Goal: Task Accomplishment & Management: Complete application form

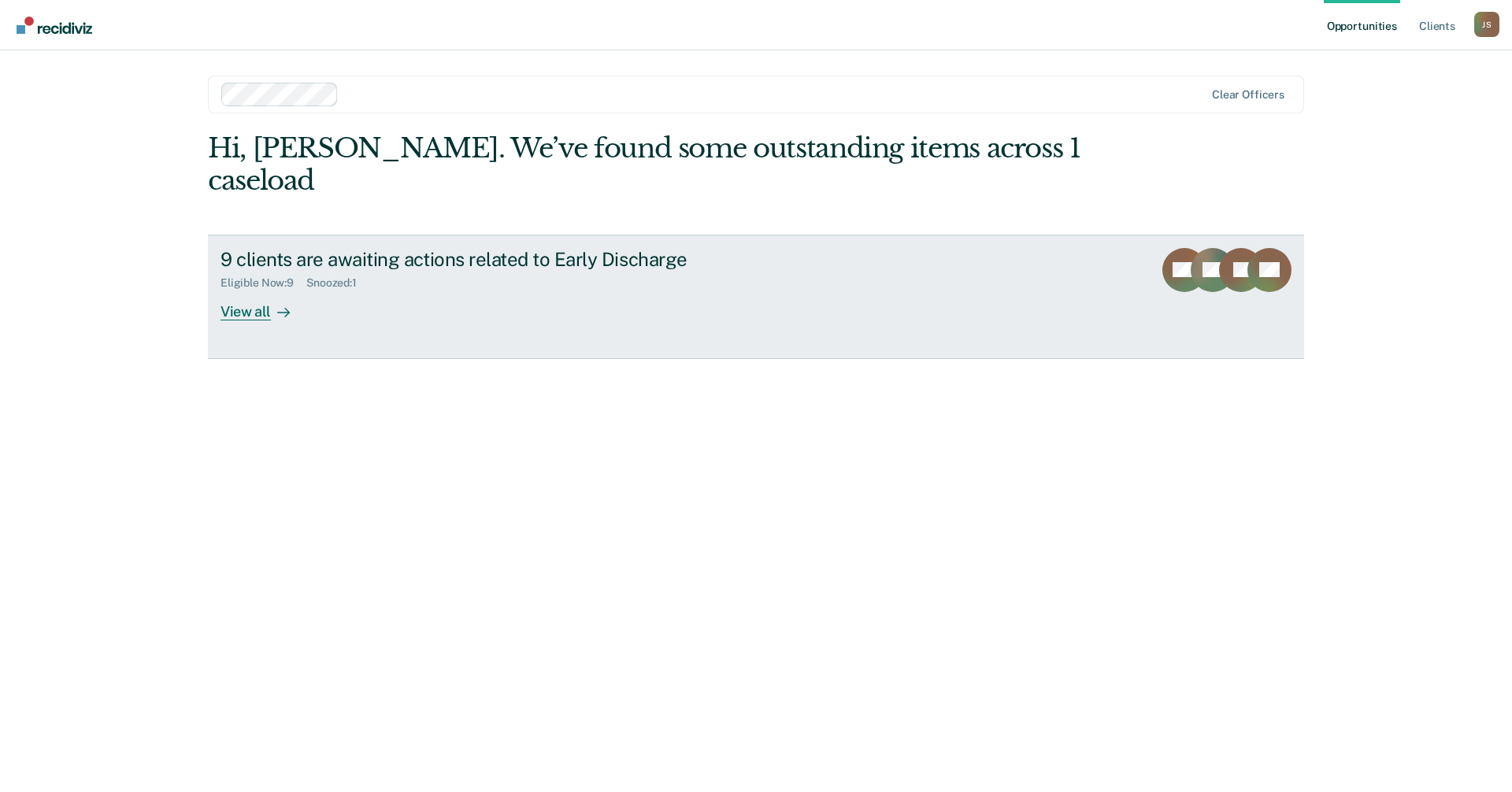
click at [244, 289] on div "View all" at bounding box center [264, 304] width 88 height 30
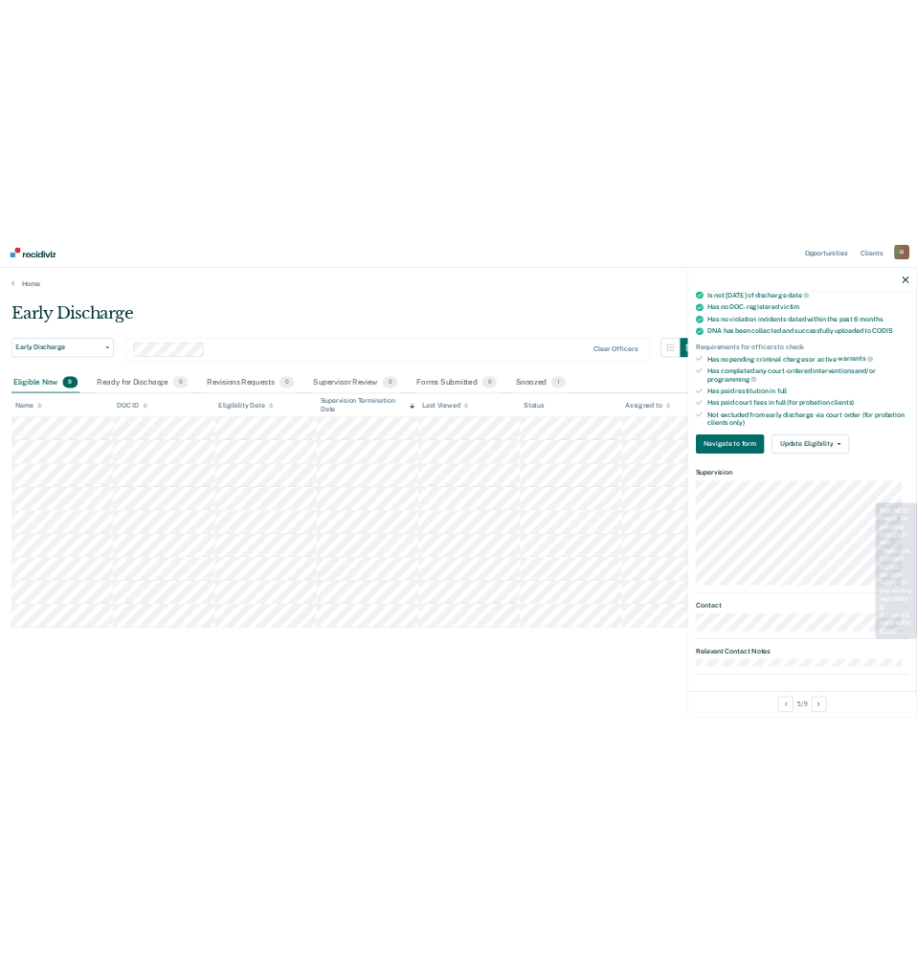
scroll to position [363, 0]
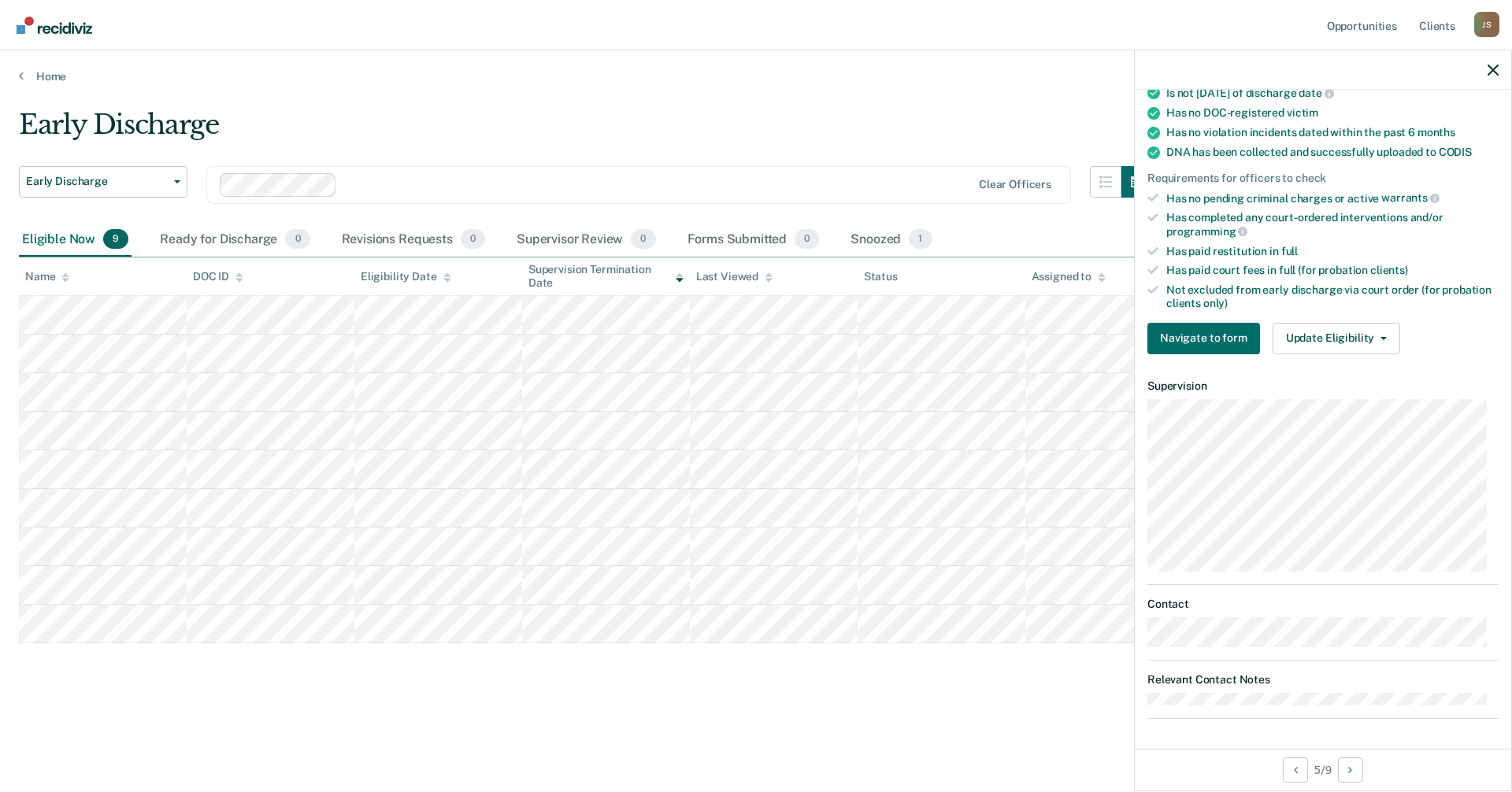
click at [1490, 78] on div at bounding box center [1323, 70] width 377 height 39
click at [1493, 70] on icon "button" at bounding box center [1492, 69] width 11 height 11
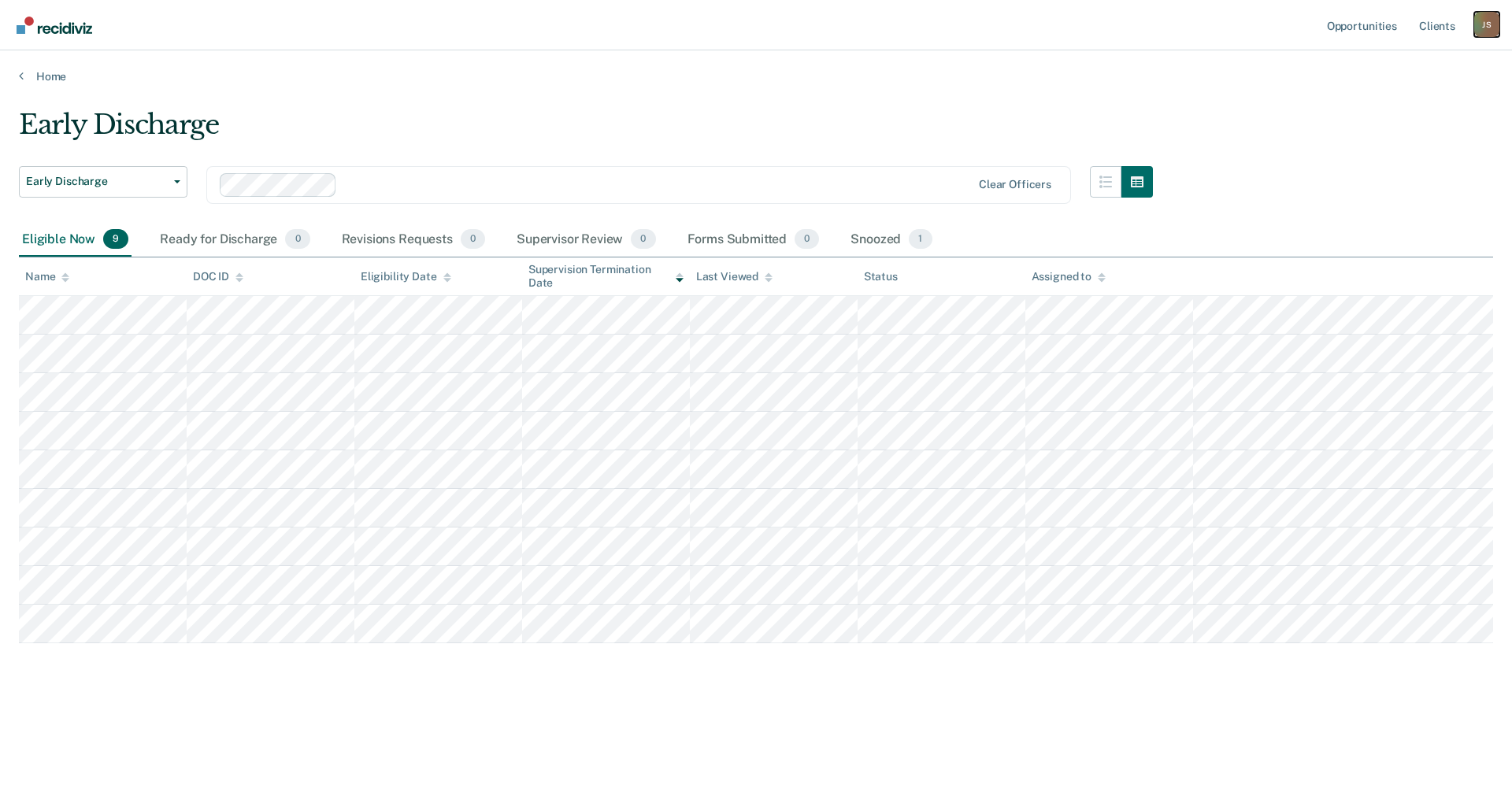
click at [1482, 23] on div "J S" at bounding box center [1486, 24] width 26 height 25
click at [1391, 81] on link "How it works" at bounding box center [1423, 84] width 127 height 13
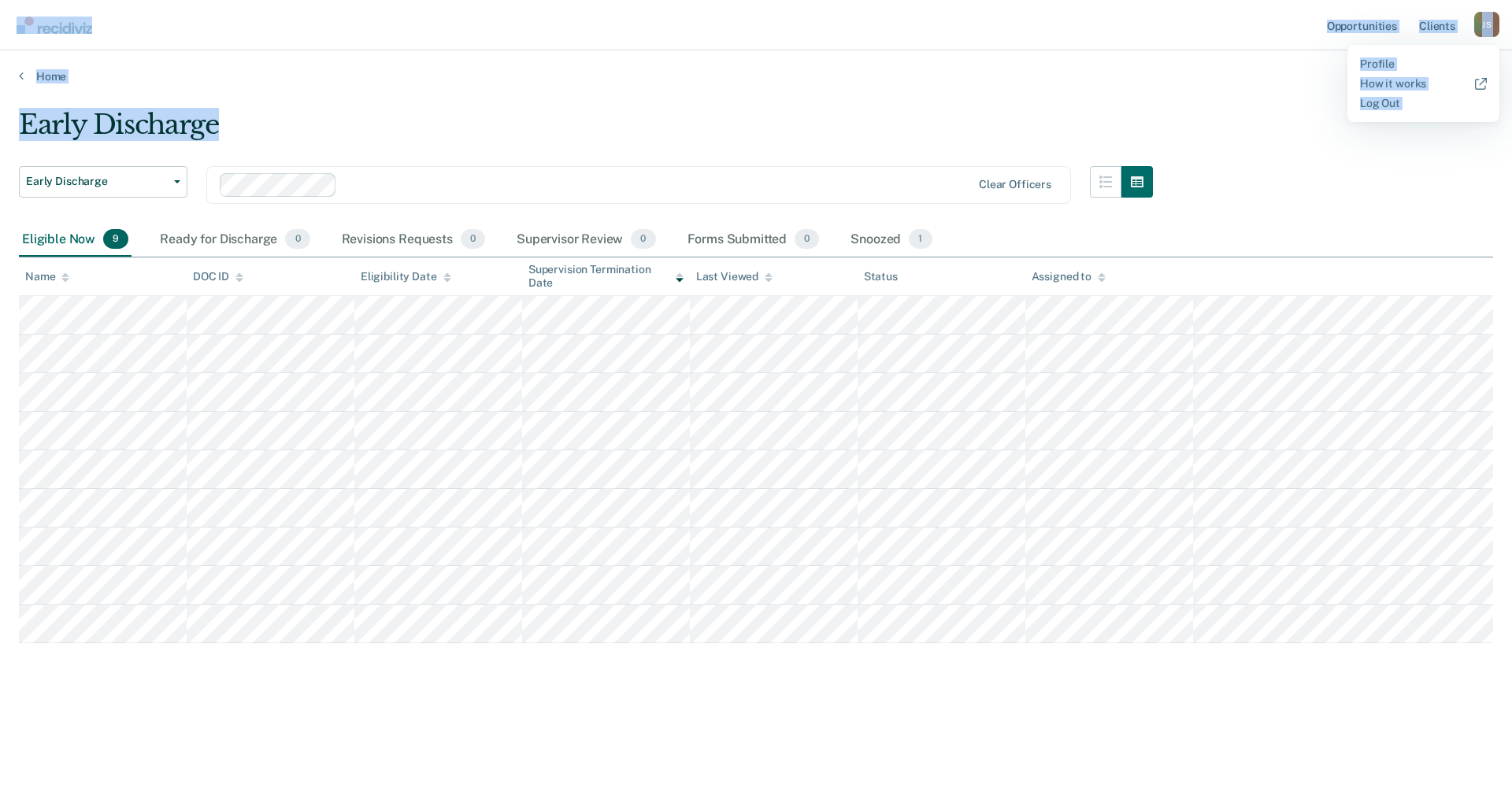
drag, startPoint x: 703, startPoint y: 1, endPoint x: 737, endPoint y: 64, distance: 71.6
click at [736, 72] on div "Opportunities Client s [PERSON_NAME] [PERSON_NAME] Profile How it works Log Out…" at bounding box center [756, 396] width 1512 height 792
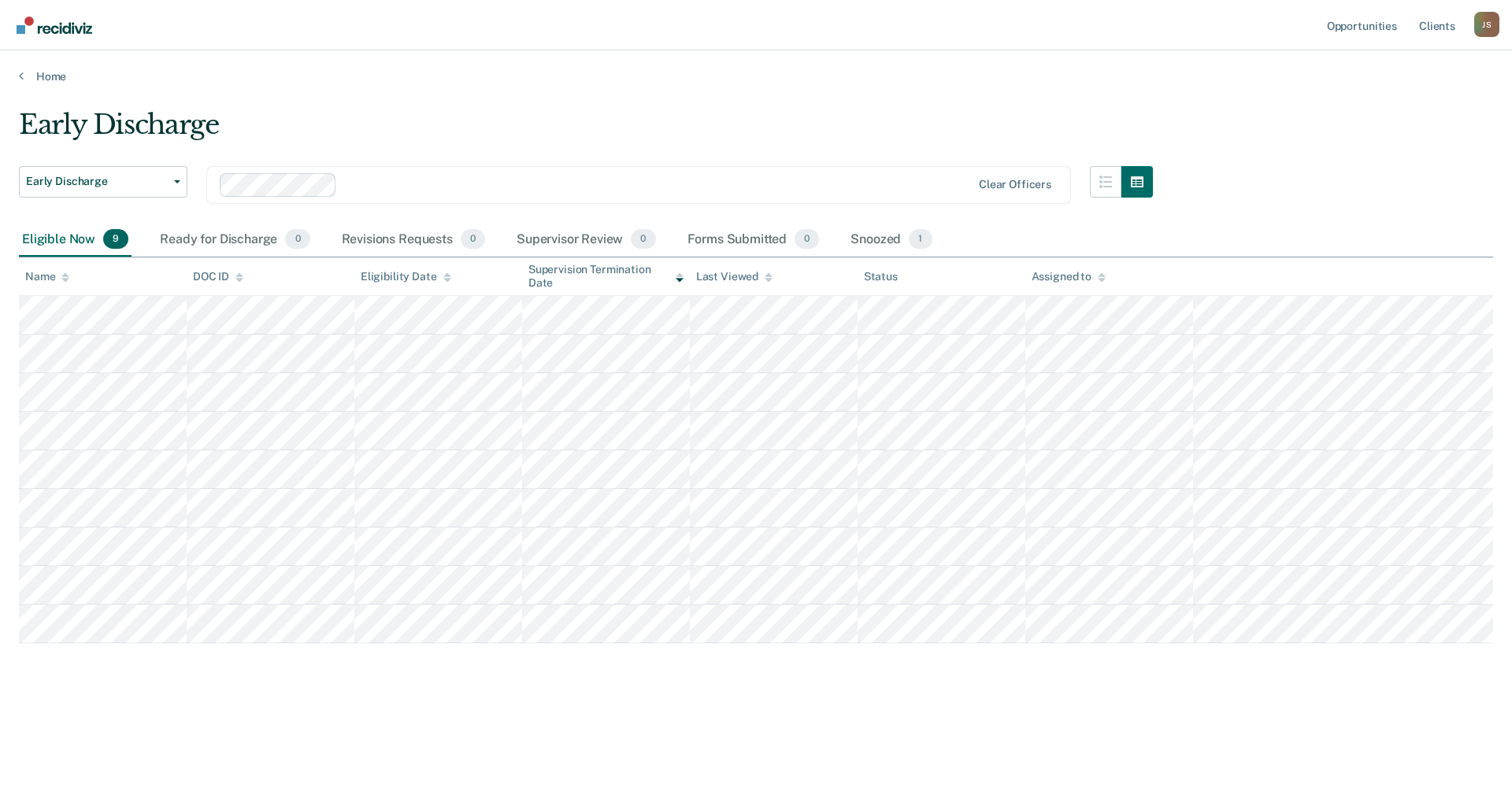
click at [689, 164] on div "Early Discharge Early Discharge Early Discharge Clear officers" at bounding box center [586, 165] width 1134 height 114
click at [567, 238] on div "Supervisor Review 0" at bounding box center [586, 240] width 146 height 35
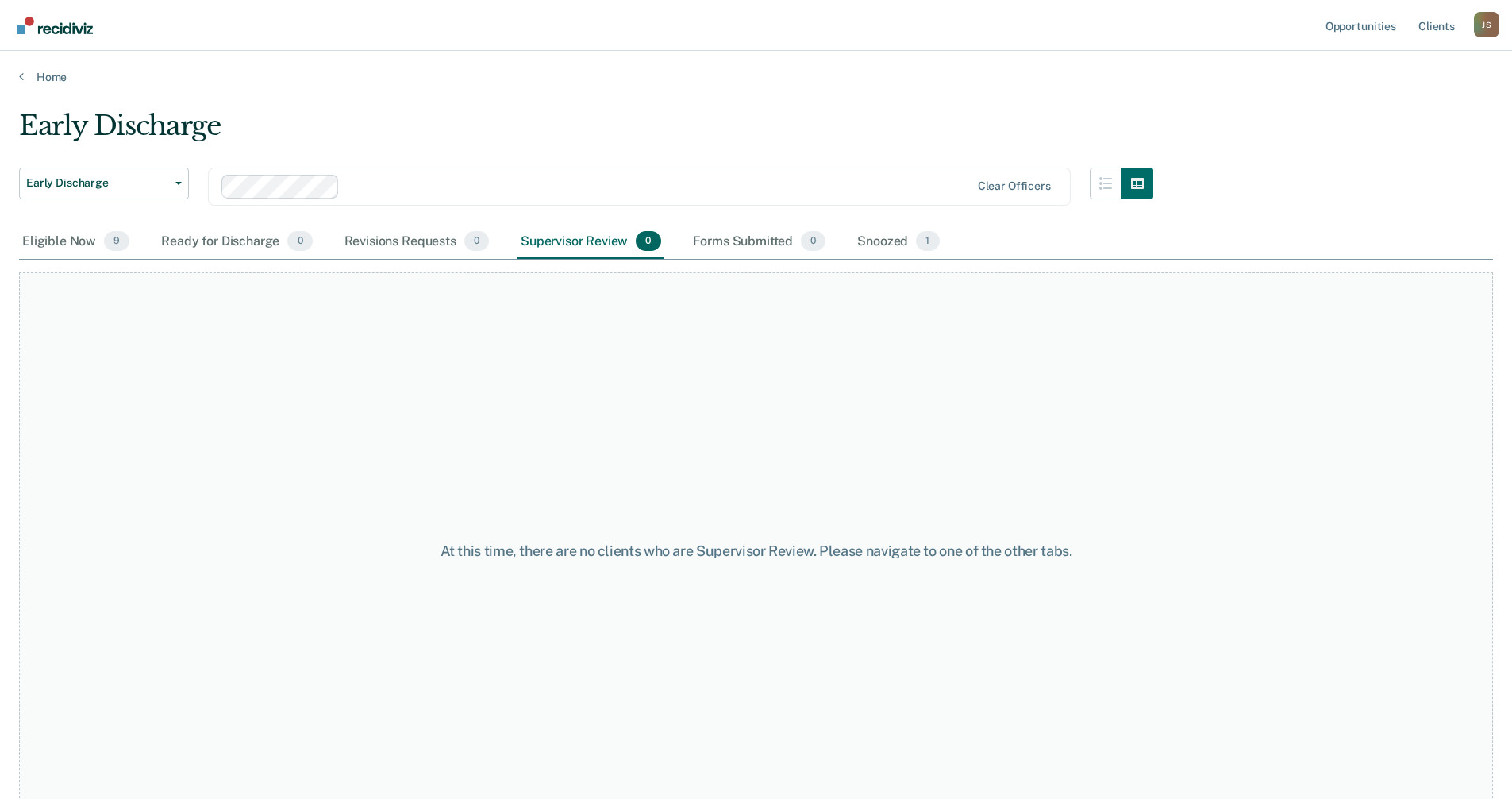
click at [585, 603] on div "At this time, there are no clients who are Supervisor Review. Please navigate t…" at bounding box center [756, 551] width 1474 height 558
click at [787, 580] on div "At this time, there are no clients who are Supervisor Review. Please navigate t…" at bounding box center [756, 551] width 1474 height 558
click at [933, 558] on div "At this time, there are no clients who are Supervisor Review. Please navigate t…" at bounding box center [756, 551] width 737 height 17
click at [217, 244] on div "Ready for Discharge 0" at bounding box center [236, 242] width 158 height 35
click at [374, 238] on div "Revisions Requests 0" at bounding box center [417, 242] width 151 height 35
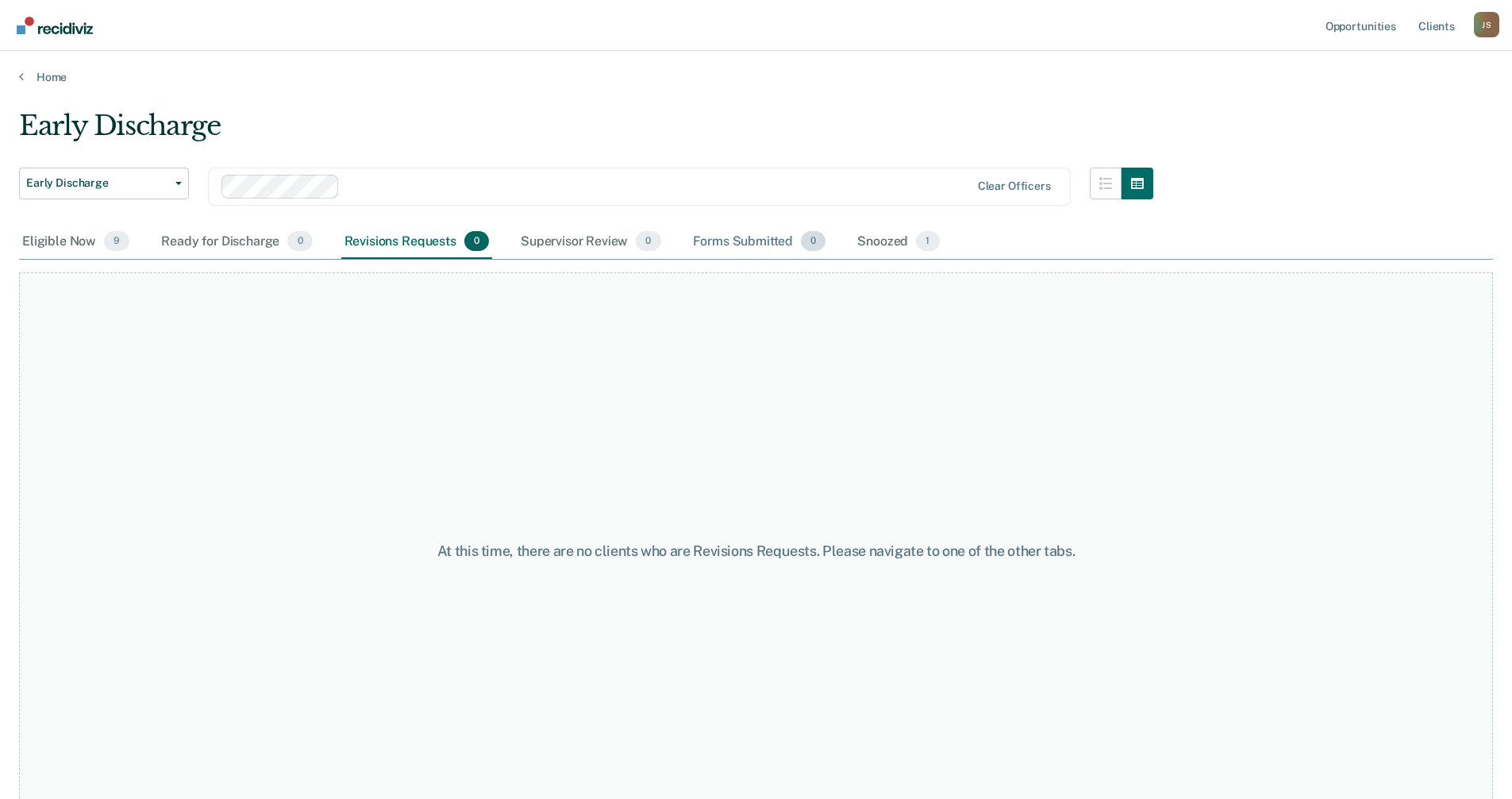
click at [787, 249] on div "Forms Submitted 0" at bounding box center [760, 242] width 139 height 35
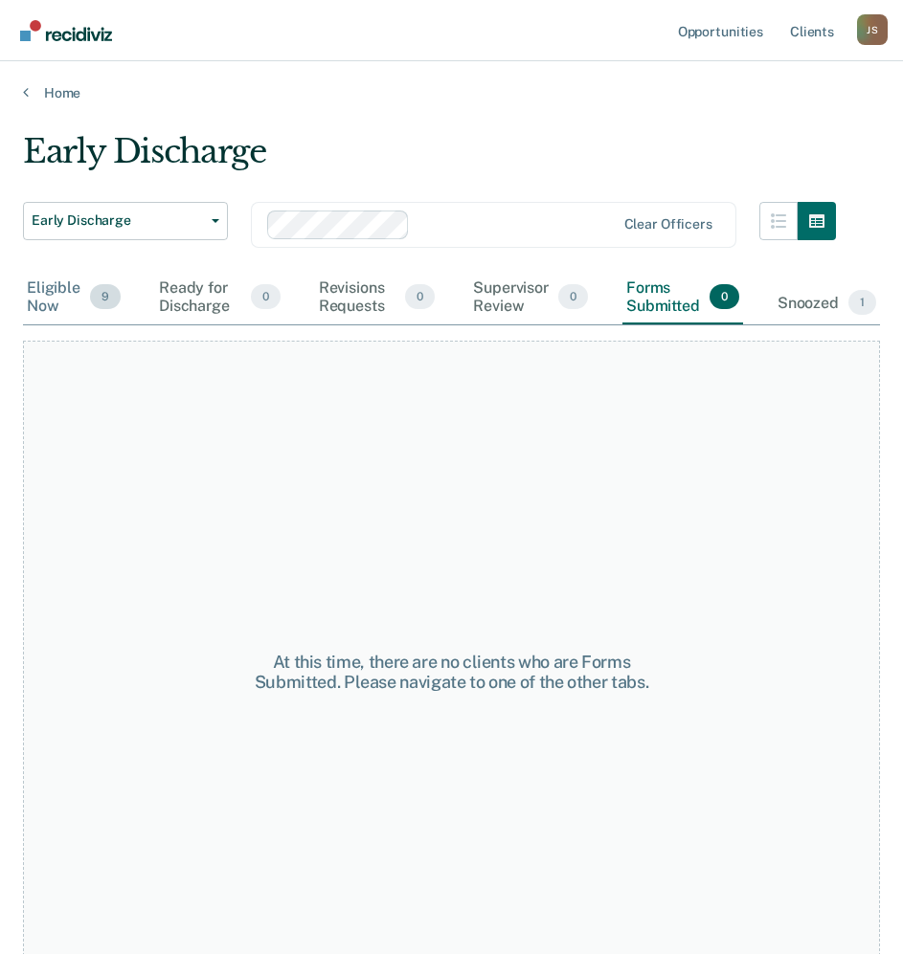
click at [28, 279] on div "Eligible Now 9" at bounding box center [73, 298] width 101 height 54
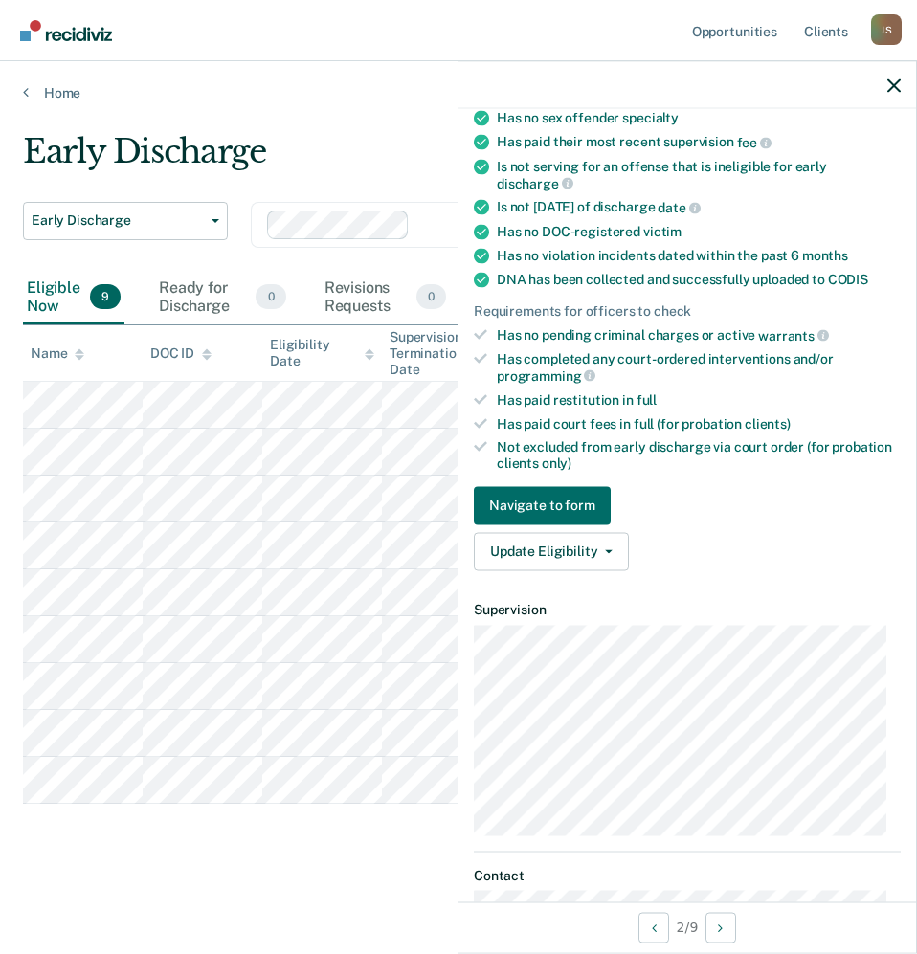
scroll to position [493, 0]
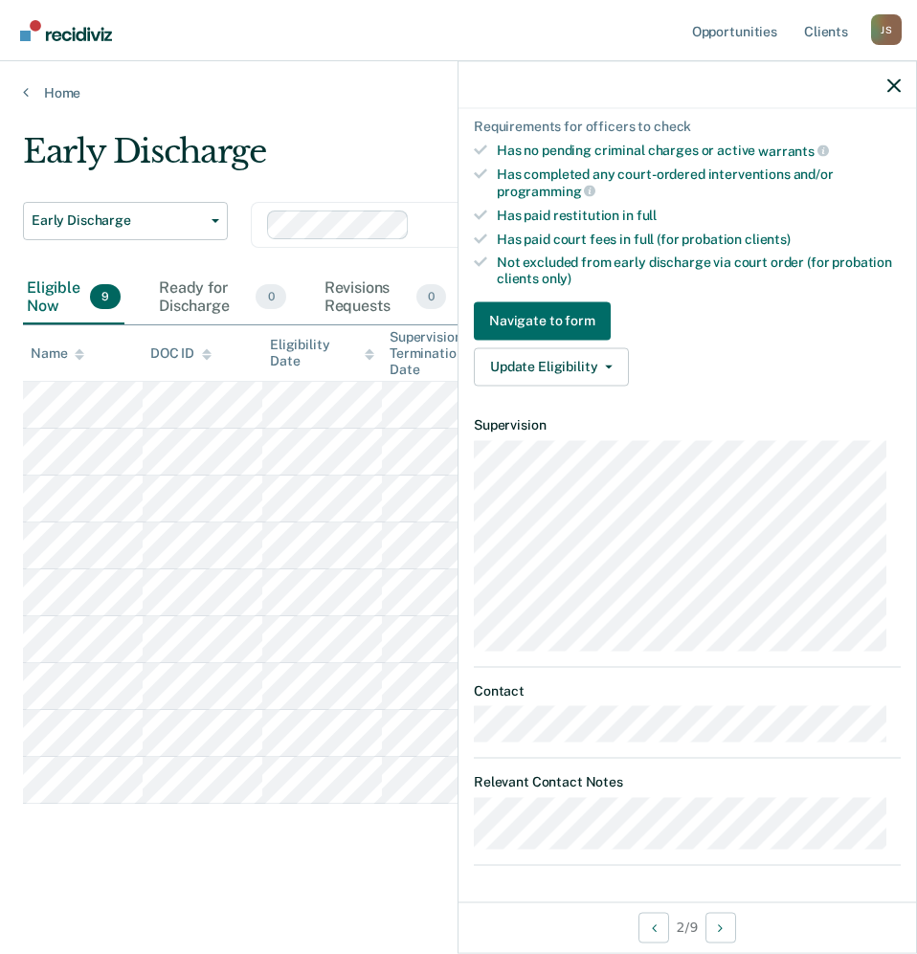
click at [903, 88] on div at bounding box center [687, 85] width 458 height 48
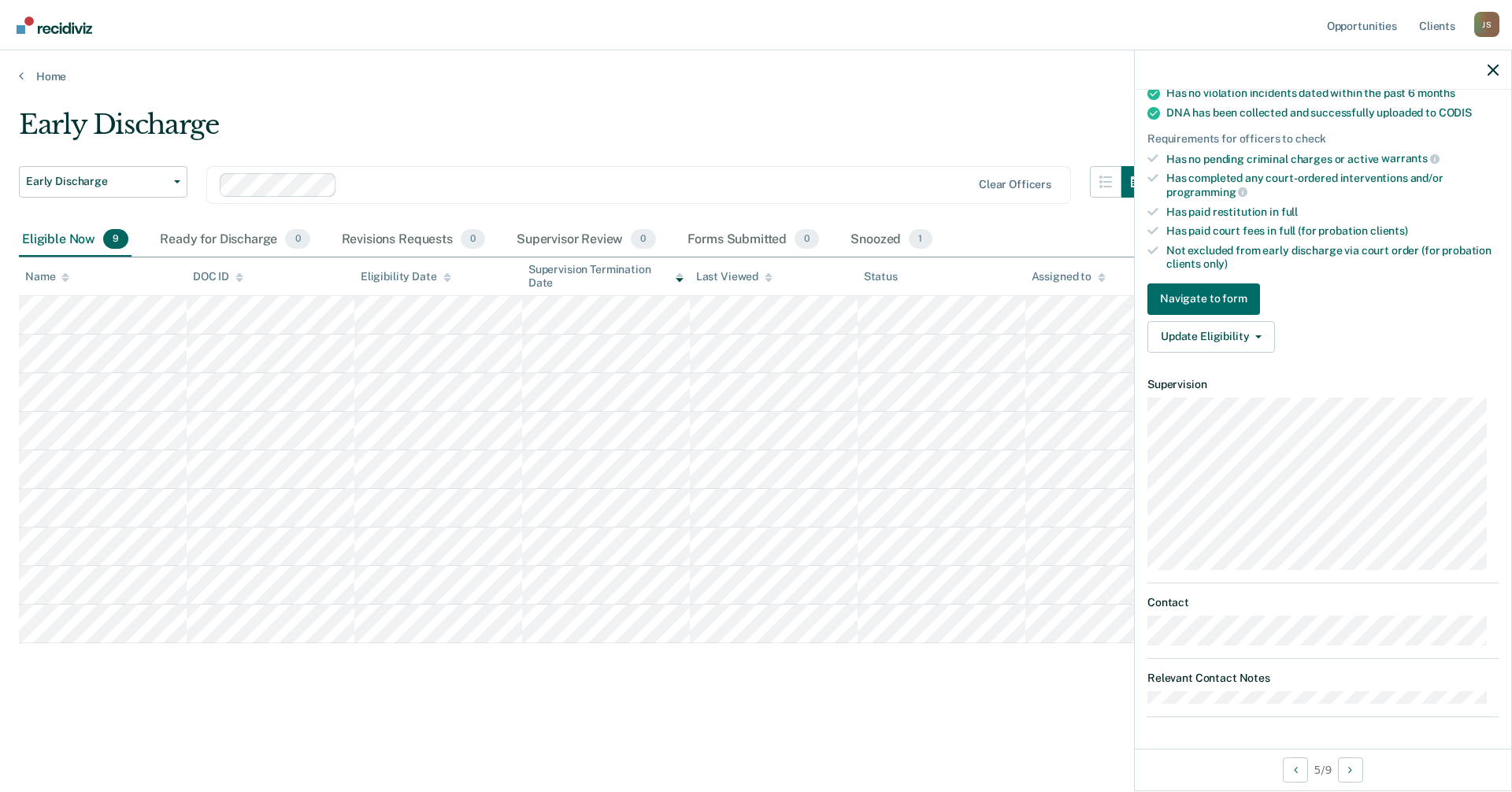
scroll to position [299, 0]
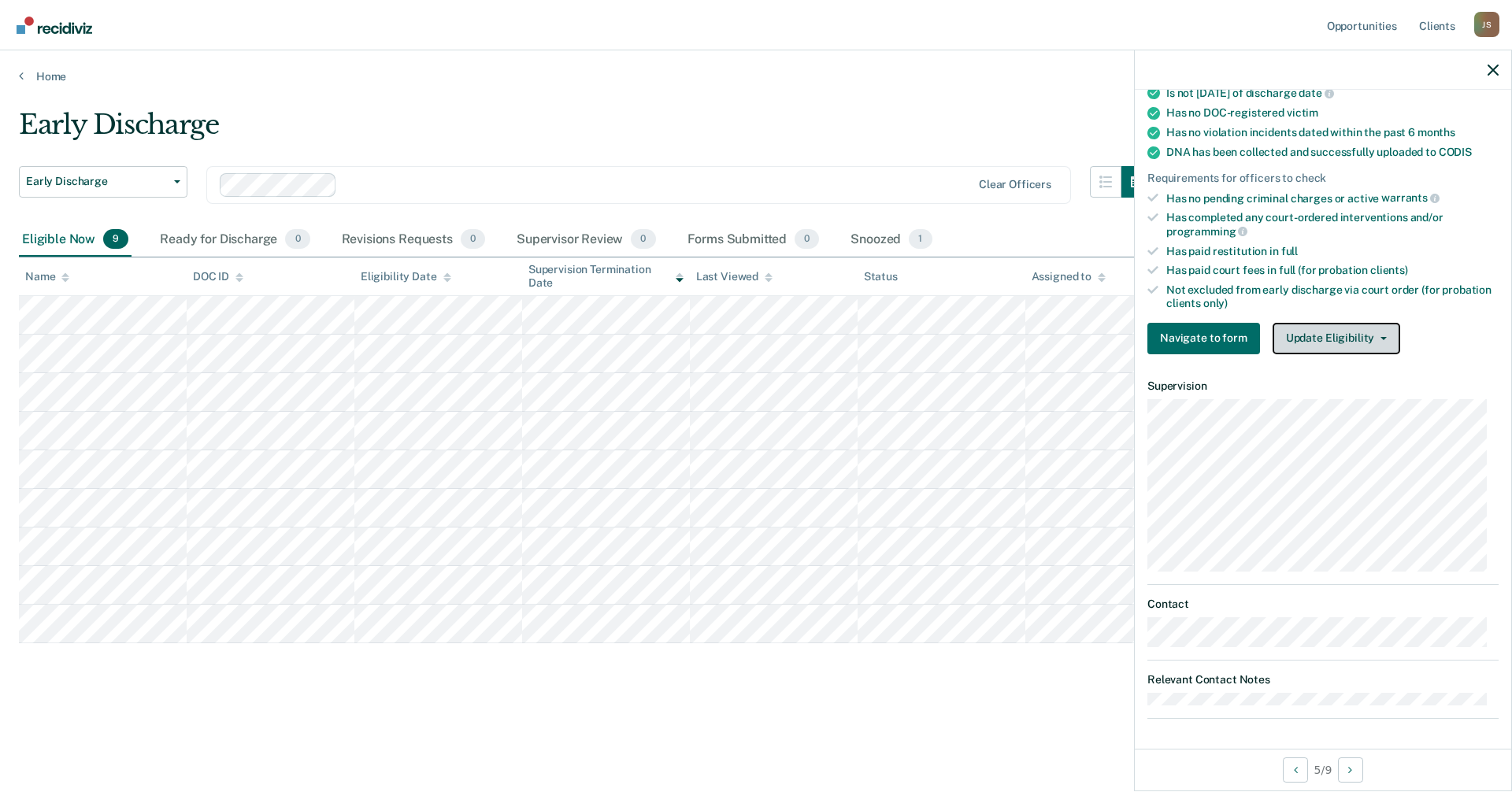
click at [1389, 341] on button "Update Eligibility" at bounding box center [1336, 338] width 128 height 31
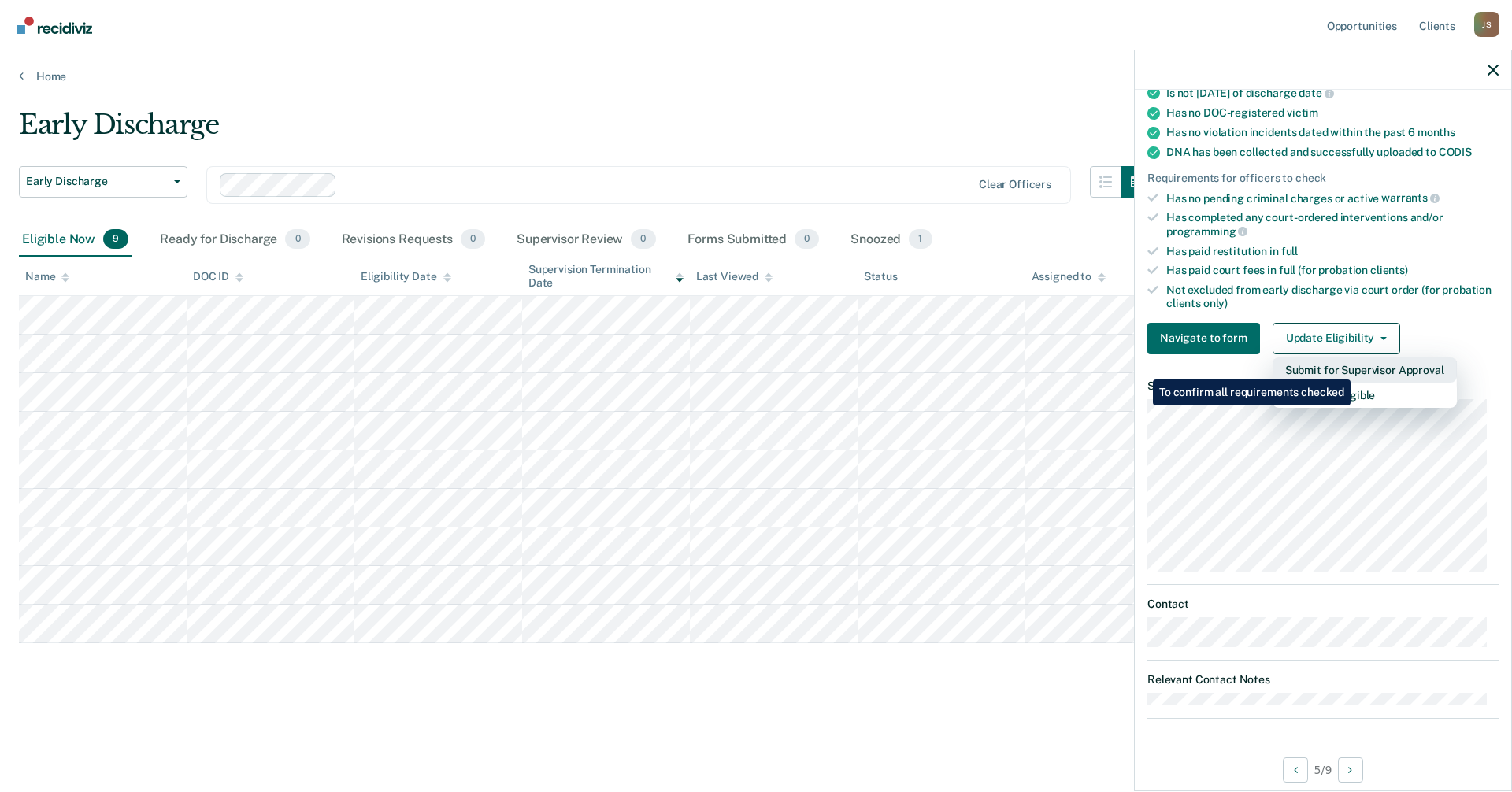
click at [1352, 368] on button "Submit for Supervisor Approval" at bounding box center [1365, 370] width 184 height 25
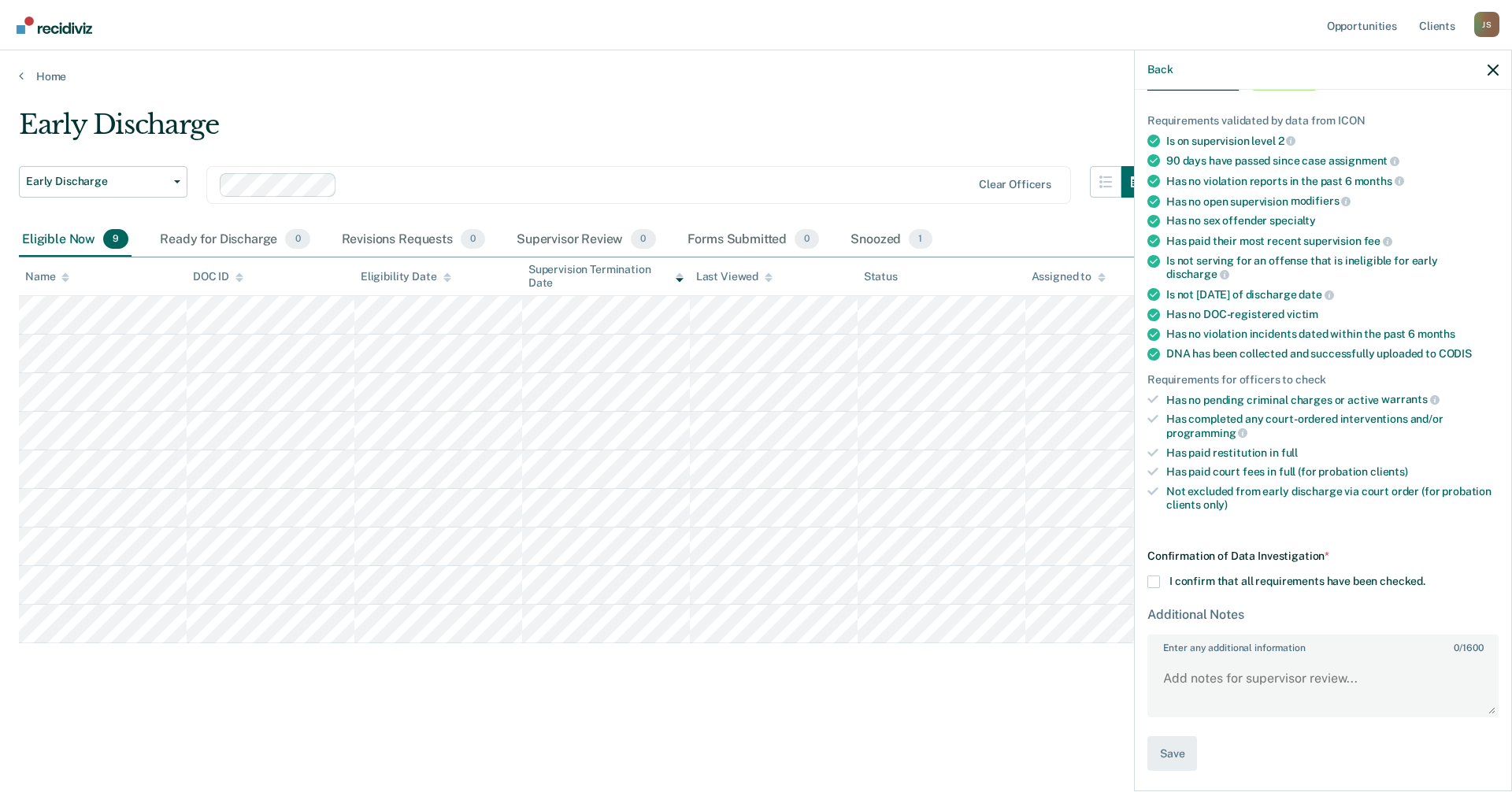
click at [1149, 585] on span at bounding box center [1153, 581] width 12 height 12
click at [1425, 576] on input "I confirm that all requirements have been checked." at bounding box center [1425, 576] width 0 height 0
click at [1171, 757] on button "Save" at bounding box center [1172, 753] width 49 height 35
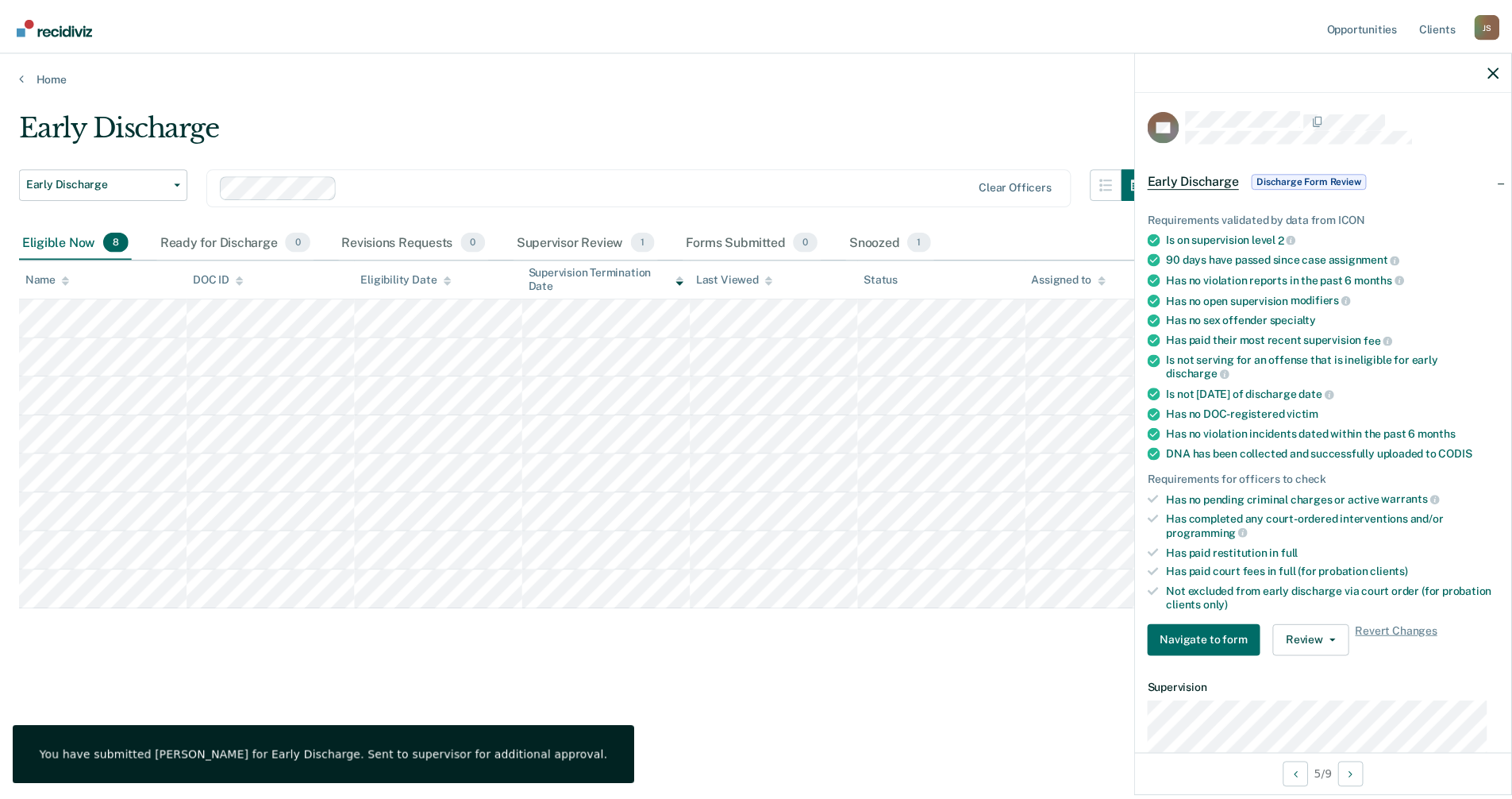
scroll to position [0, 0]
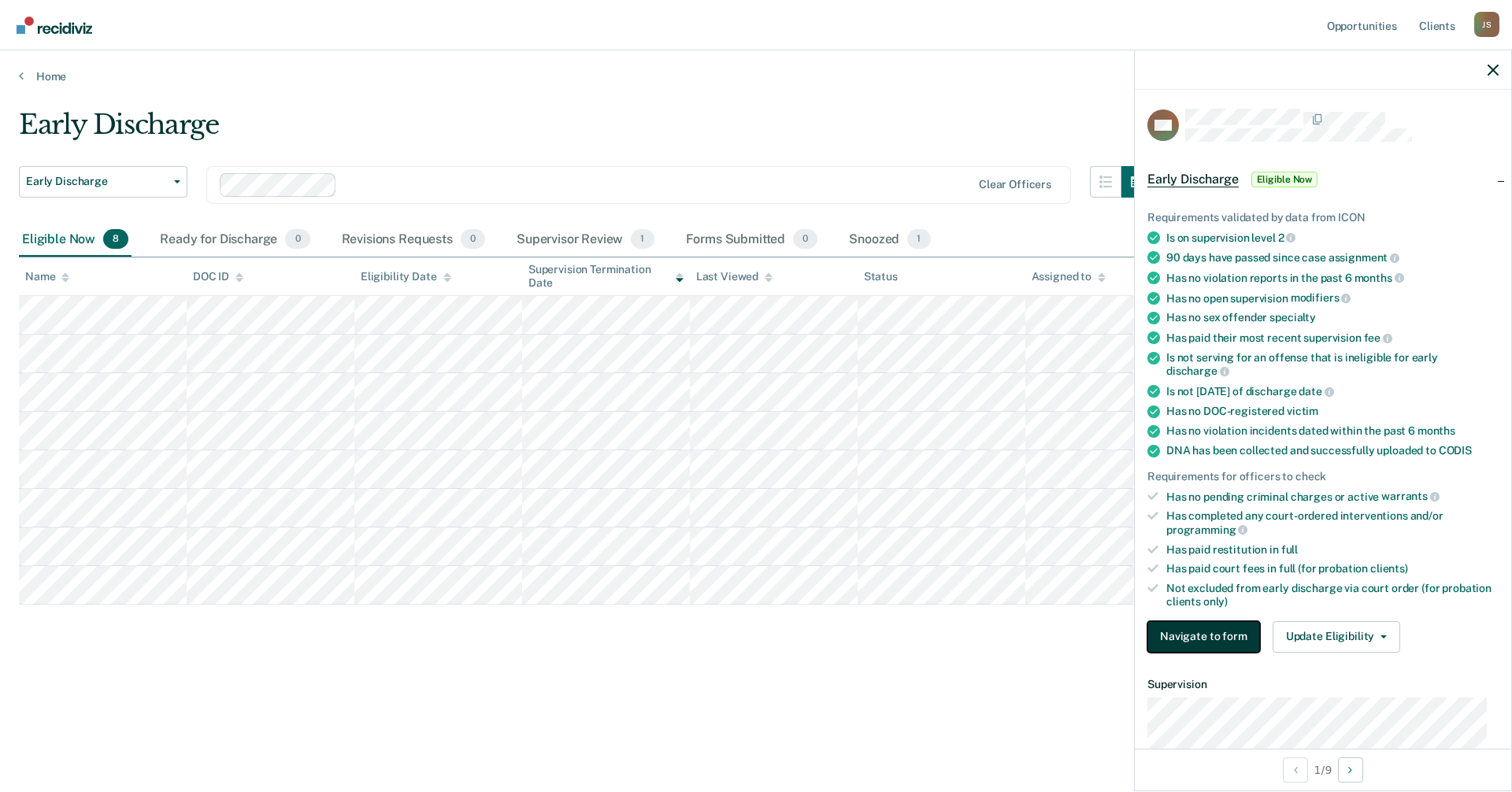
click at [1227, 630] on button "Navigate to form" at bounding box center [1204, 637] width 113 height 31
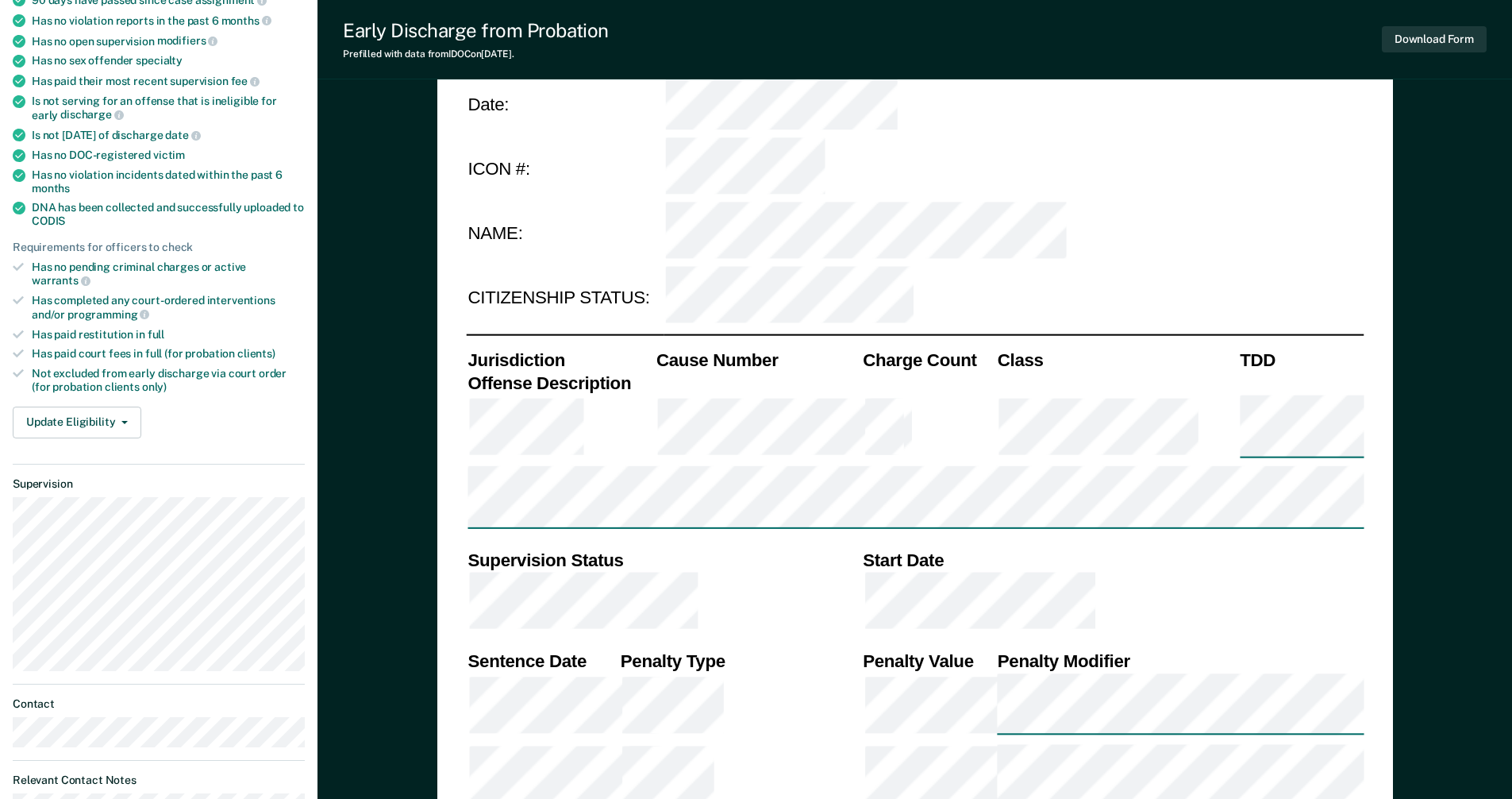
scroll to position [636, 0]
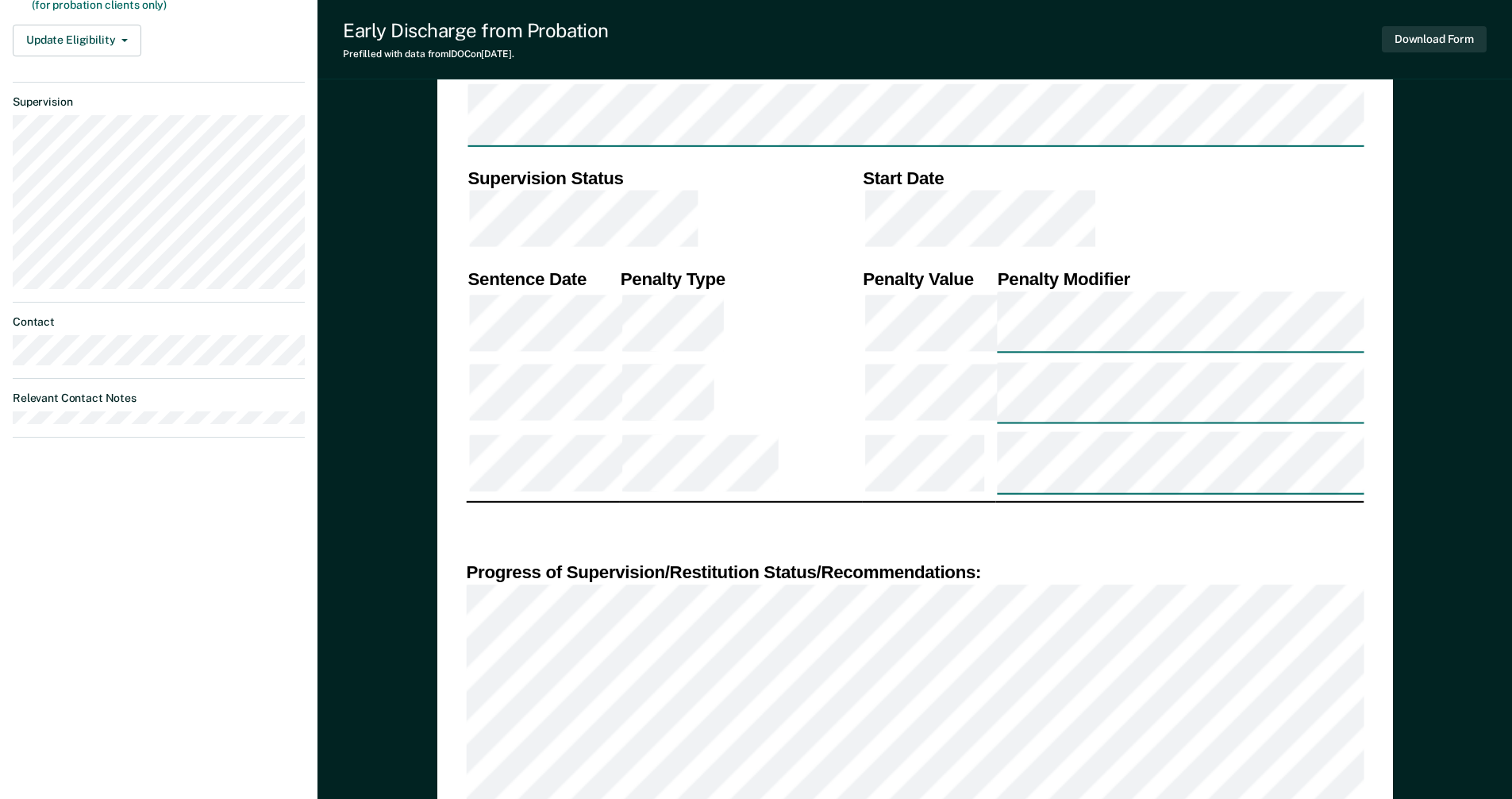
click at [1419, 583] on div "DEPARTMENT OF CORRECTIONS CBC DISCHARGE REPORT Date: ICON #: NAME: CITIZENSHIP …" at bounding box center [915, 792] width 1194 height 2658
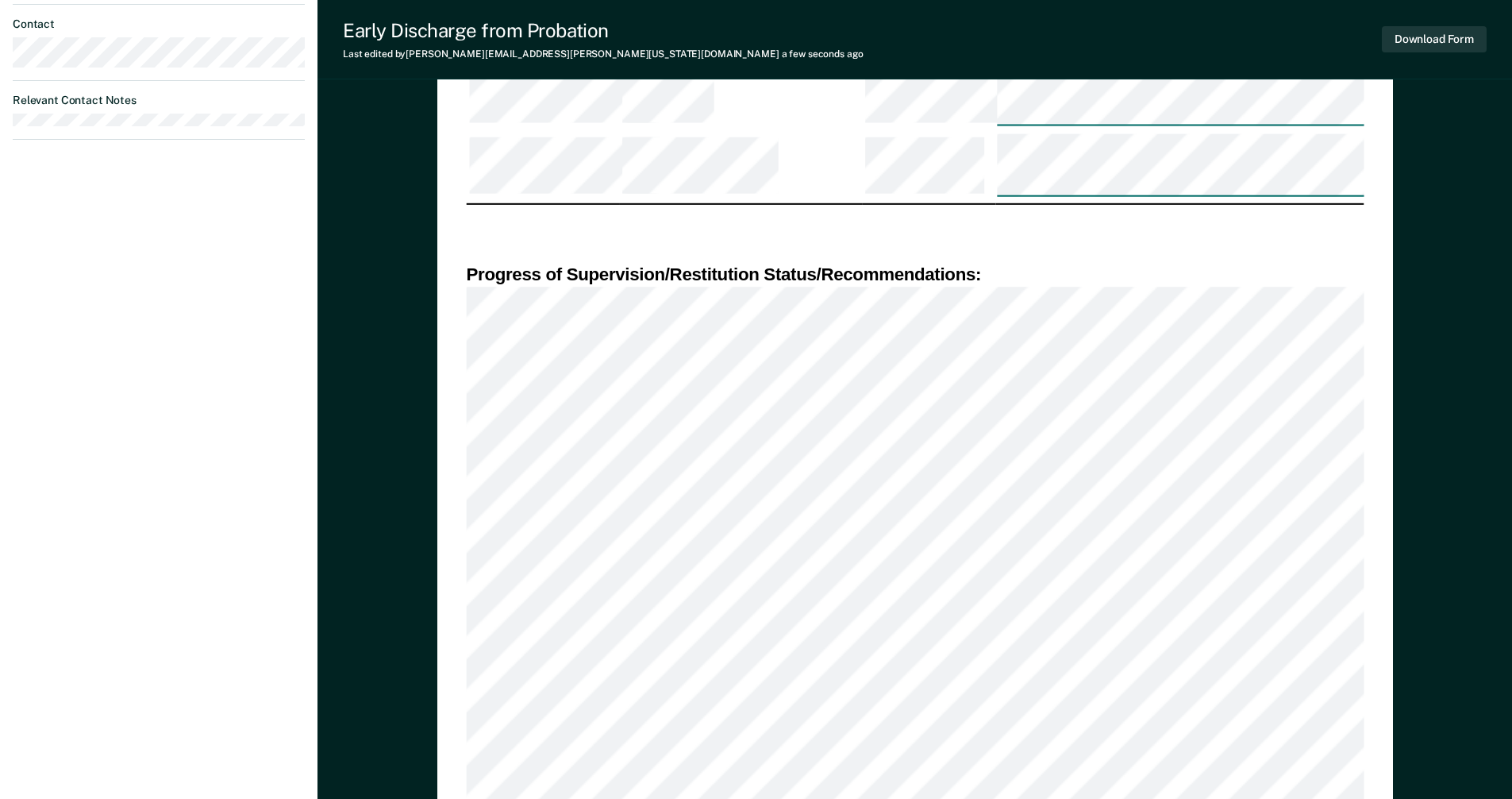
scroll to position [953, 0]
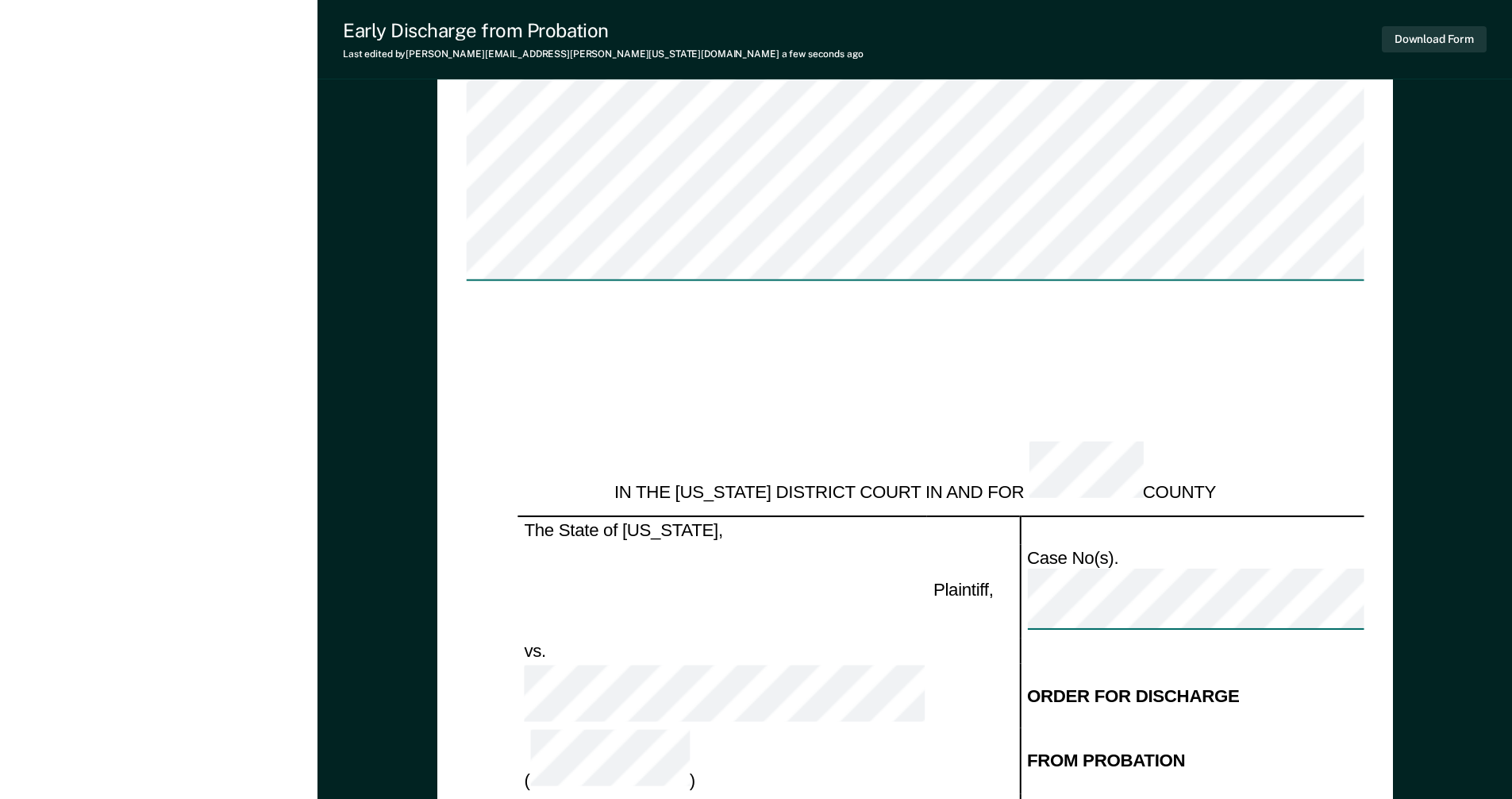
scroll to position [1588, 0]
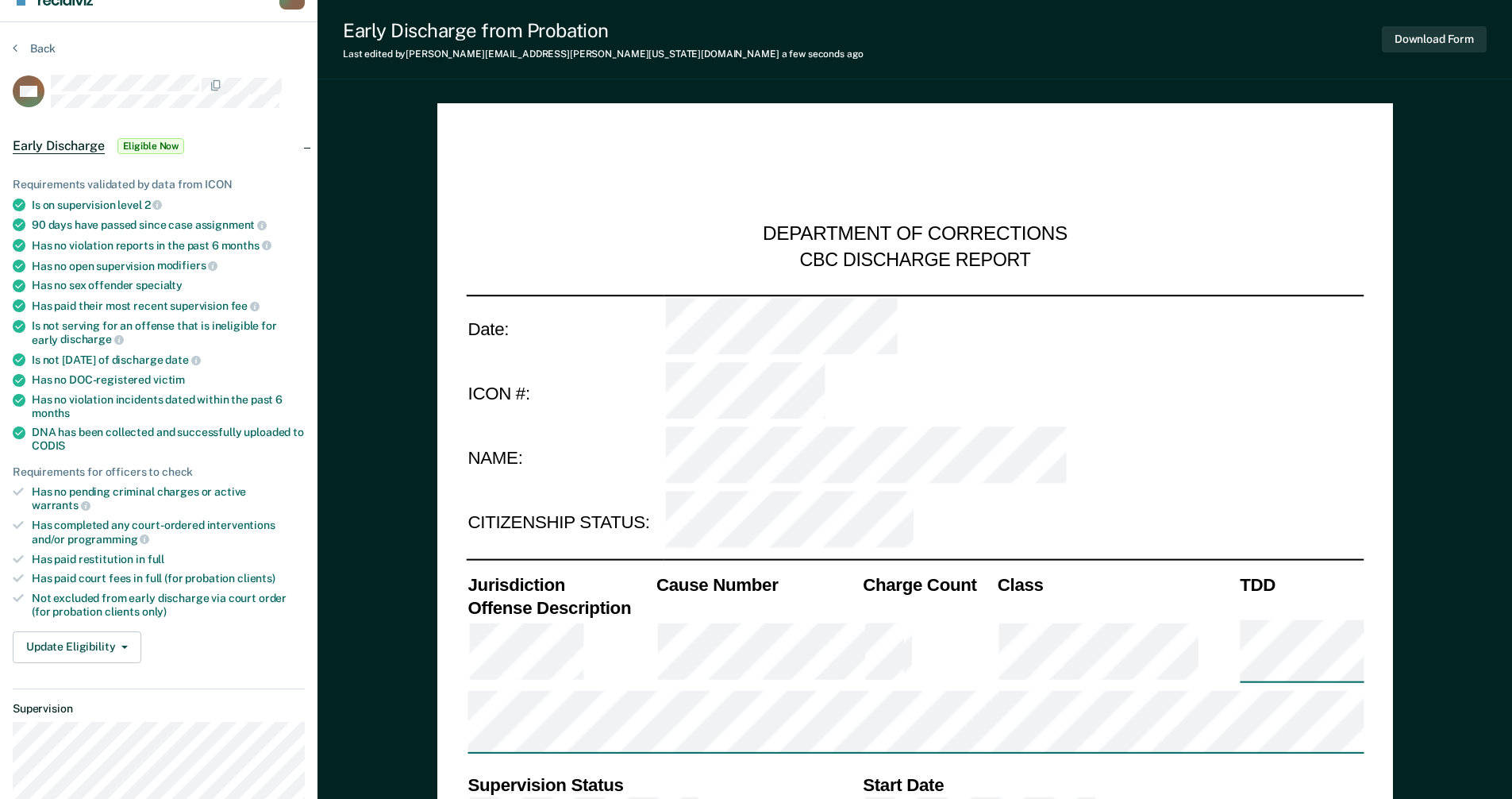
scroll to position [0, 0]
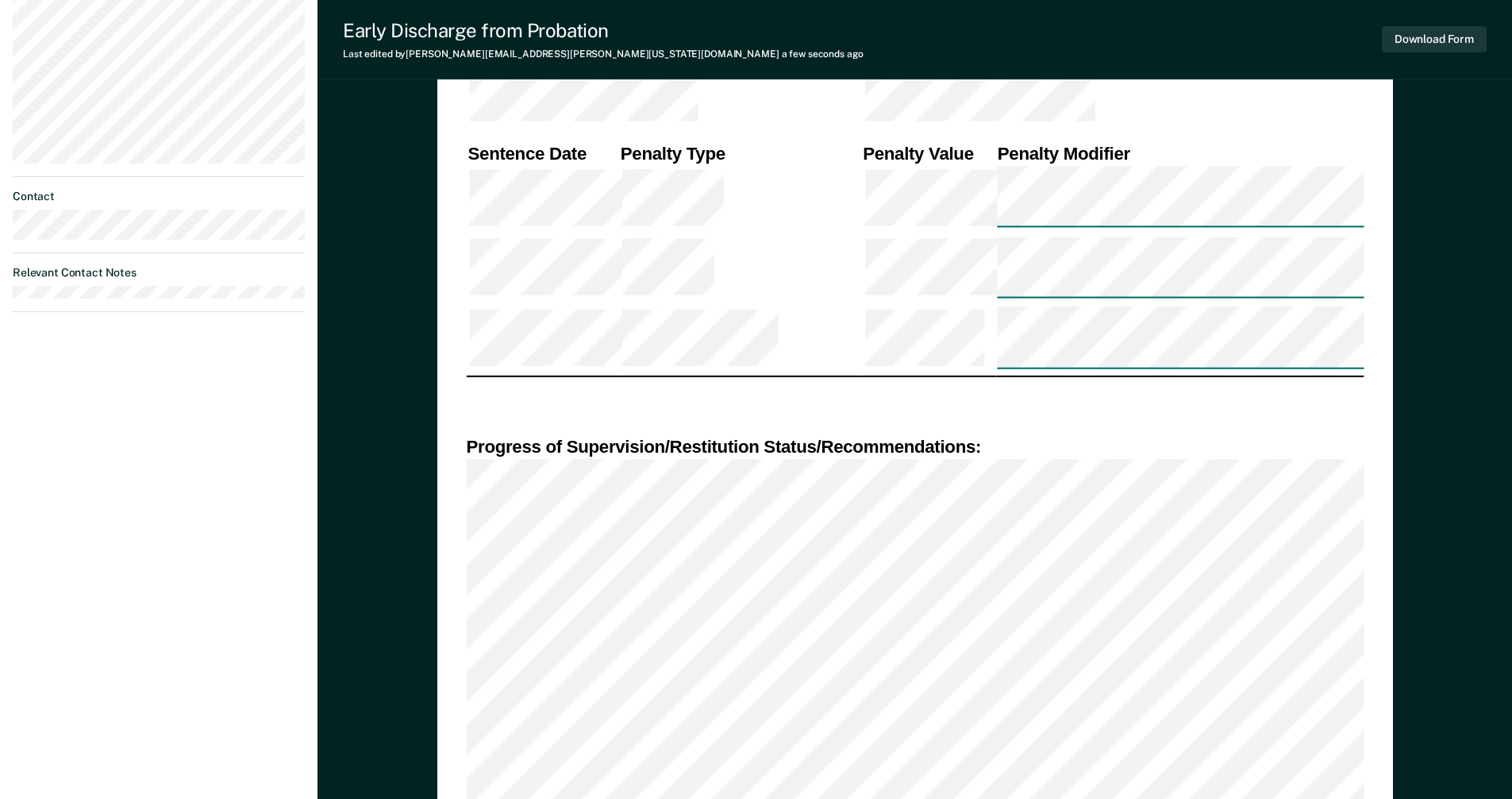
scroll to position [874, 0]
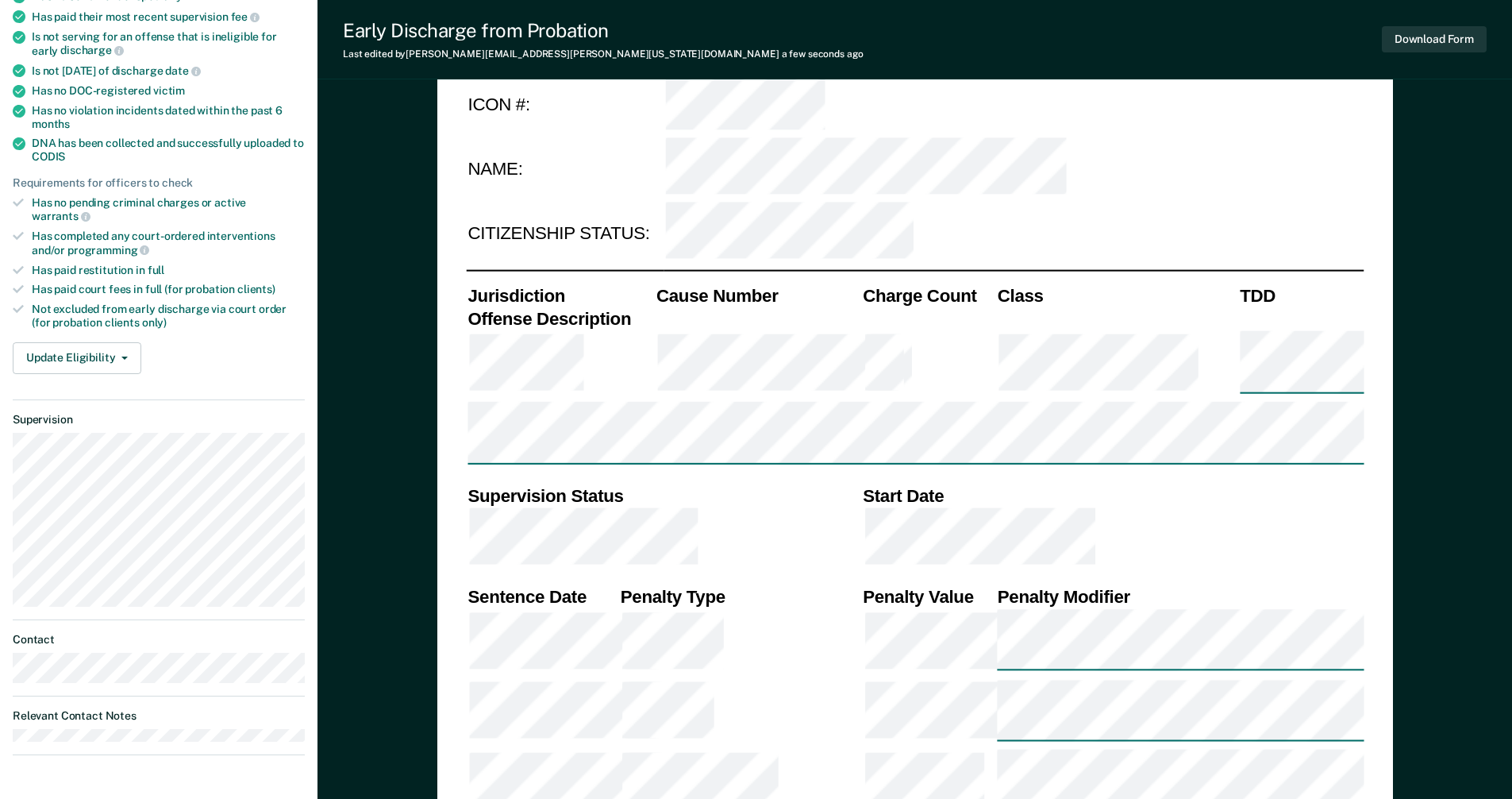
scroll to position [0, 0]
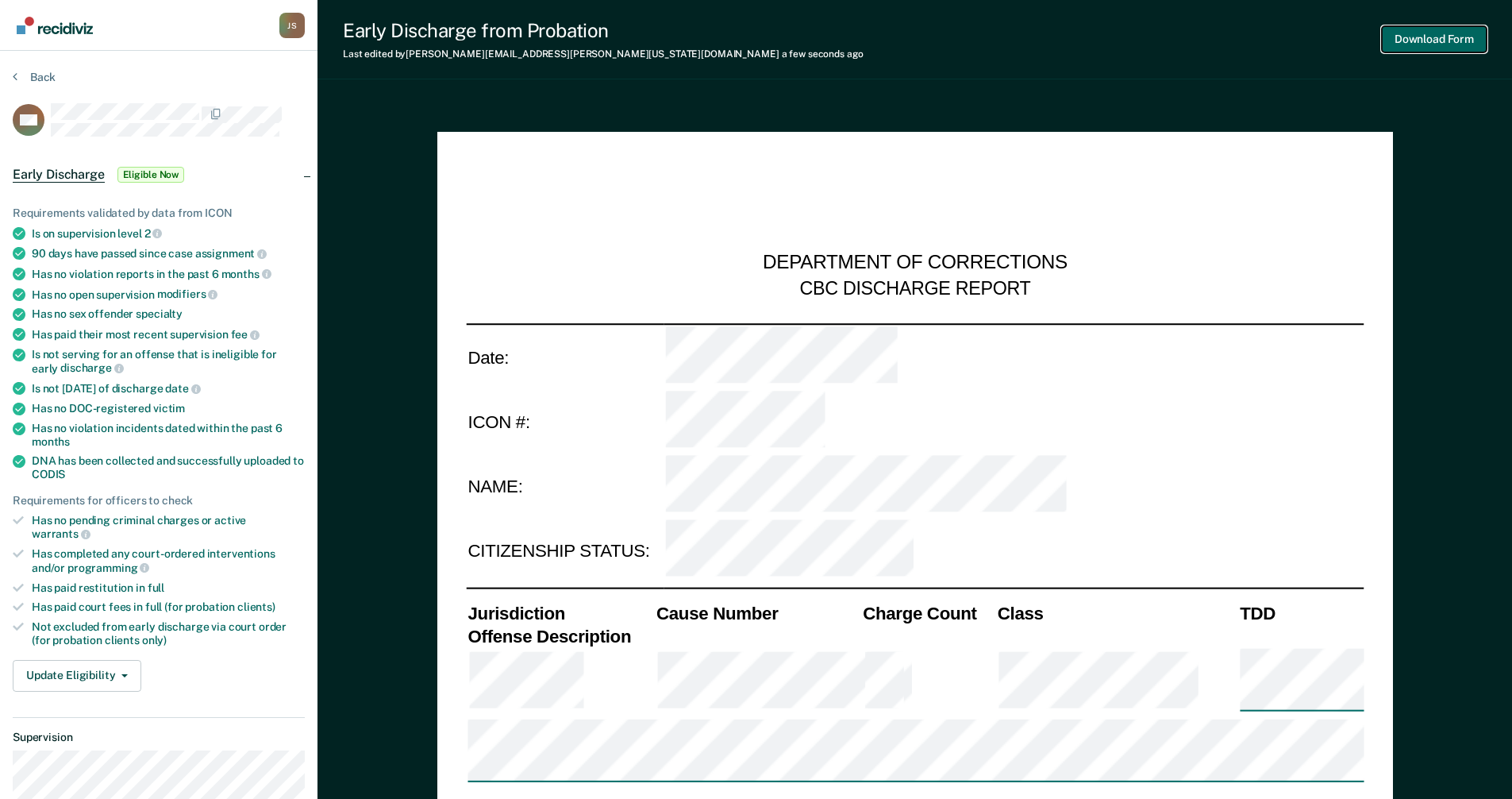
click at [1421, 41] on button "Download Form" at bounding box center [1434, 40] width 105 height 27
click at [104, 660] on button "Update Eligibility" at bounding box center [76, 675] width 129 height 32
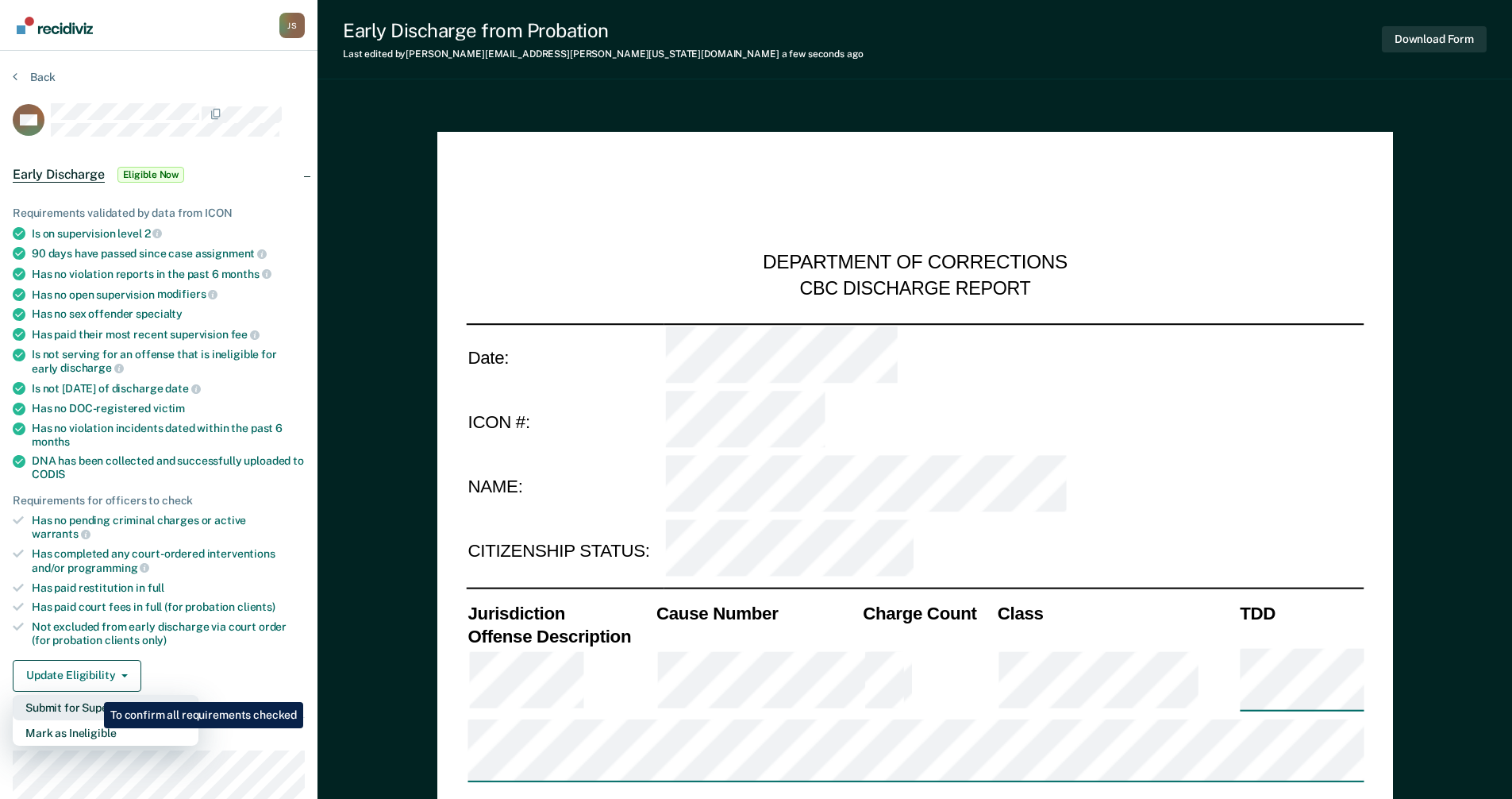
click at [92, 694] on button "Submit for Supervisor Approval" at bounding box center [105, 707] width 186 height 26
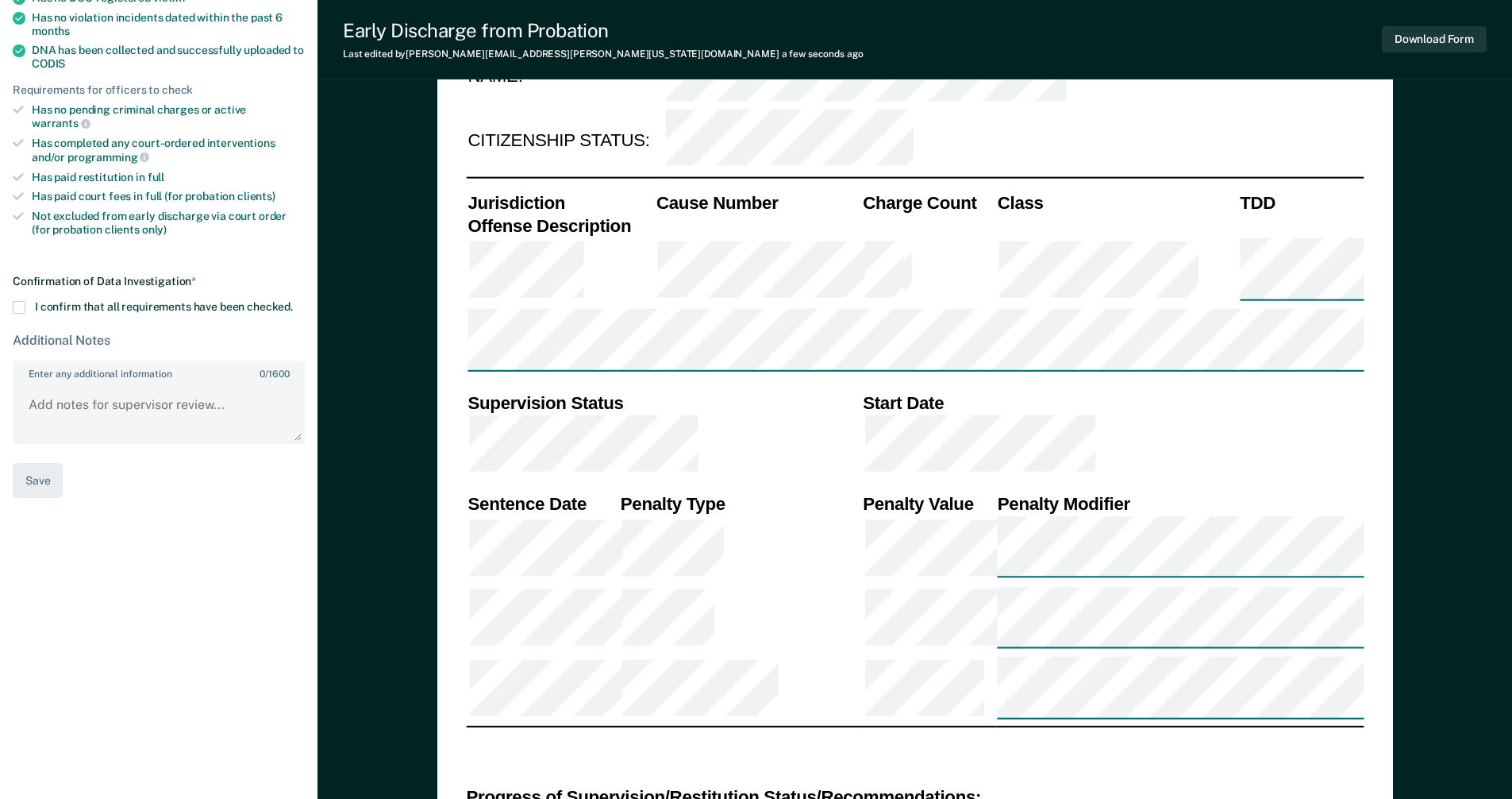
scroll to position [340, 0]
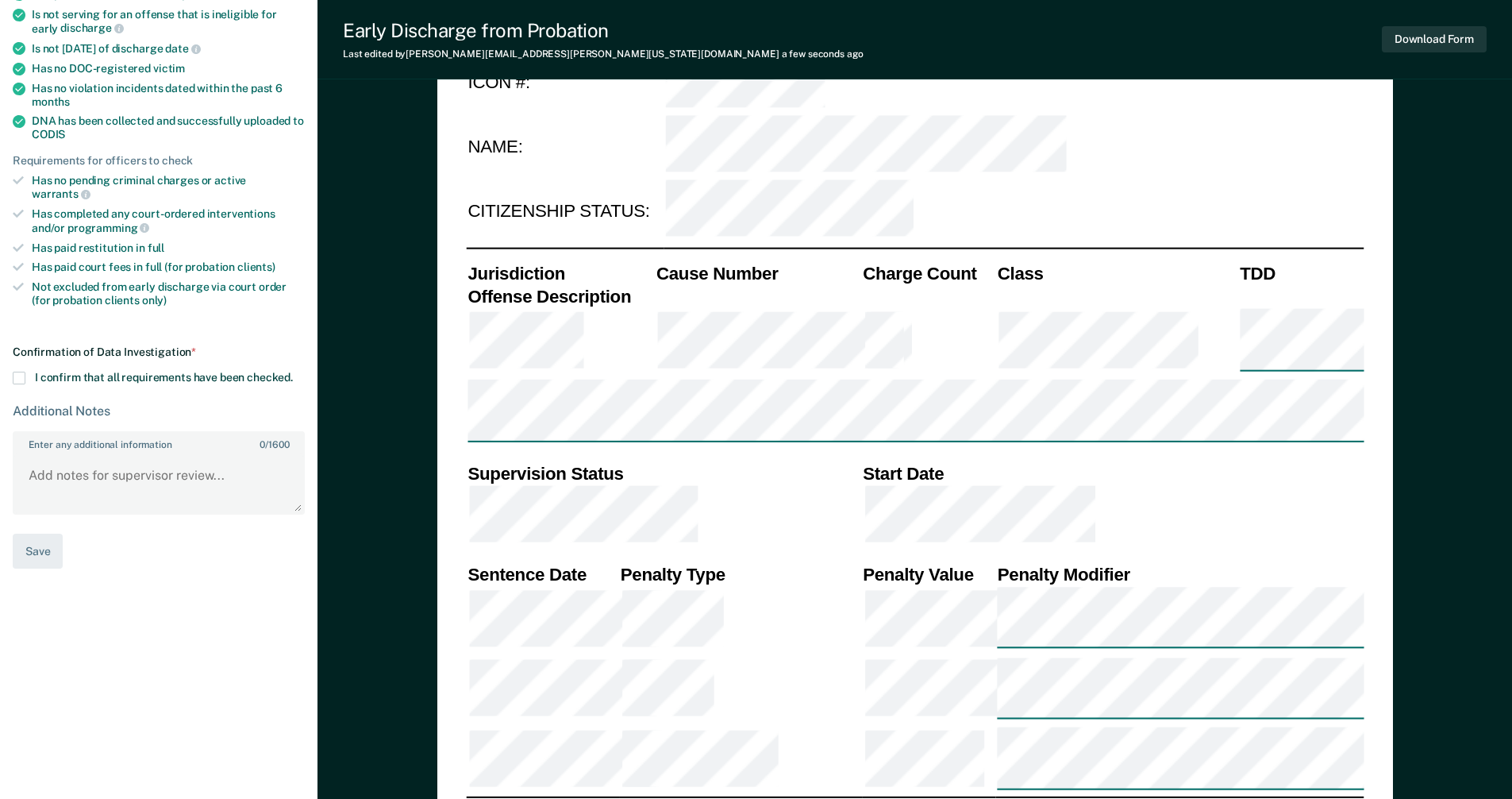
click at [22, 372] on span at bounding box center [18, 378] width 12 height 12
click at [293, 372] on input "I confirm that all requirements have been checked." at bounding box center [293, 372] width 0 height 0
click at [37, 545] on button "Save" at bounding box center [37, 551] width 50 height 36
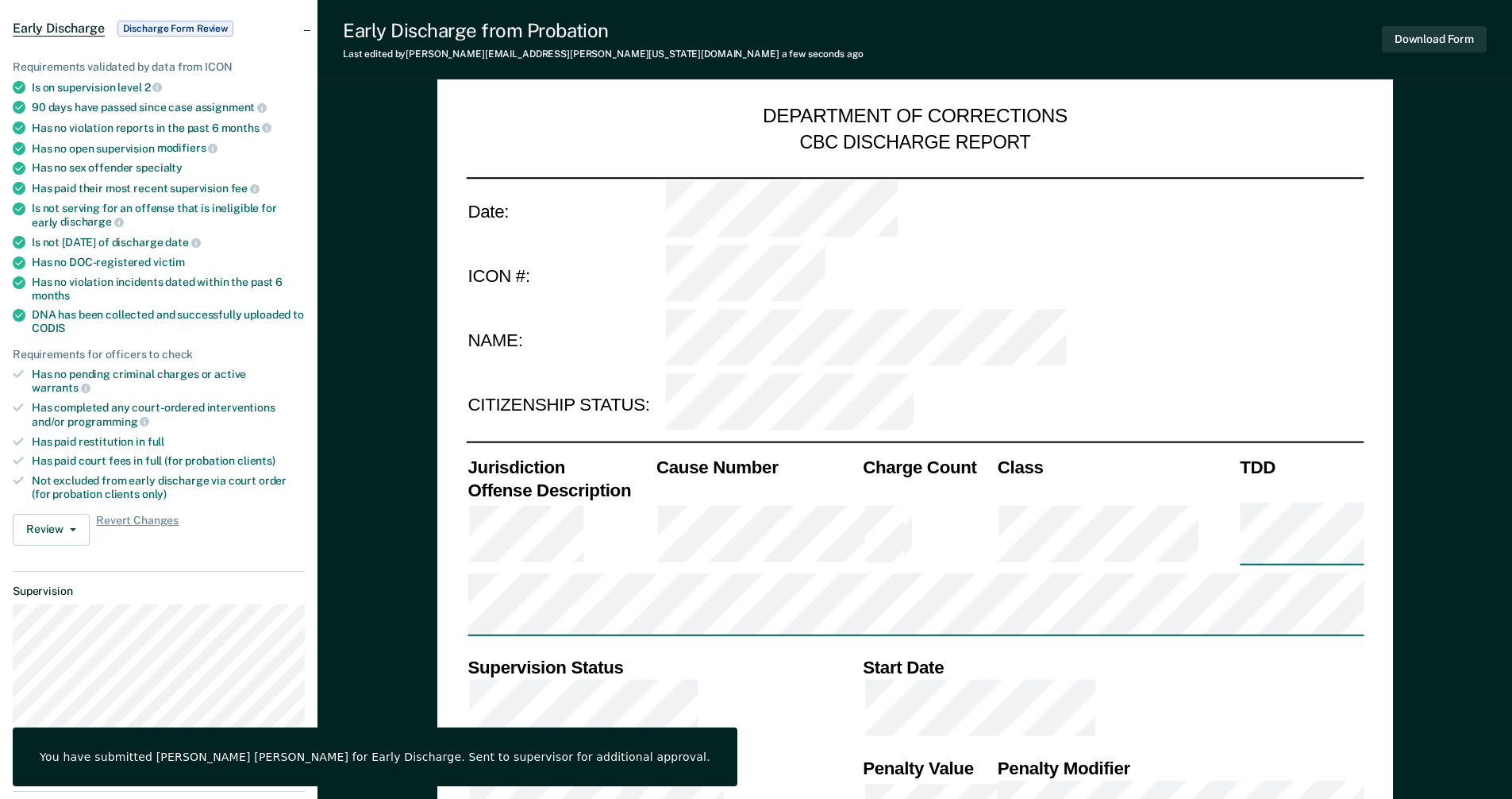
scroll to position [0, 0]
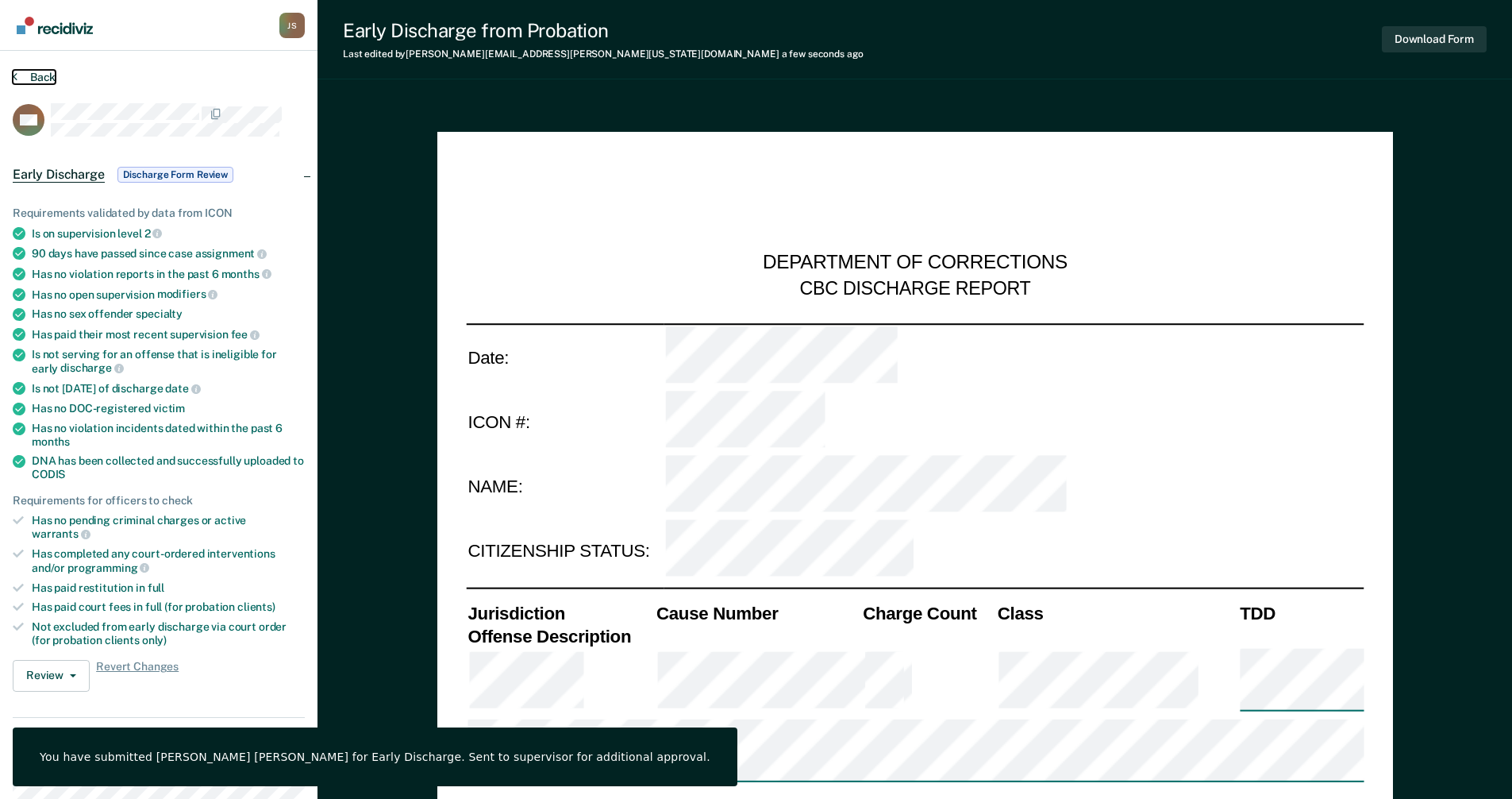
click at [46, 80] on button "Back" at bounding box center [34, 76] width 43 height 14
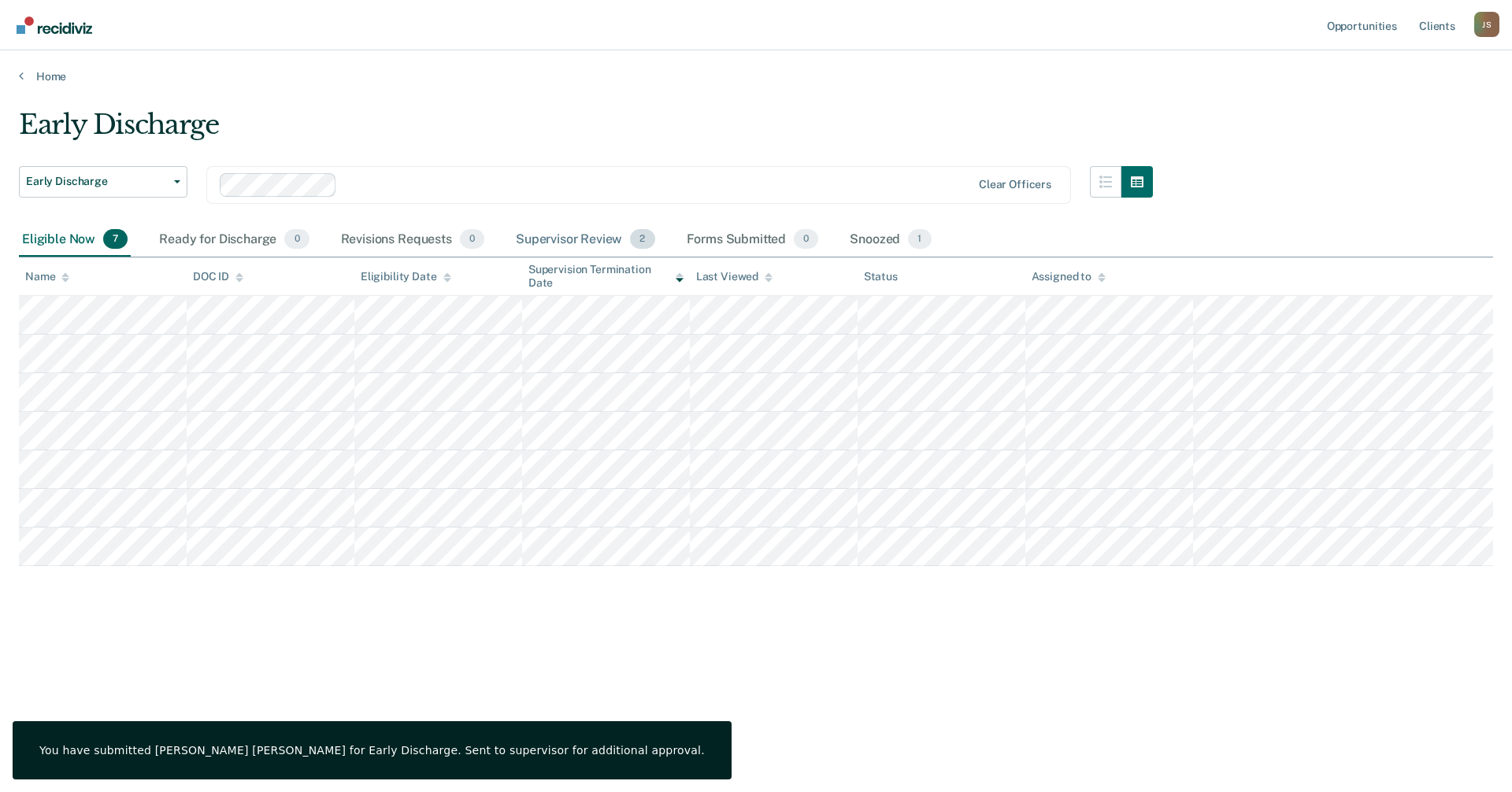
click at [596, 237] on div "Supervisor Review 2" at bounding box center [585, 240] width 146 height 35
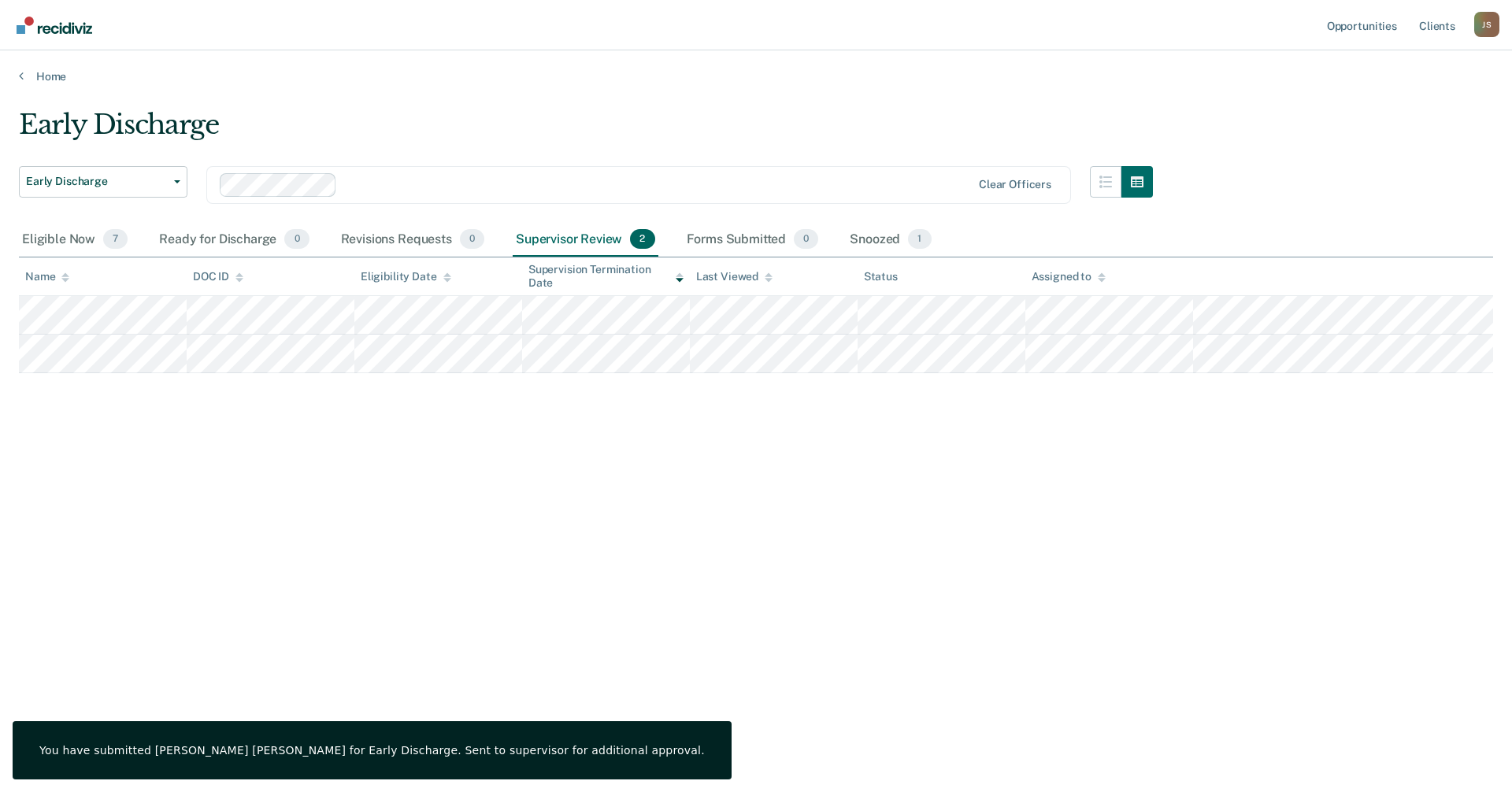
click at [946, 575] on div "Early Discharge Early Discharge Early Discharge Clear officers Eligible Now 7 R…" at bounding box center [756, 391] width 1474 height 565
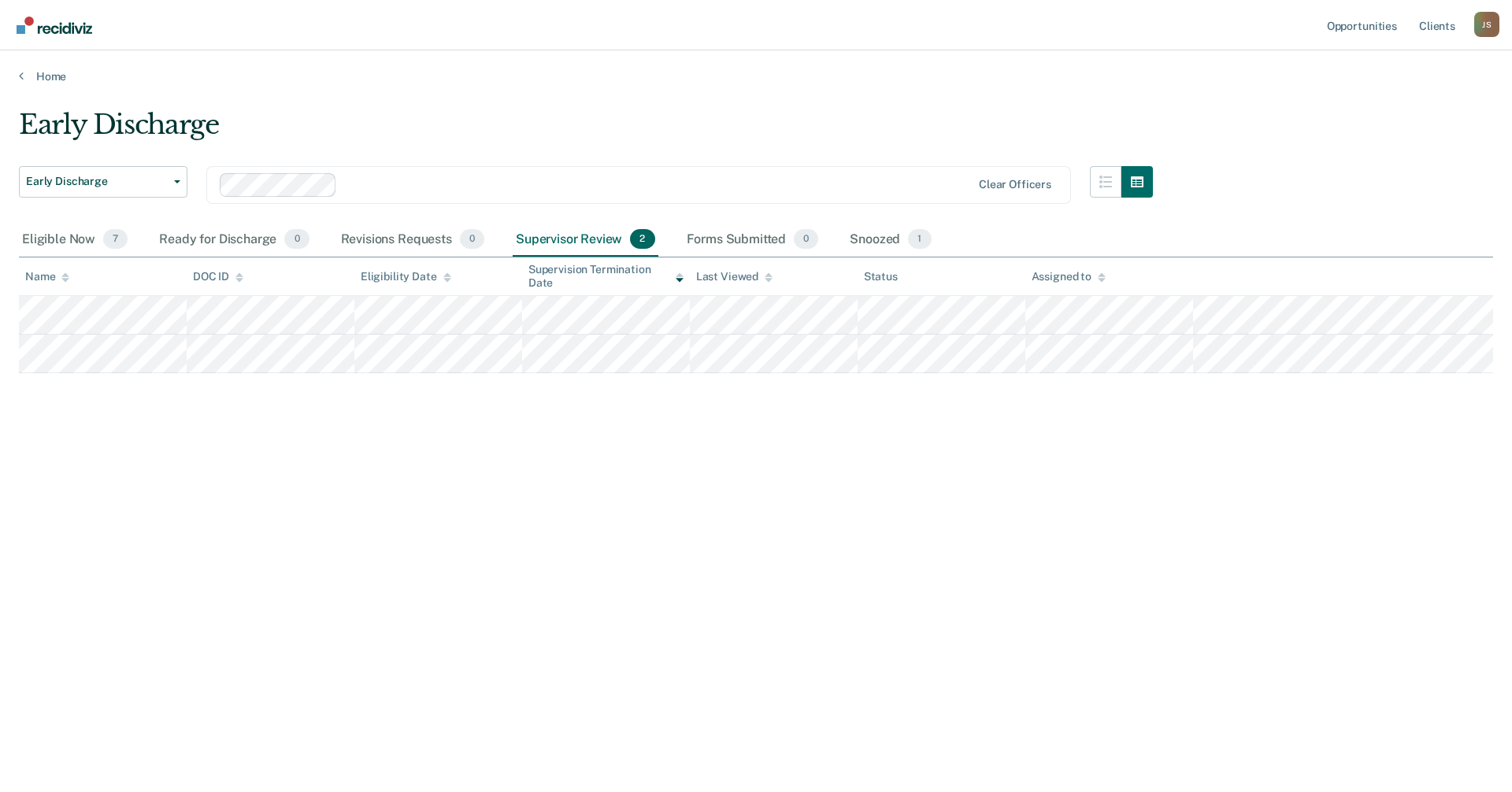
click at [944, 484] on div "Early Discharge Early Discharge Early Discharge Clear officers Eligible Now 7 R…" at bounding box center [756, 391] width 1474 height 565
click at [502, 597] on div "Early Discharge Early Discharge Early Discharge Clear officers Eligible Now 7 R…" at bounding box center [756, 391] width 1474 height 565
drag, startPoint x: 220, startPoint y: 591, endPoint x: 192, endPoint y: 500, distance: 95.2
click at [220, 591] on div "Early Discharge Early Discharge Early Discharge Clear officers Eligible Now 7 R…" at bounding box center [756, 391] width 1474 height 565
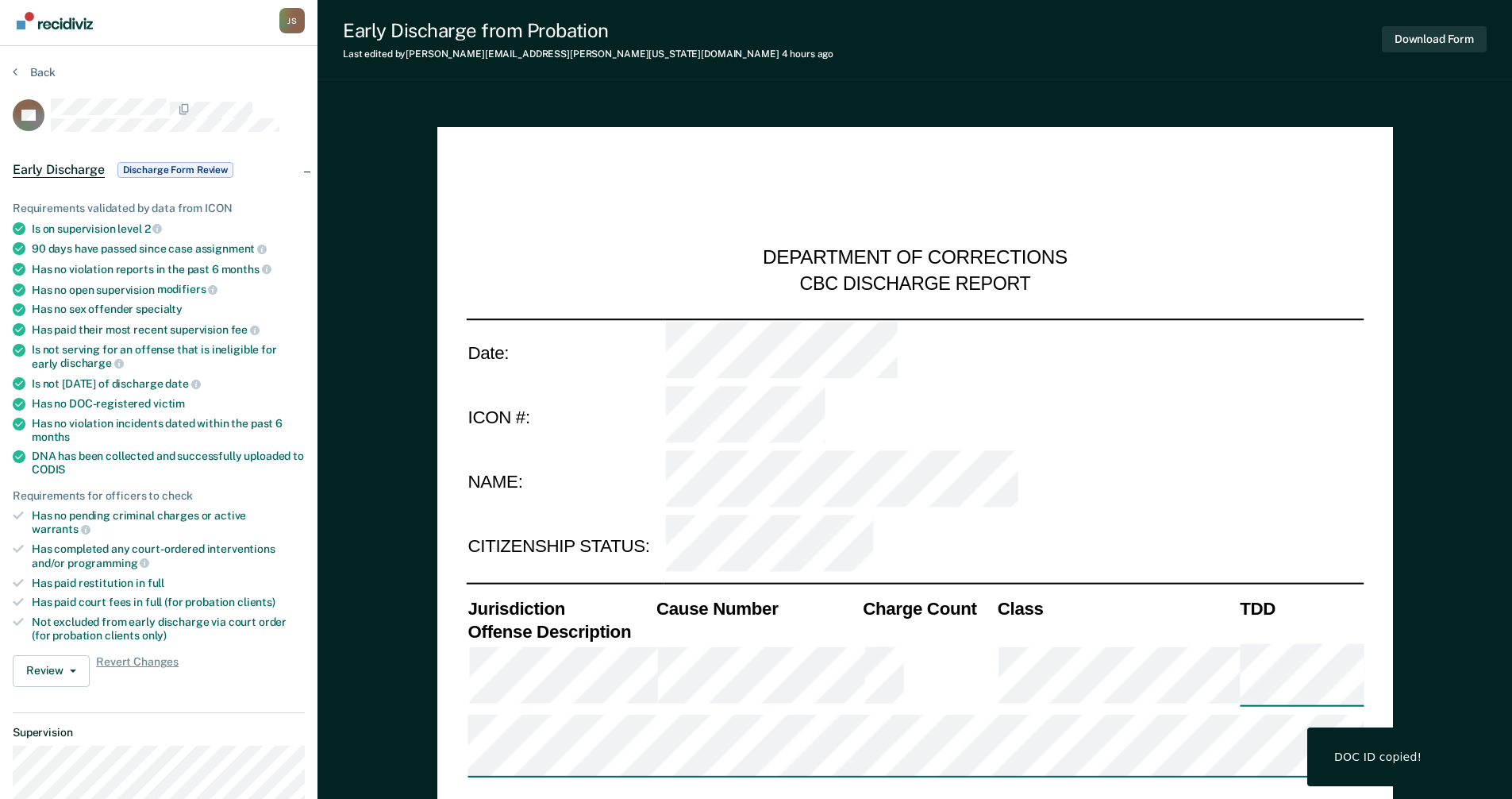
scroll to position [556, 0]
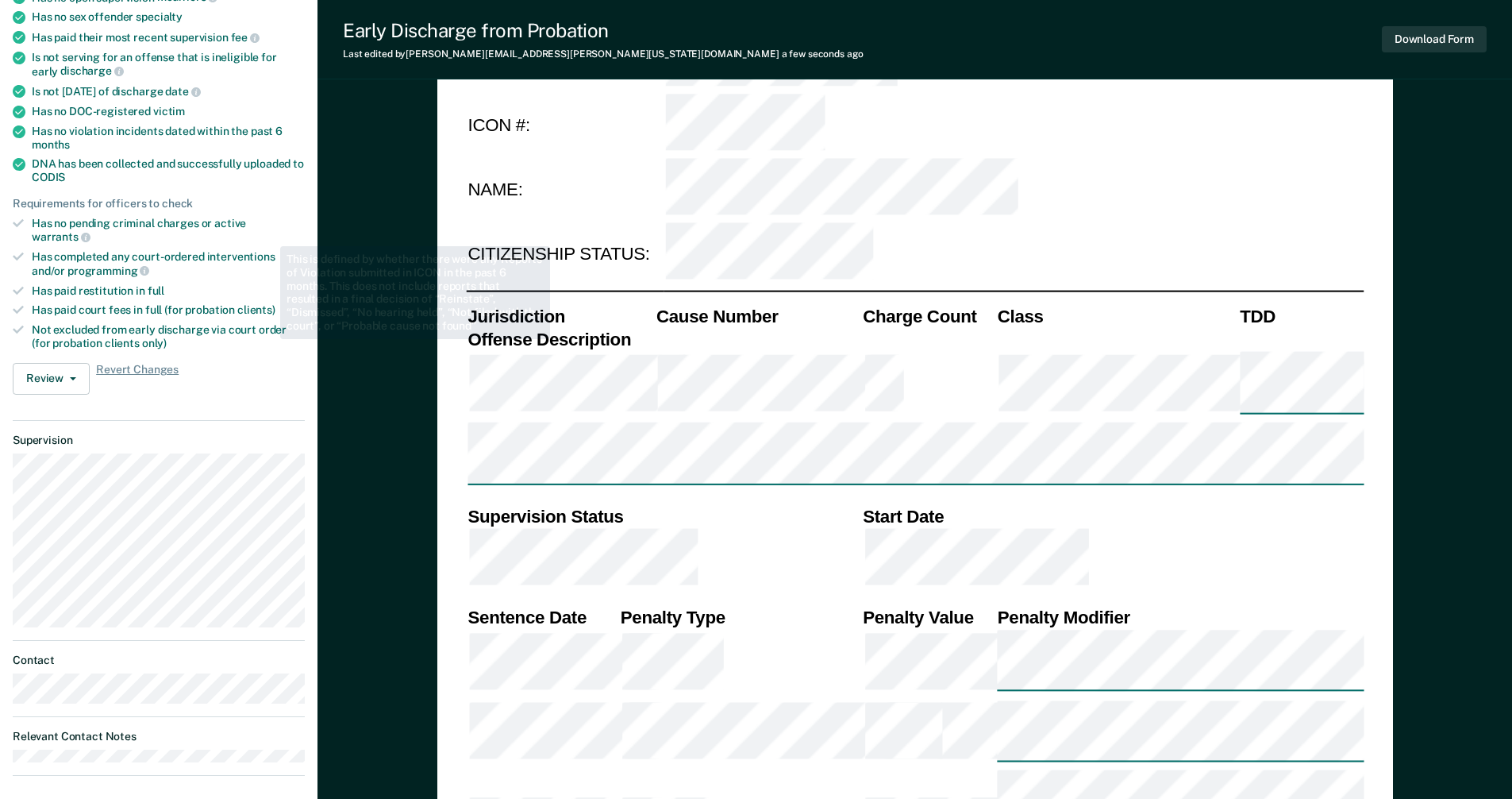
scroll to position [397, 0]
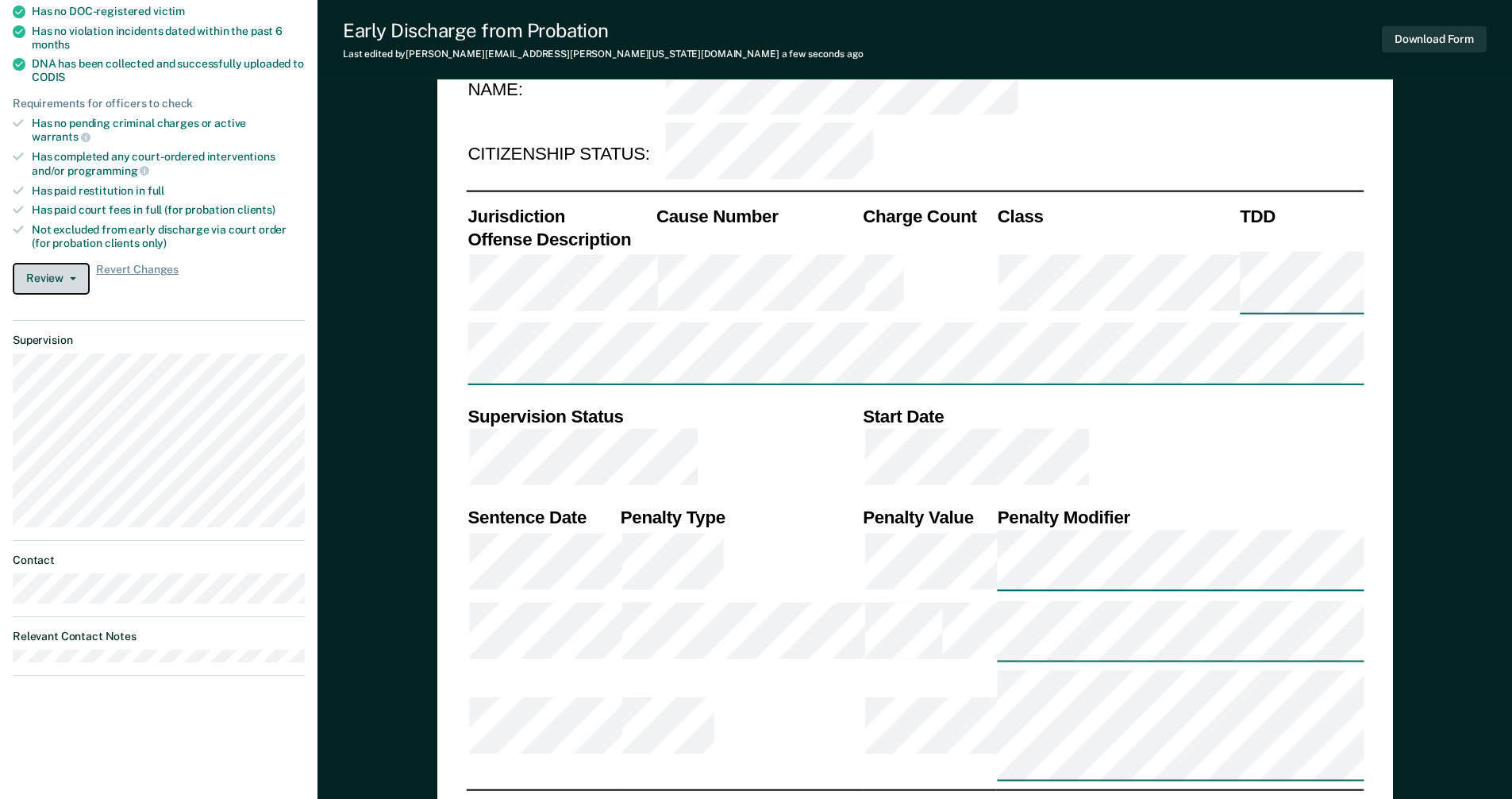
click at [79, 275] on button "Review" at bounding box center [51, 279] width 77 height 32
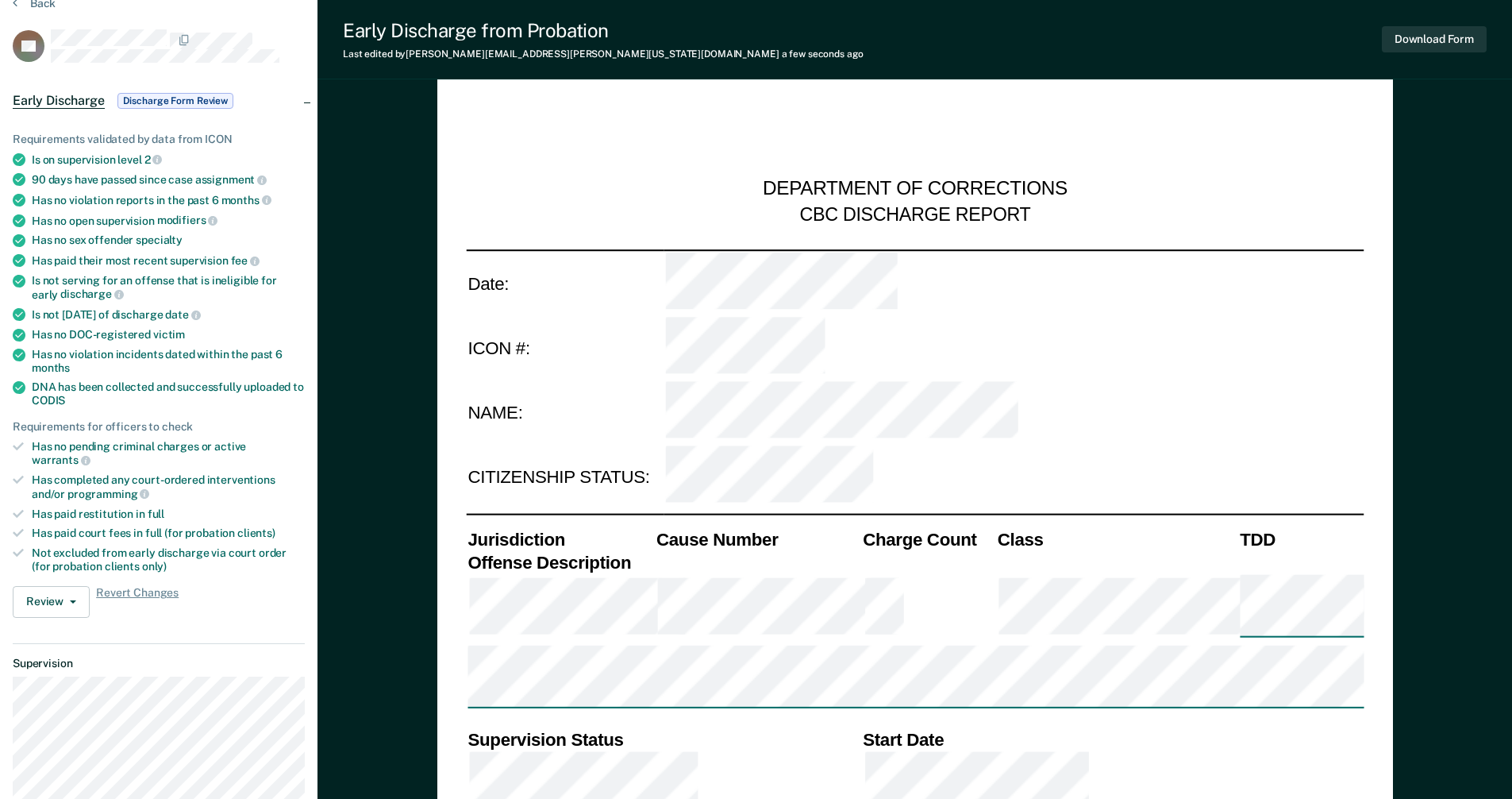
scroll to position [0, 0]
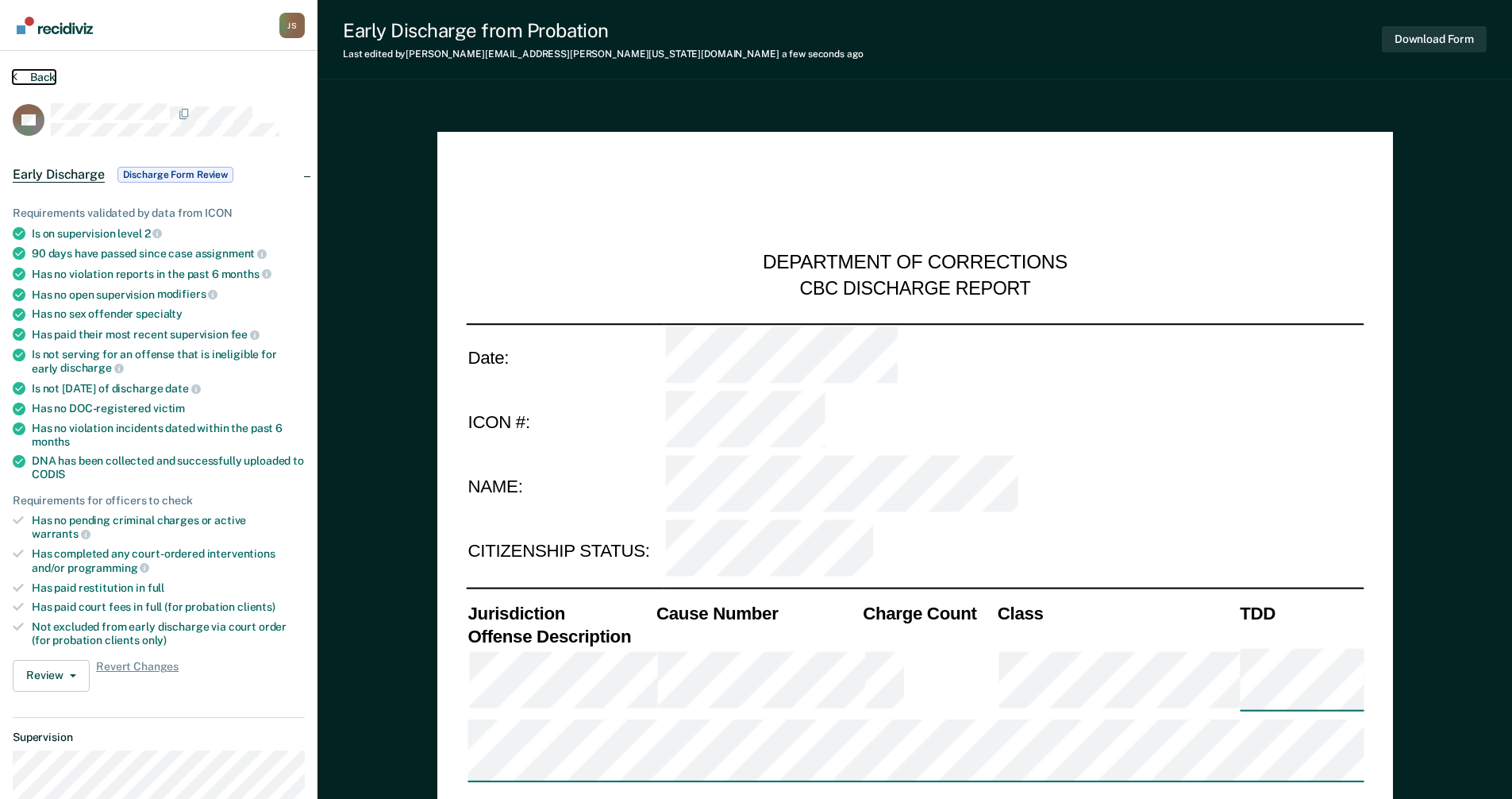
click at [27, 74] on button "Back" at bounding box center [34, 76] width 43 height 14
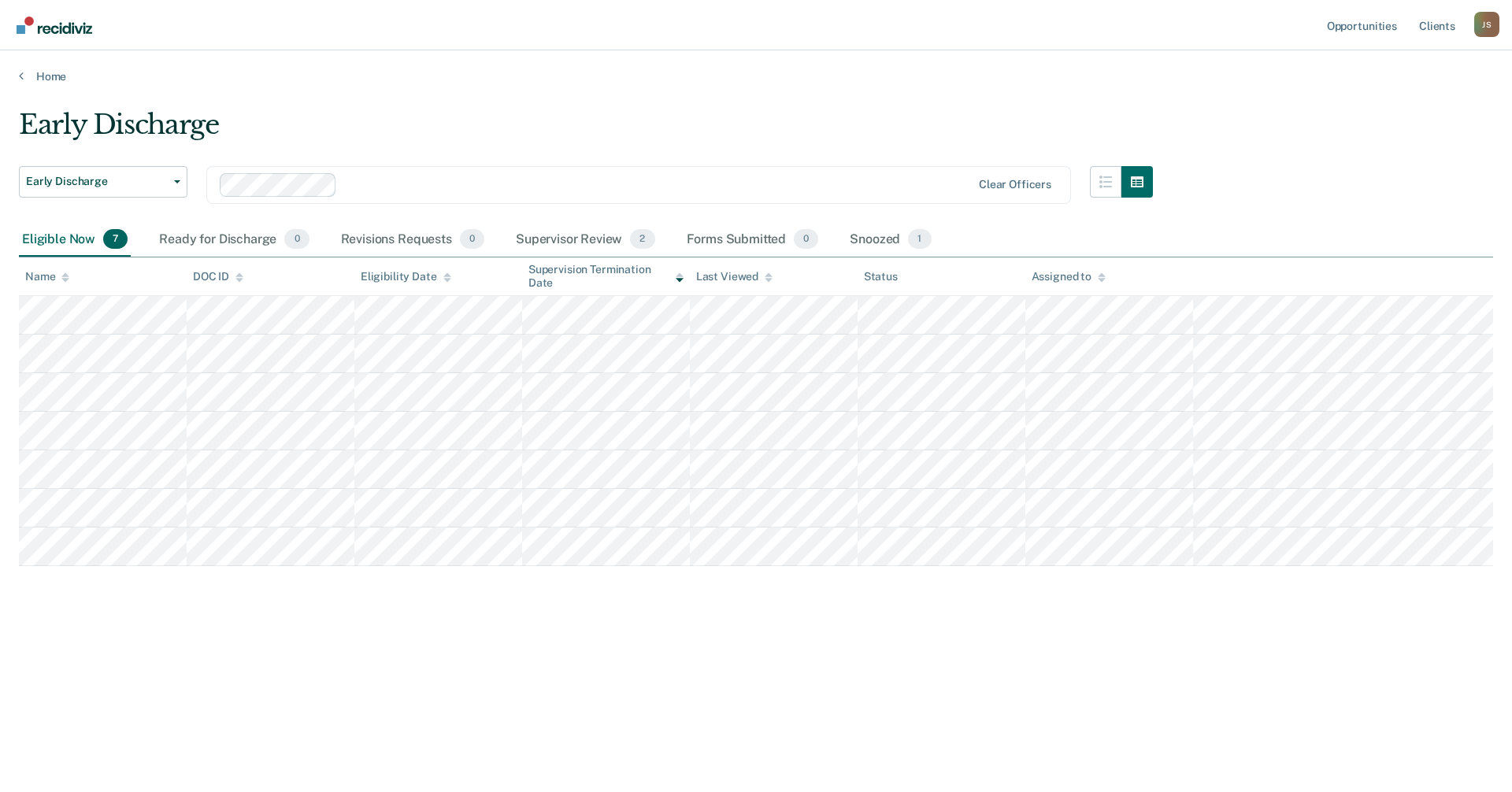
click at [628, 670] on div "Early Discharge Early Discharge Early Discharge Clear officers Eligible Now 7 R…" at bounding box center [756, 391] width 1474 height 565
click at [602, 234] on div "Supervisor Review 2" at bounding box center [585, 240] width 146 height 35
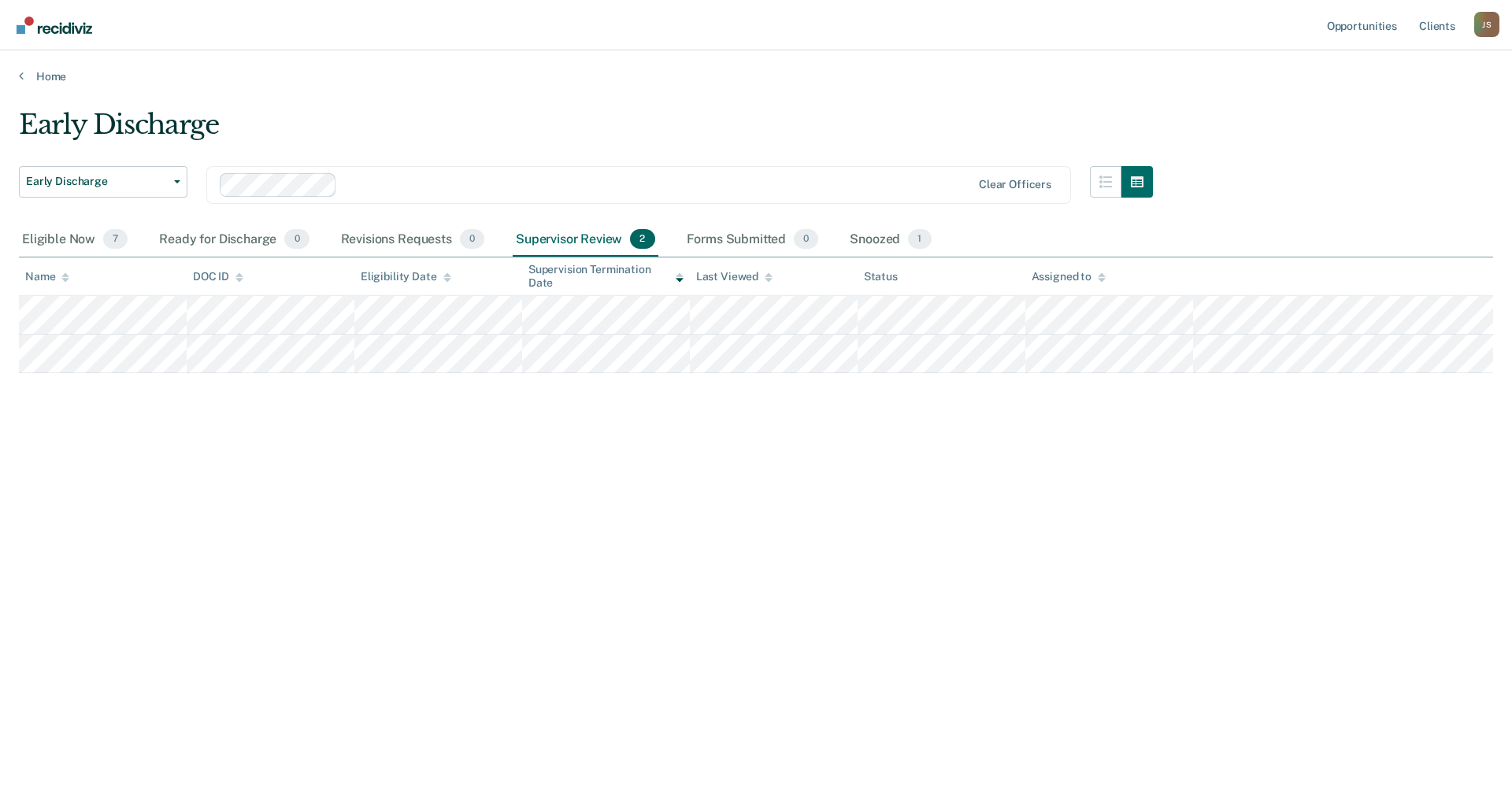
drag, startPoint x: 736, startPoint y: 483, endPoint x: 823, endPoint y: 388, distance: 128.8
click at [743, 477] on div "Early Discharge Early Discharge Early Discharge Clear officers Eligible Now 7 R…" at bounding box center [756, 391] width 1474 height 565
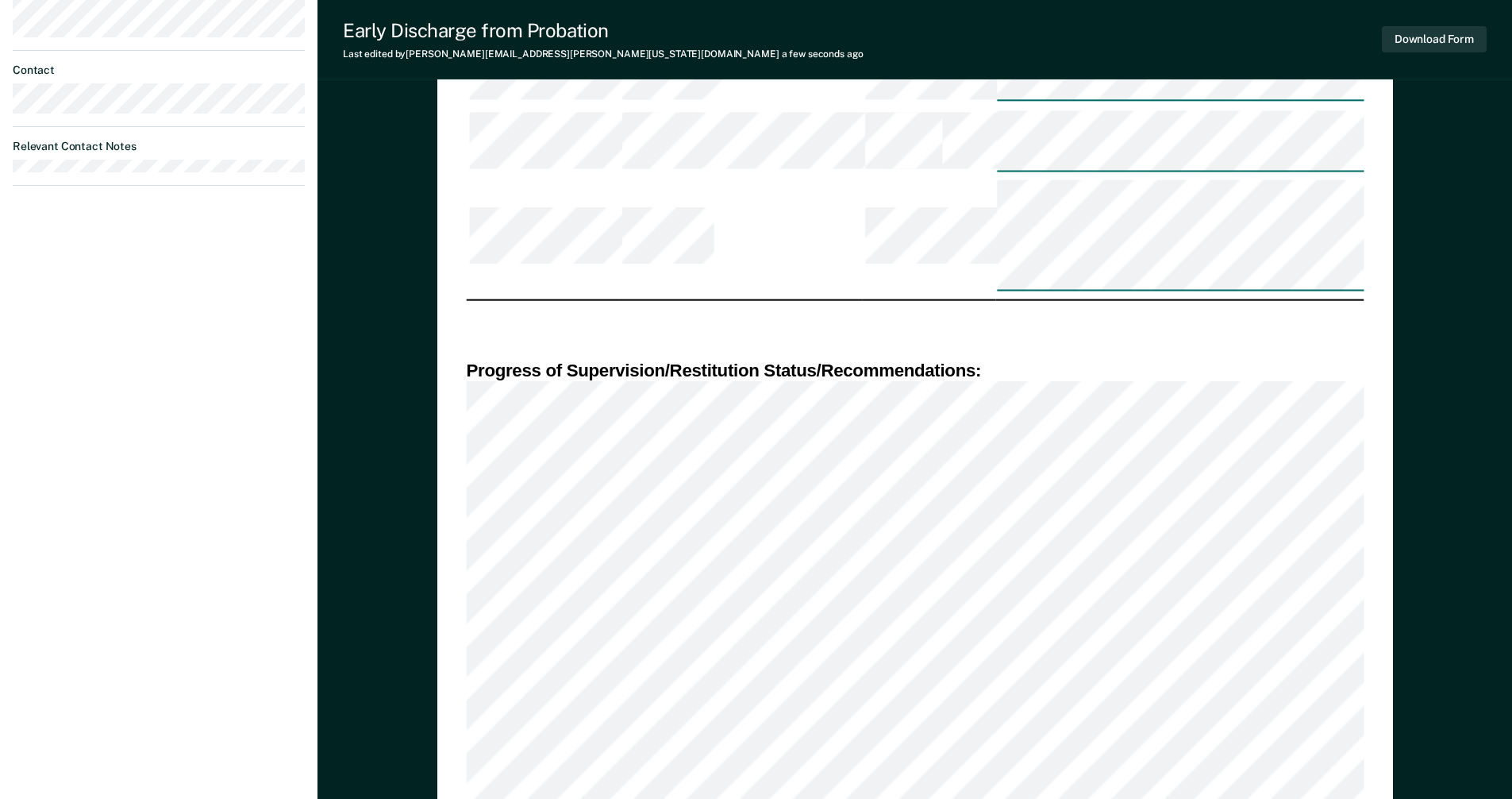
scroll to position [714, 0]
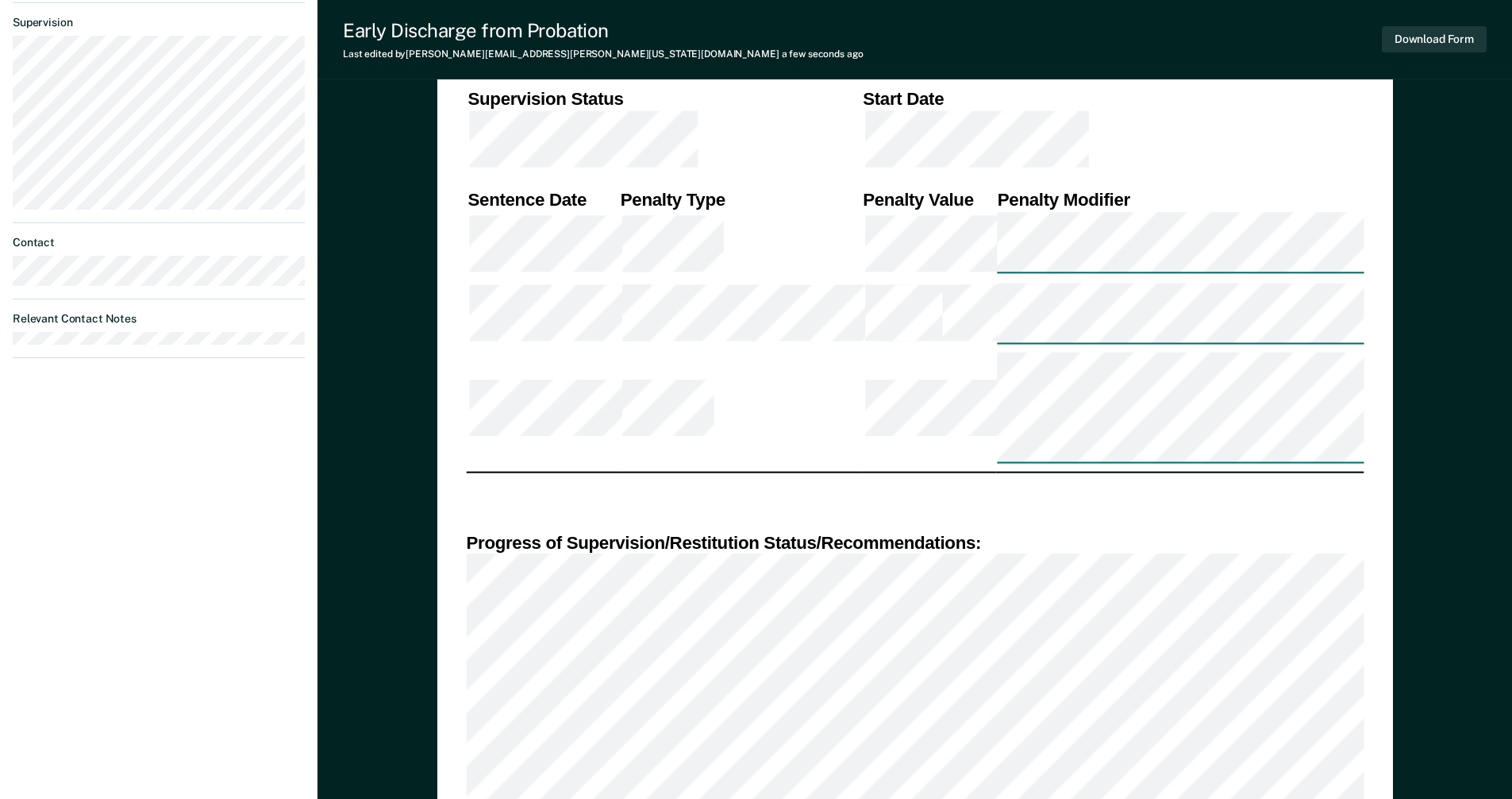
type textarea "x"
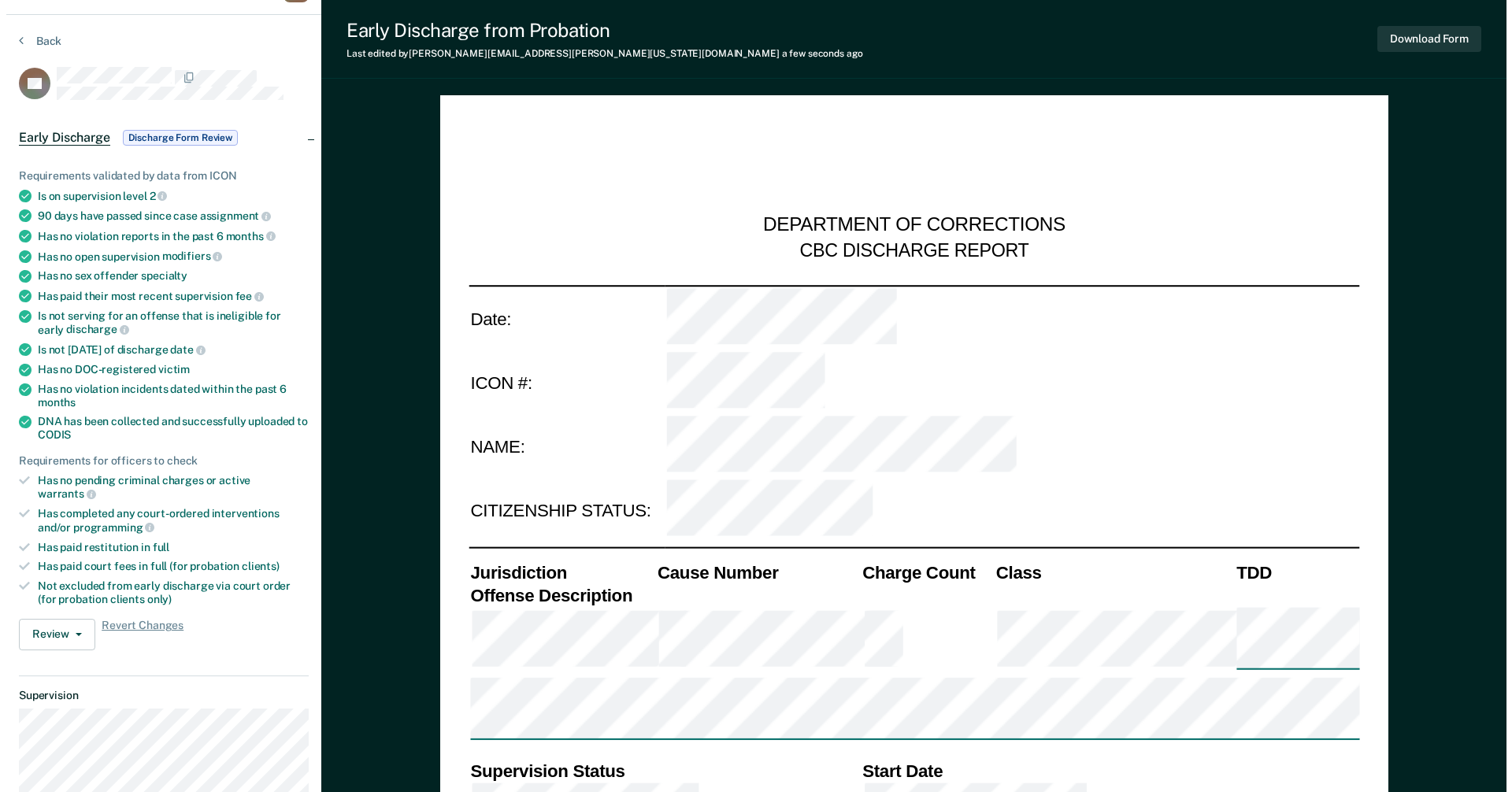
scroll to position [0, 0]
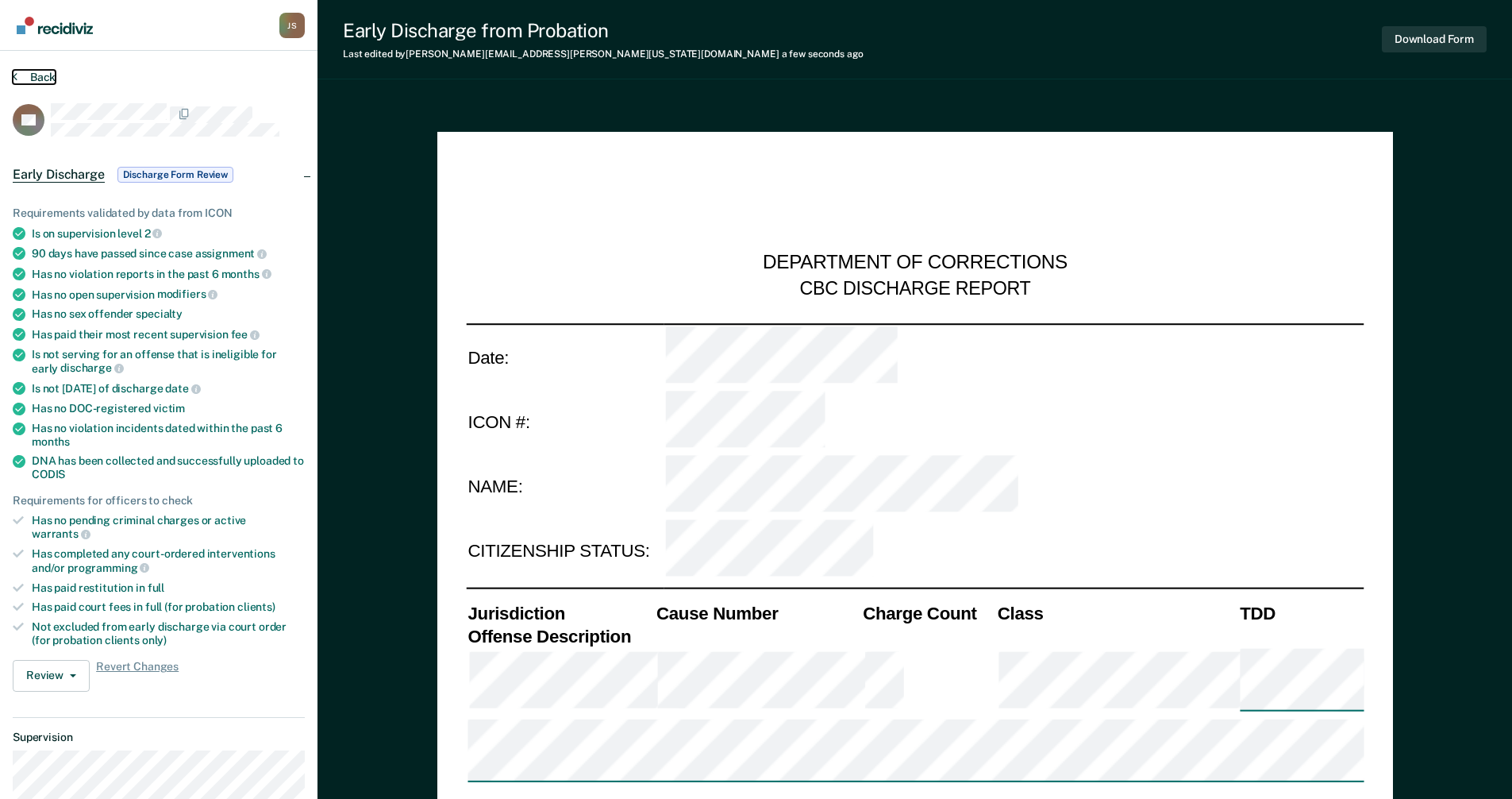
click at [27, 73] on button "Back" at bounding box center [34, 76] width 43 height 14
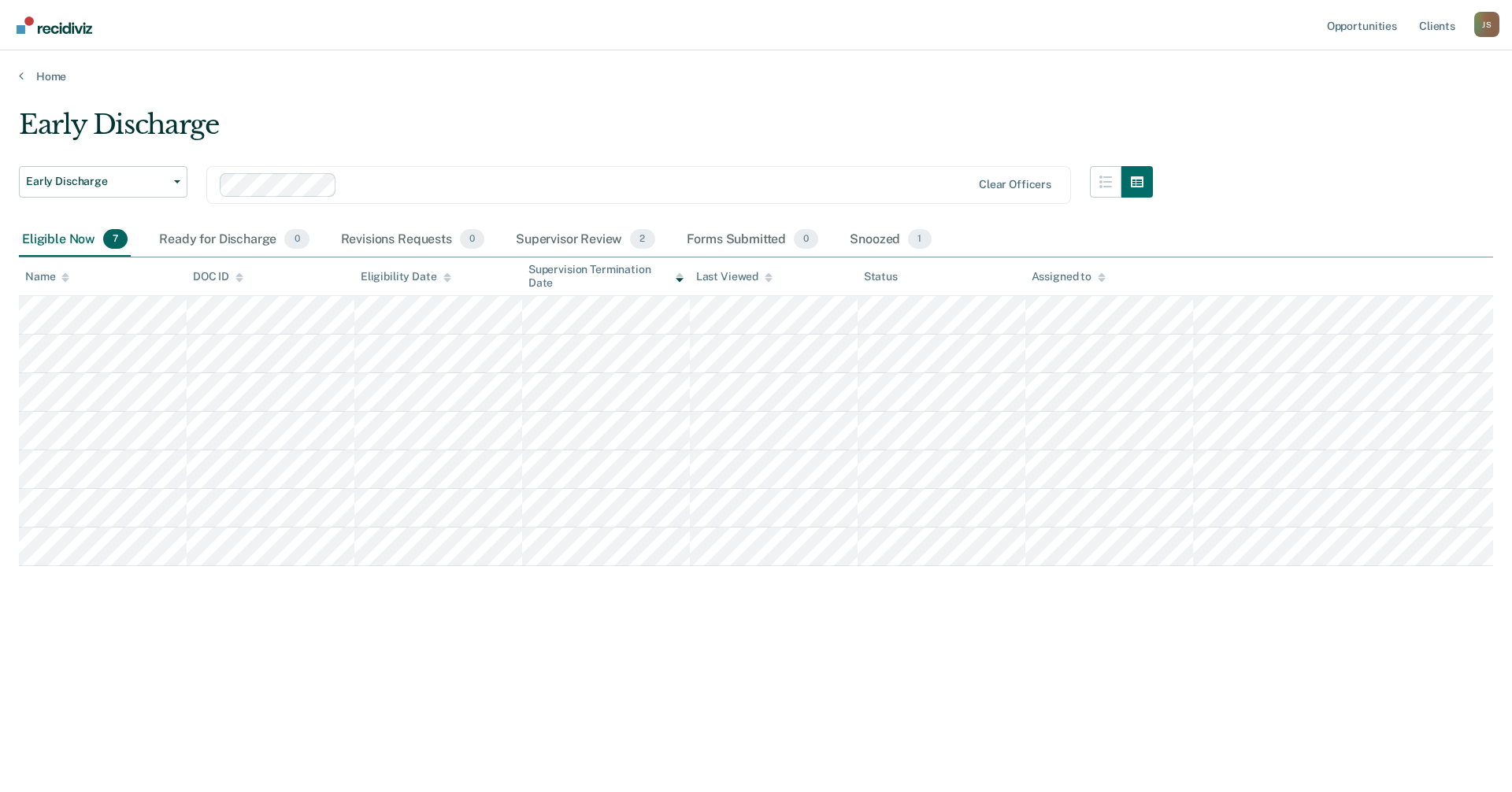
click at [967, 720] on div "Early Discharge Early Discharge Early Discharge Clear officers Eligible Now 7 R…" at bounding box center [756, 416] width 1474 height 615
click at [726, 607] on div "Early Discharge Early Discharge Early Discharge Clear officers Eligible Now 7 R…" at bounding box center [756, 391] width 1474 height 565
drag, startPoint x: 278, startPoint y: 739, endPoint x: 285, endPoint y: 710, distance: 29.8
click at [278, 739] on main "Early Discharge Early Discharge Early Discharge Clear officers Eligible Now 7 R…" at bounding box center [756, 435] width 1512 height 704
click at [248, 238] on div "Ready for Discharge 0" at bounding box center [234, 240] width 156 height 35
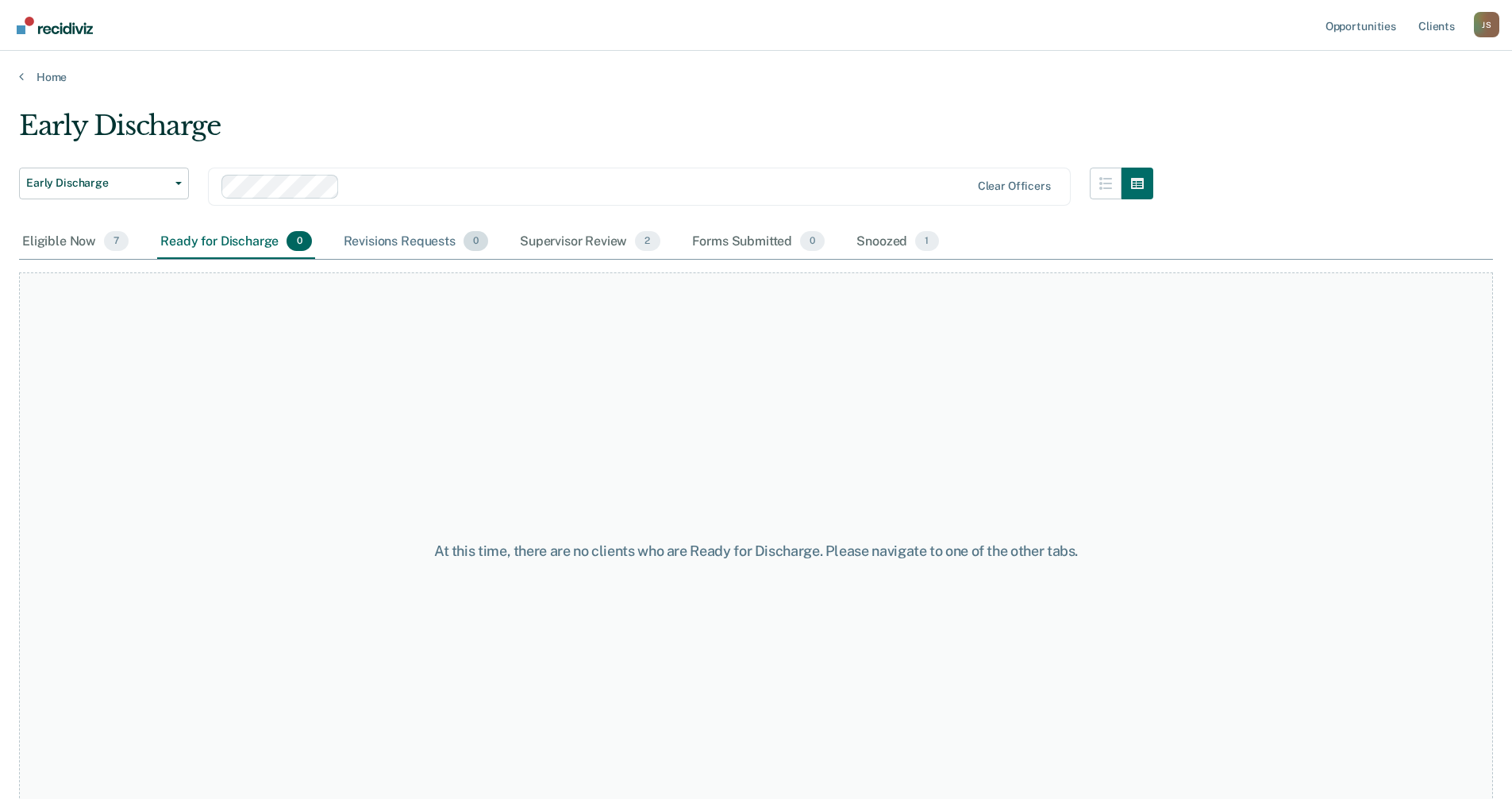
click at [381, 242] on div "Revisions Requests 0" at bounding box center [416, 242] width 151 height 35
click at [542, 228] on div "Supervisor Review 2" at bounding box center [590, 242] width 147 height 35
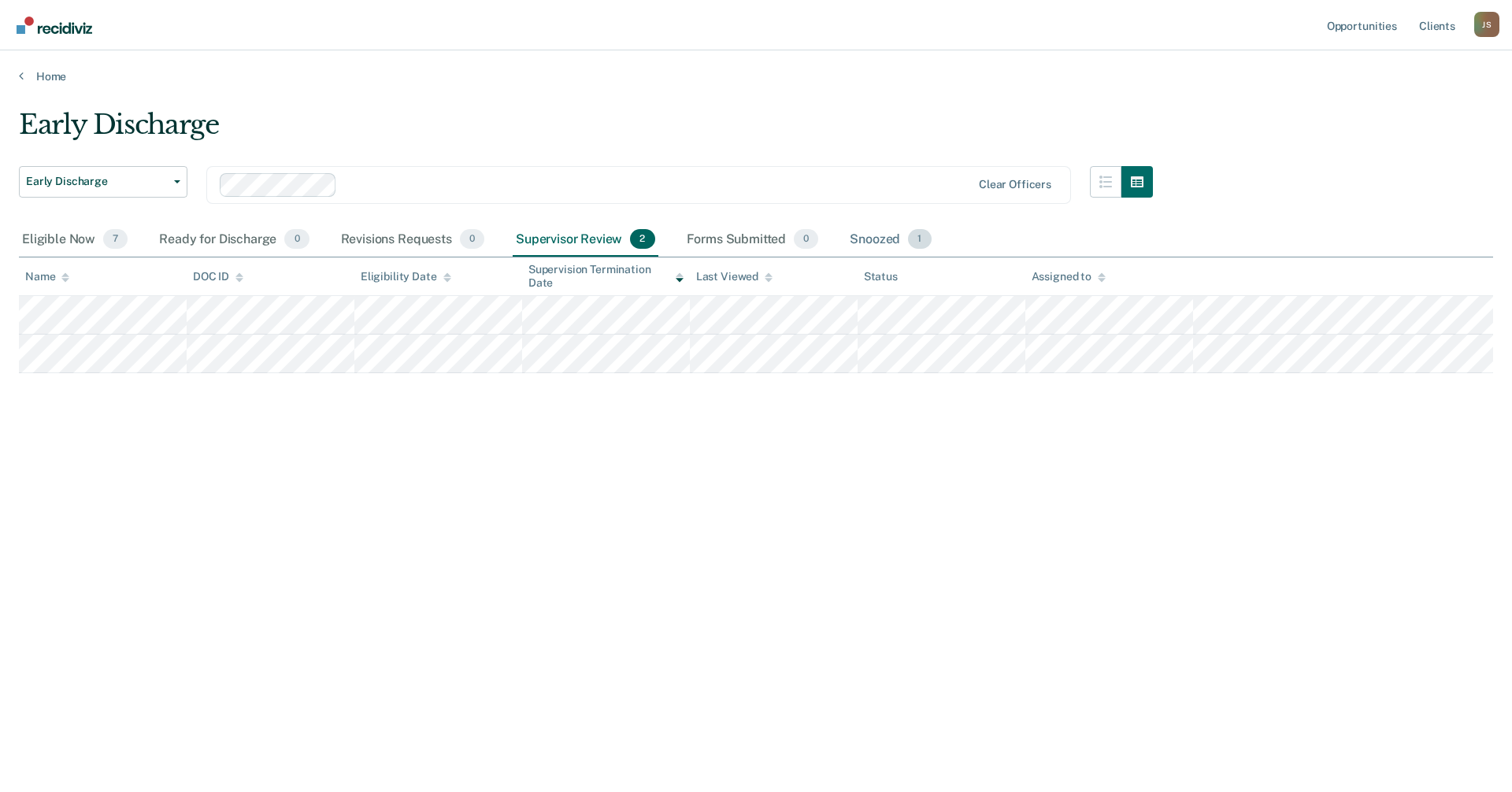
click at [876, 242] on div "Snoozed 1" at bounding box center [890, 240] width 87 height 35
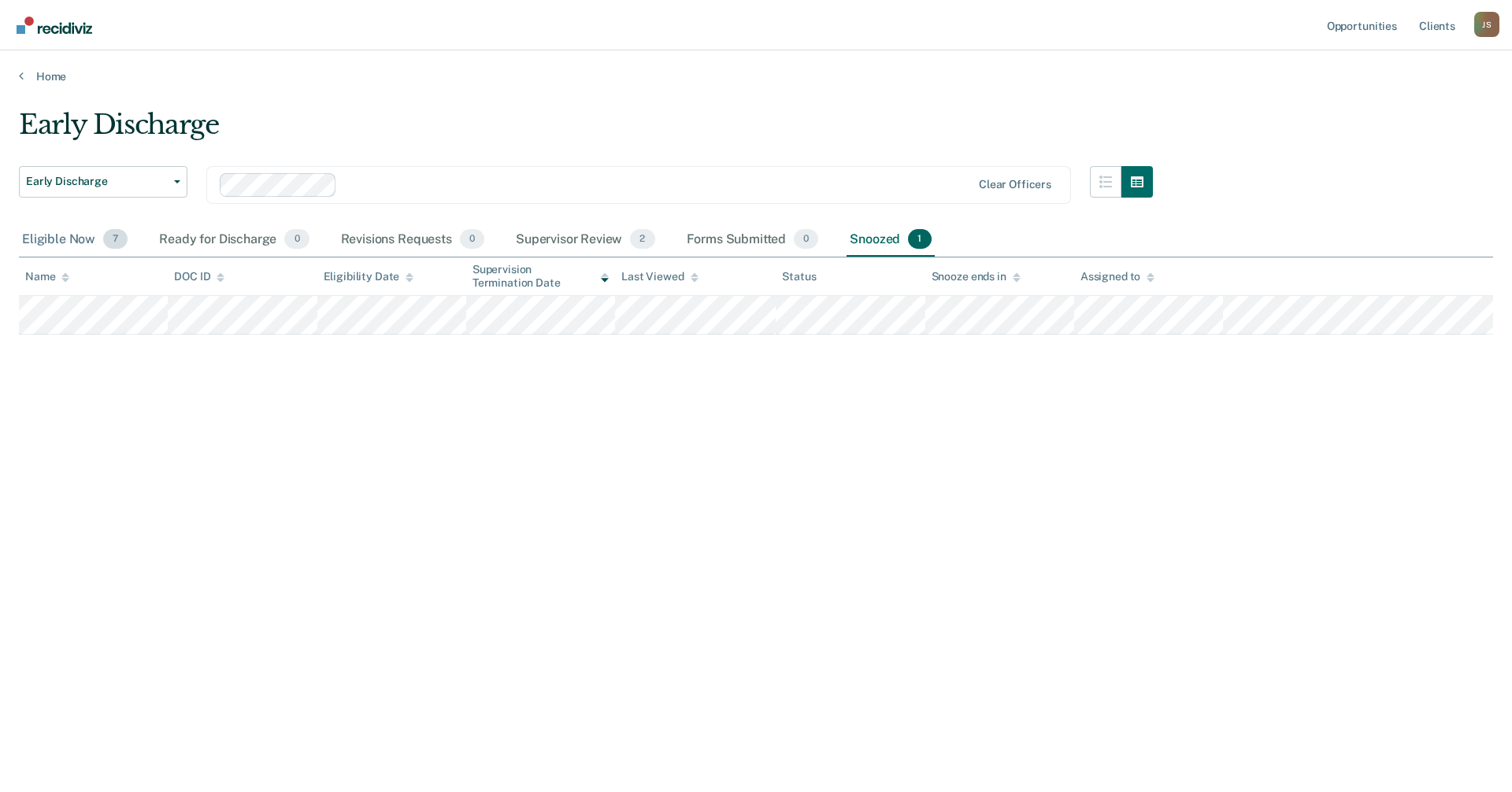
click at [87, 234] on div "Eligible Now 7" at bounding box center [75, 240] width 112 height 35
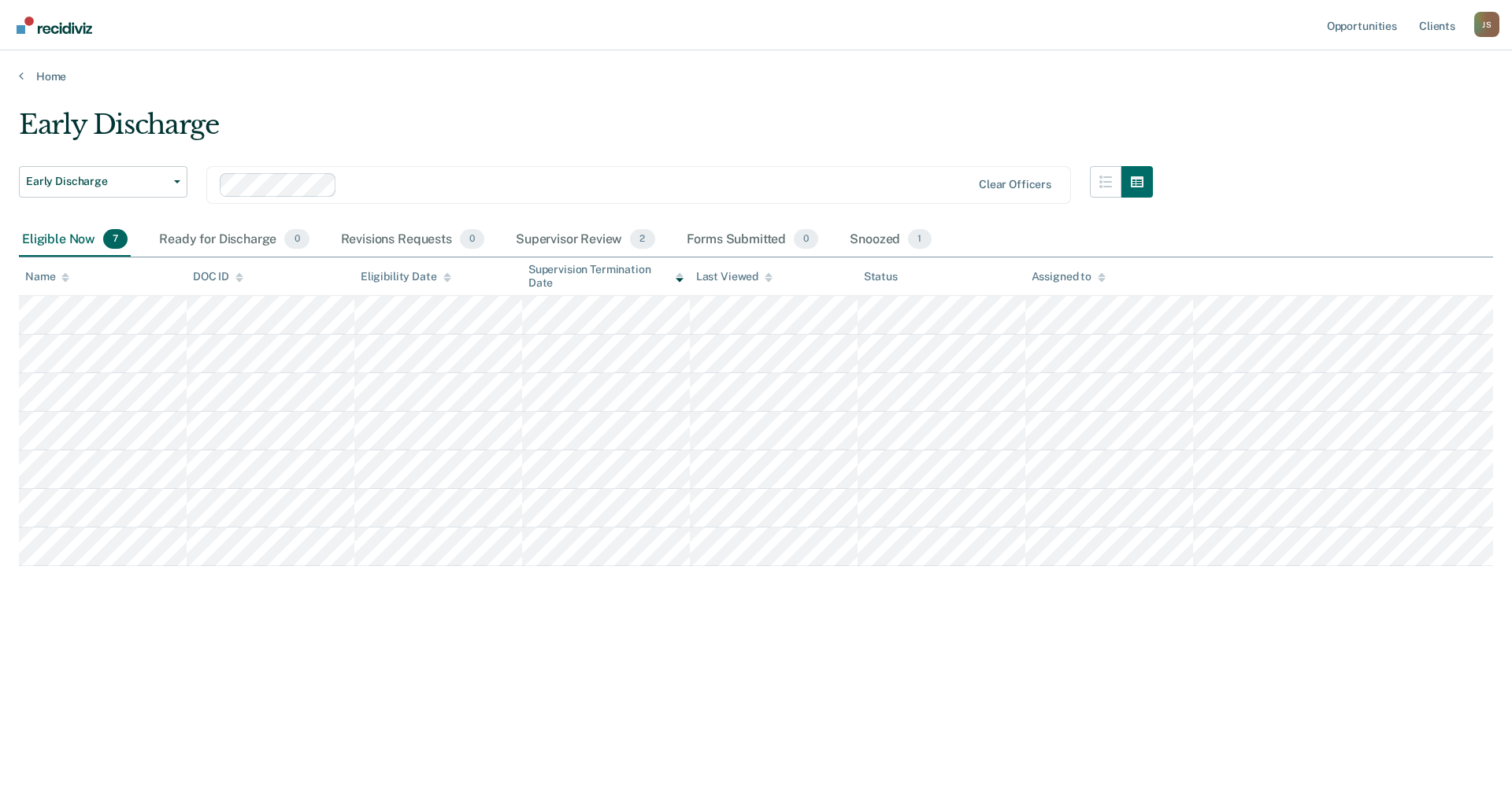
click at [332, 751] on main "Early Discharge Early Discharge Early Discharge Clear officers Eligible Now 7 R…" at bounding box center [756, 435] width 1512 height 704
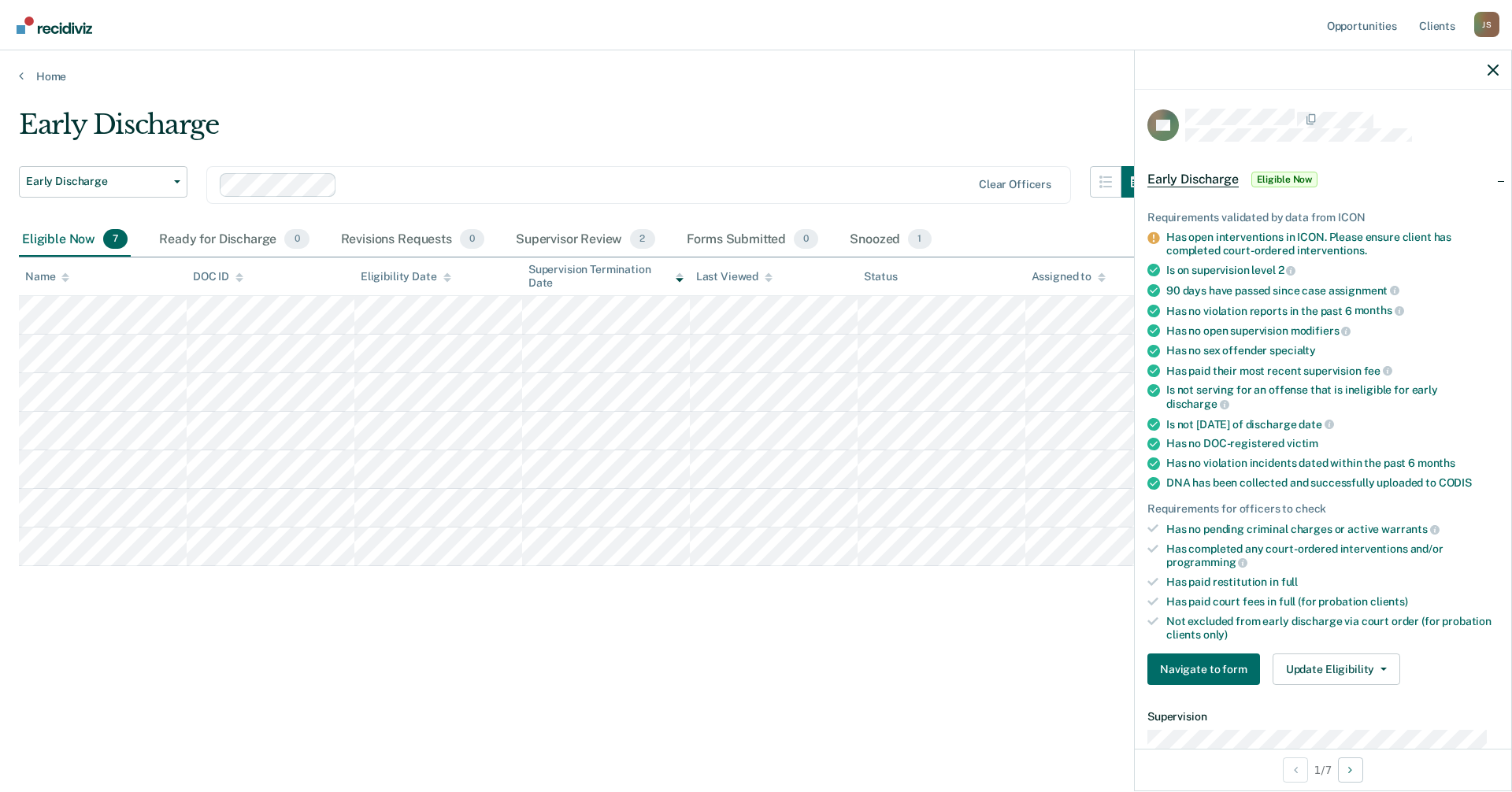
click at [1334, 254] on div "Has open interventions in ICON. Please ensure client has completed court-ordere…" at bounding box center [1332, 243] width 332 height 27
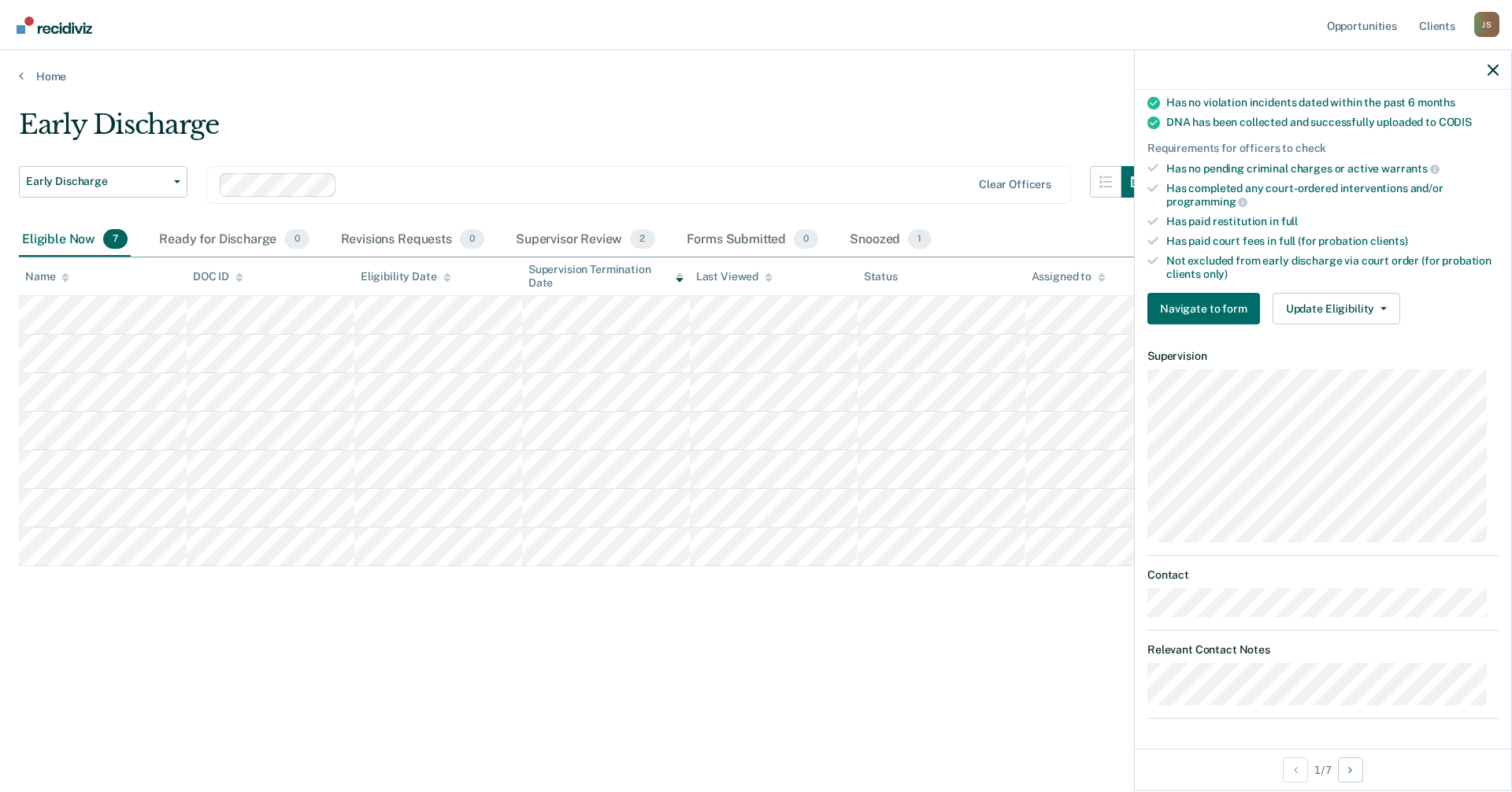
scroll to position [380, 0]
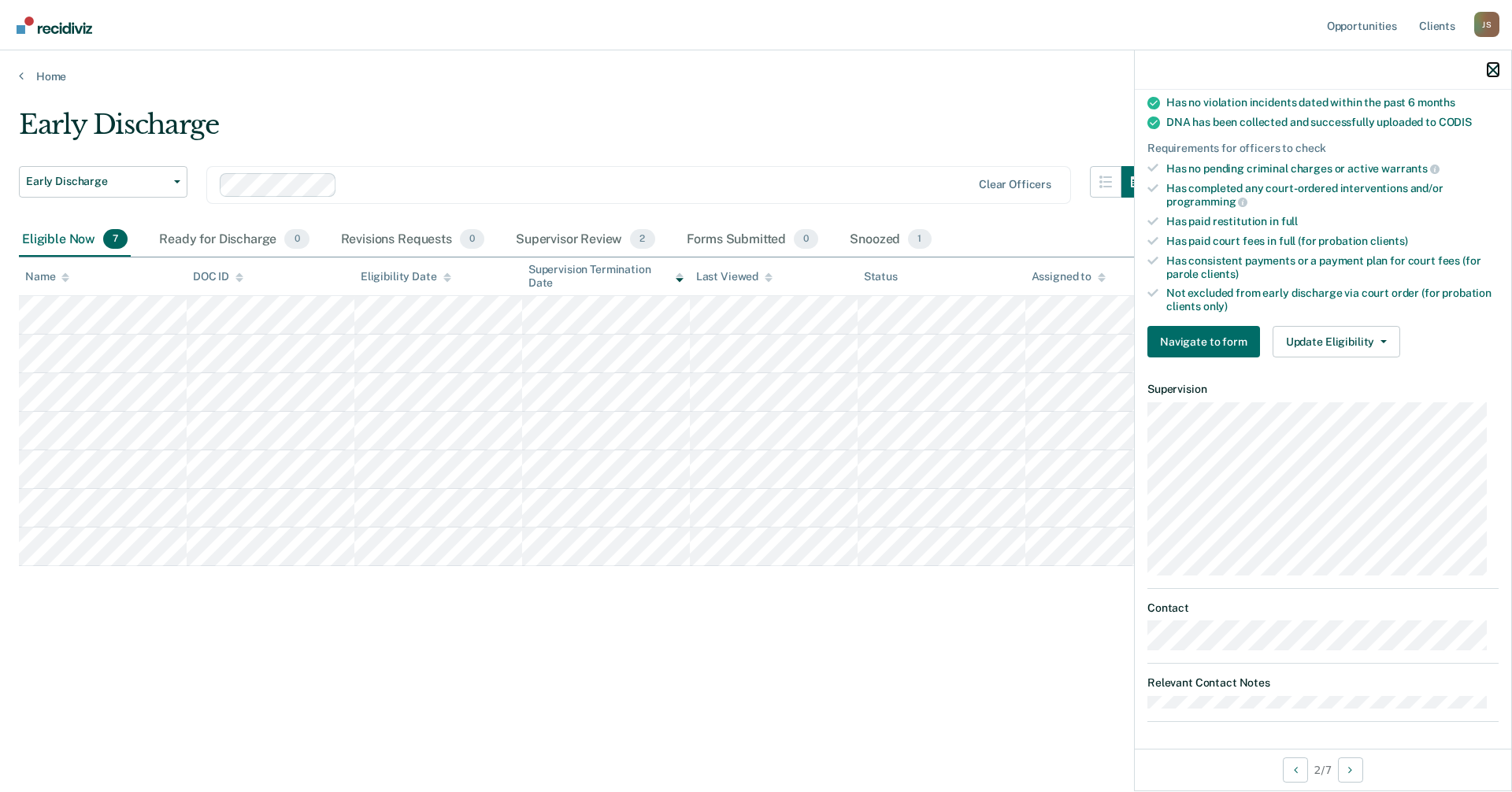
drag, startPoint x: 1496, startPoint y: 68, endPoint x: 1487, endPoint y: 83, distance: 17.5
click at [1496, 68] on icon "button" at bounding box center [1492, 69] width 11 height 11
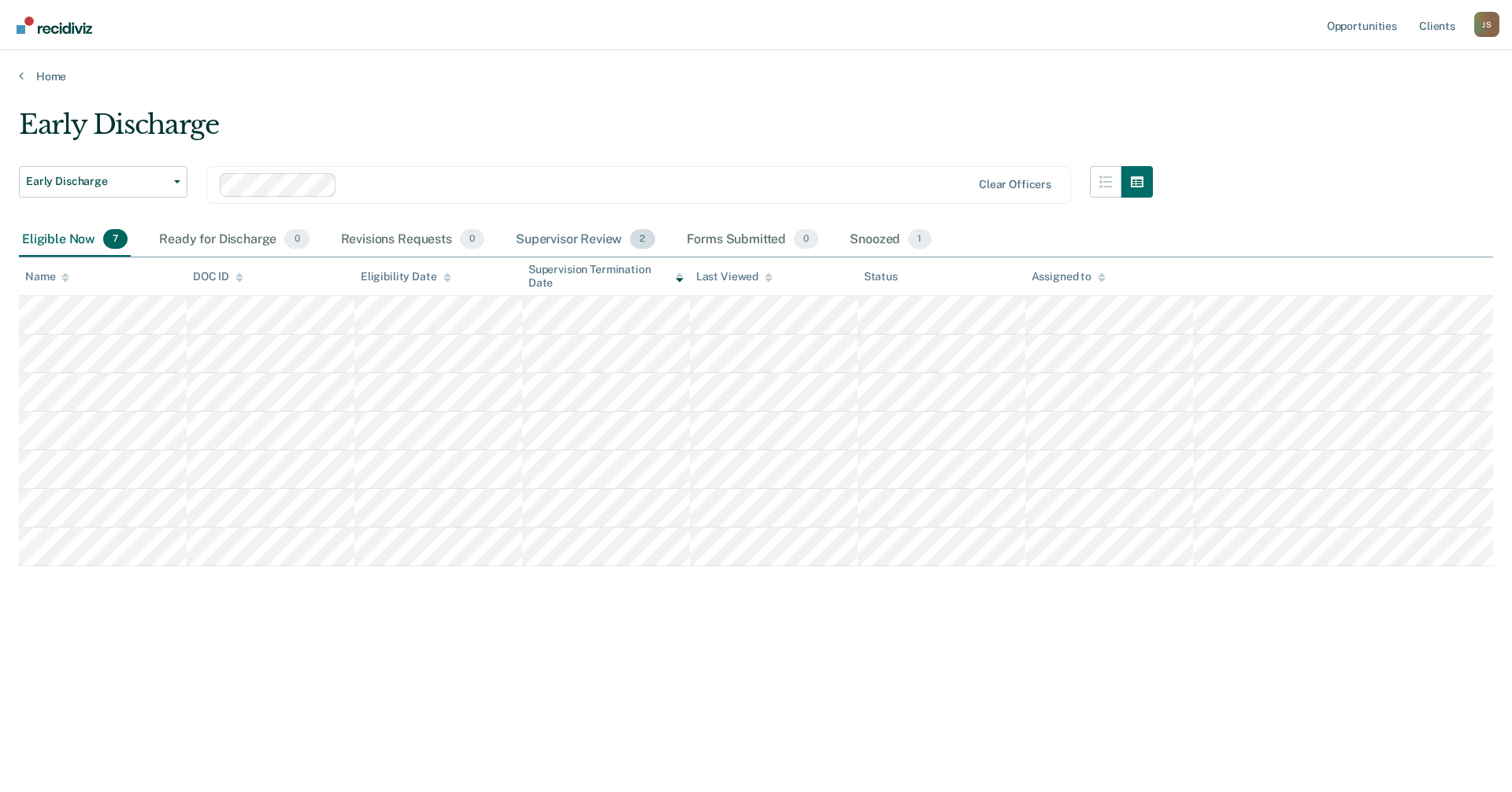
click at [544, 238] on div "Supervisor Review 2" at bounding box center [585, 240] width 146 height 35
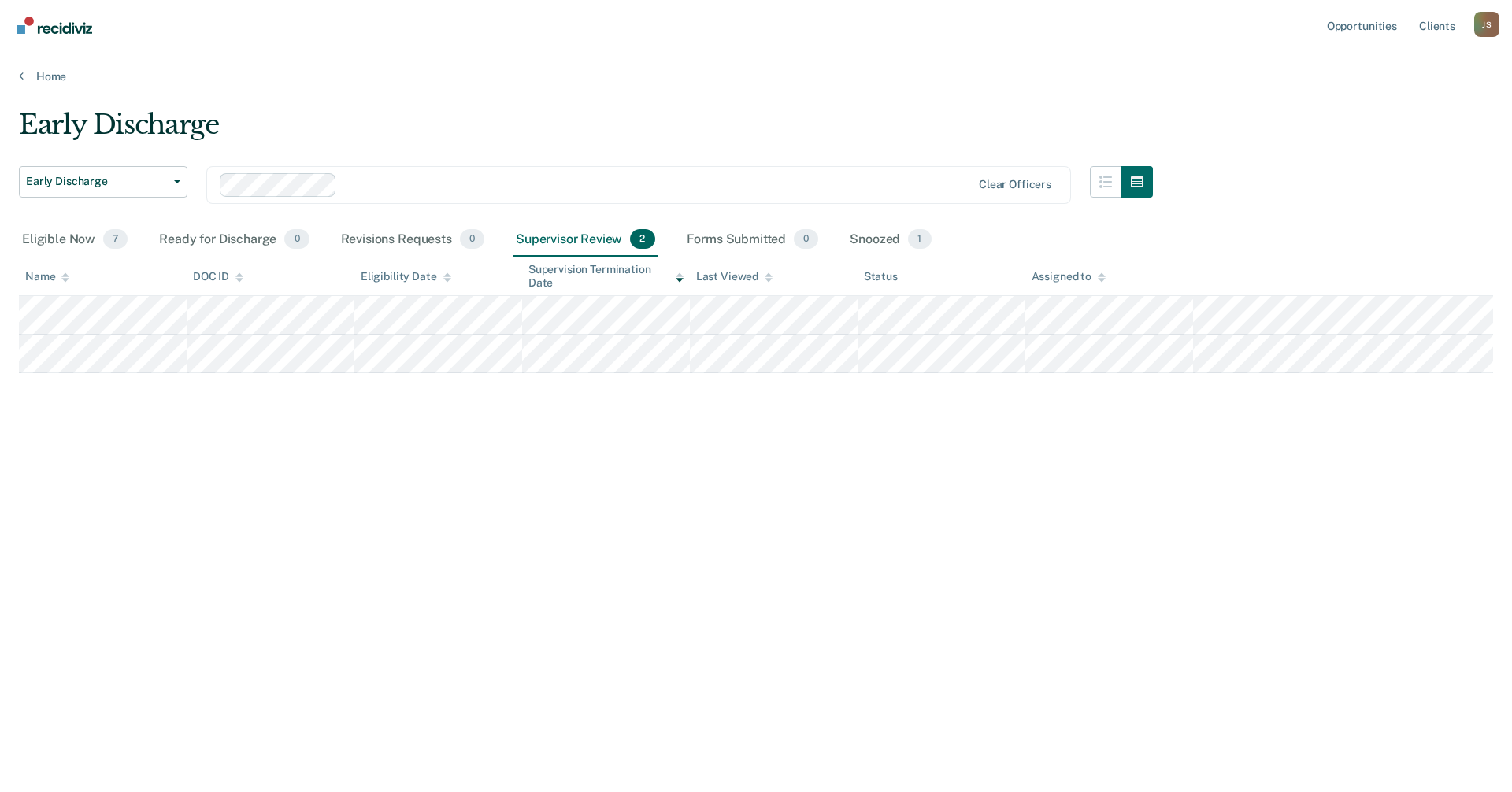
click at [693, 458] on div "Early Discharge Early Discharge Early Discharge Clear officers Eligible Now 7 R…" at bounding box center [756, 391] width 1474 height 565
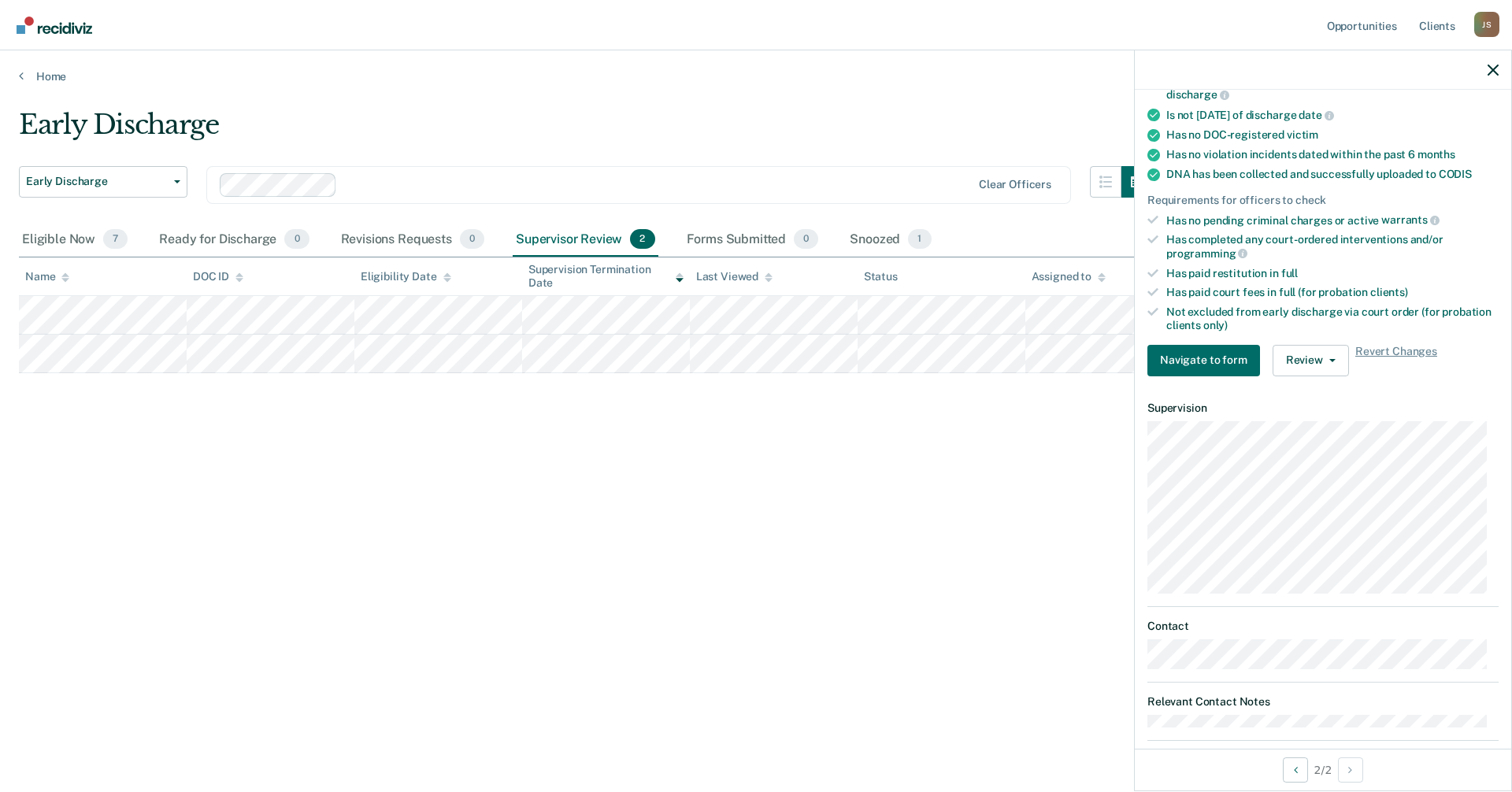
scroll to position [299, 0]
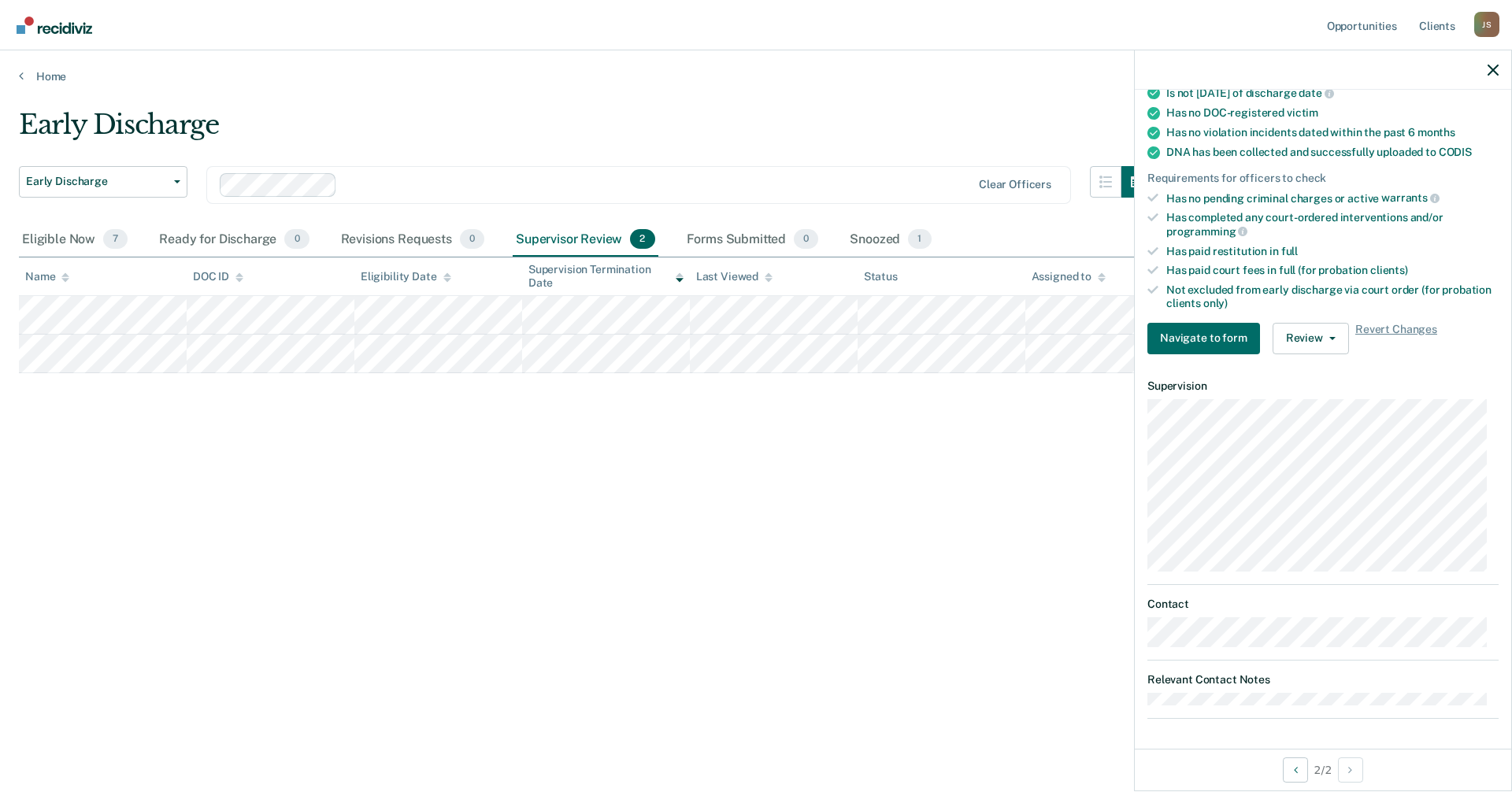
click at [1501, 69] on div at bounding box center [1323, 70] width 377 height 39
click at [1494, 64] on icon "button" at bounding box center [1492, 69] width 11 height 11
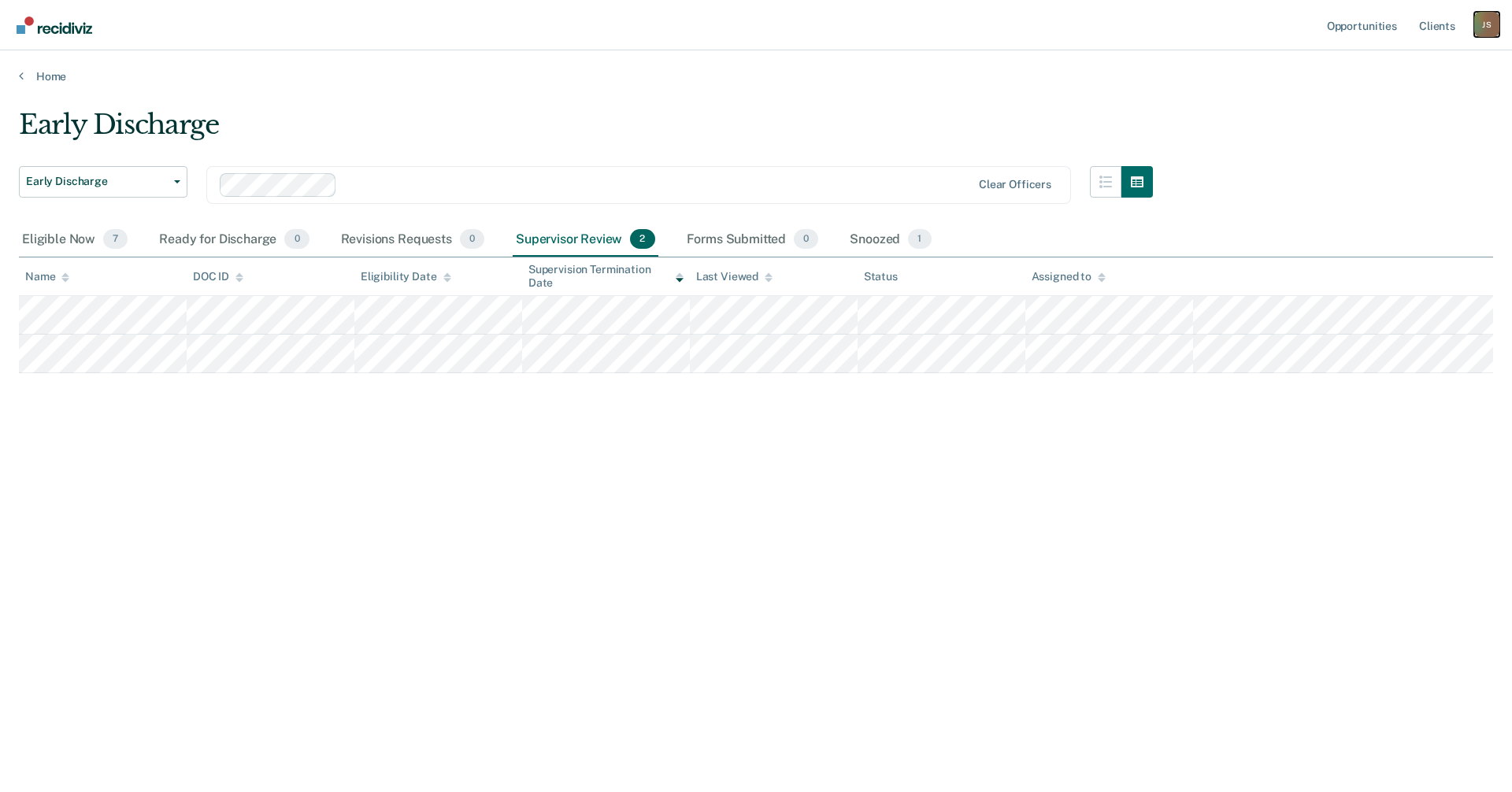
click at [1486, 26] on div "J S" at bounding box center [1486, 24] width 26 height 25
click at [1390, 58] on link "Profile" at bounding box center [1423, 64] width 127 height 13
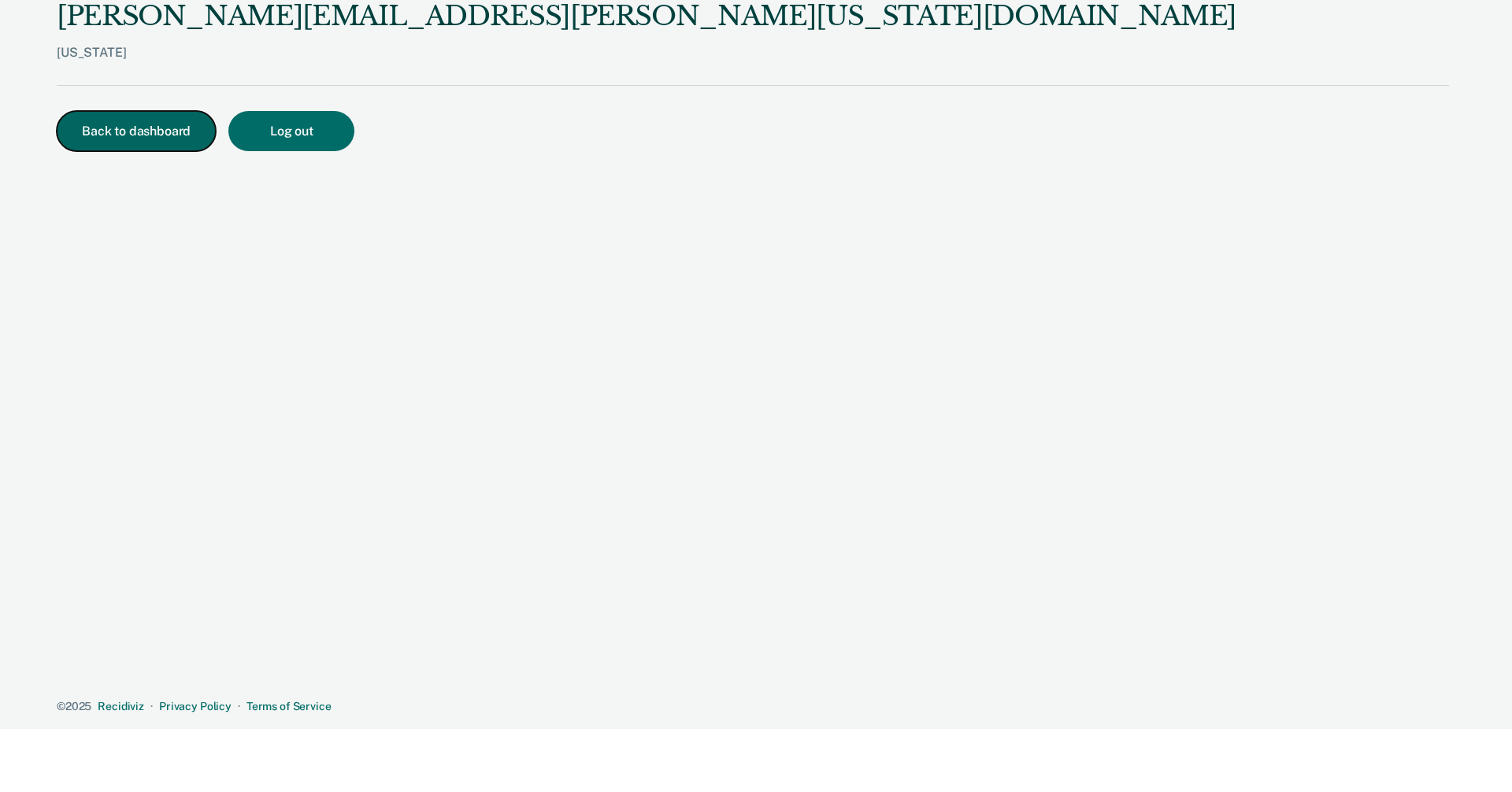
click at [137, 140] on button "Back to dashboard" at bounding box center [136, 131] width 159 height 40
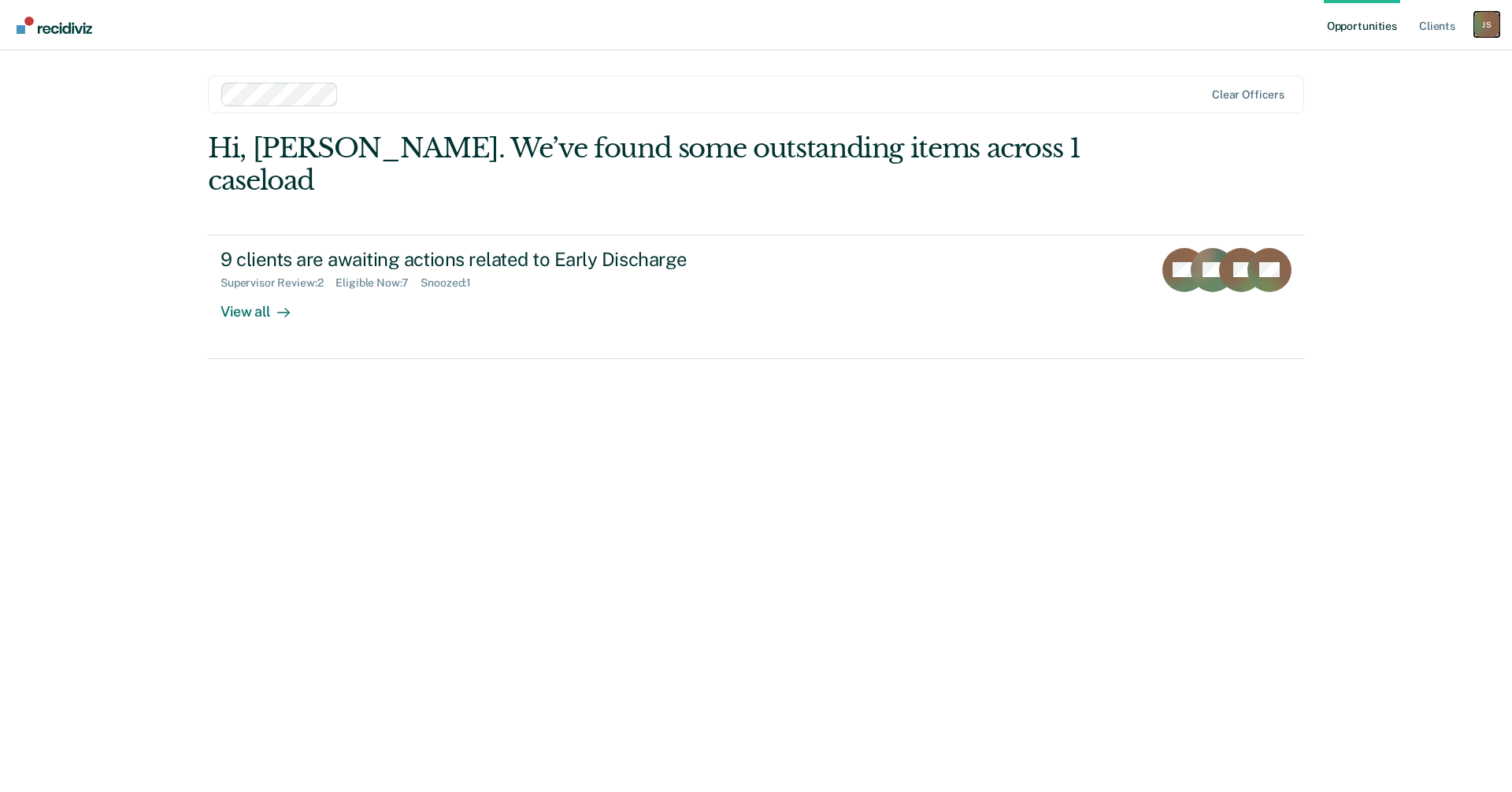
click at [1491, 27] on div "J S" at bounding box center [1486, 24] width 26 height 25
click at [1377, 27] on link "Opportunities" at bounding box center [1361, 25] width 77 height 50
click at [1440, 24] on link "Client s" at bounding box center [1437, 25] width 43 height 50
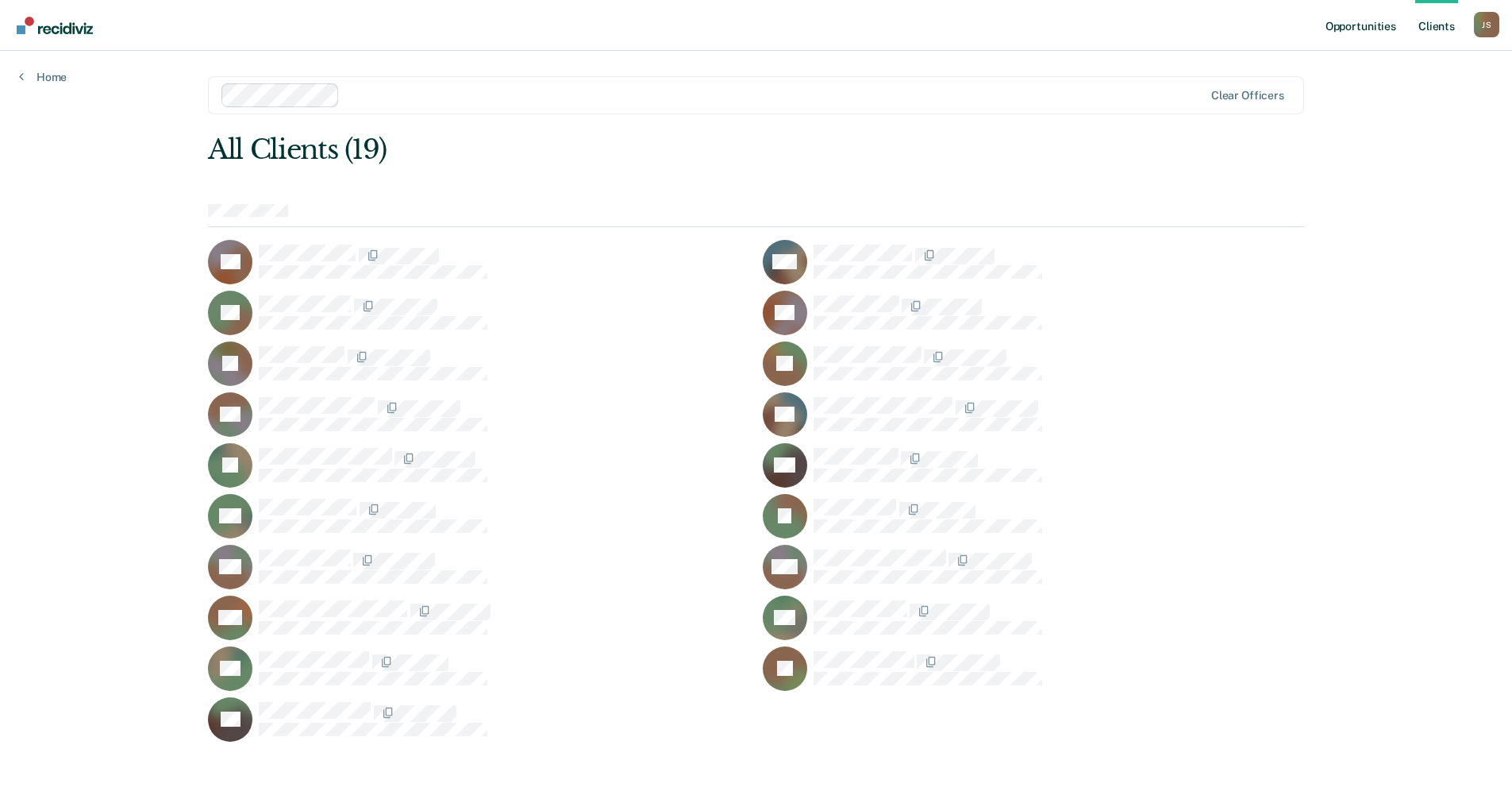
click at [1358, 24] on link "Opportunities" at bounding box center [1361, 25] width 77 height 51
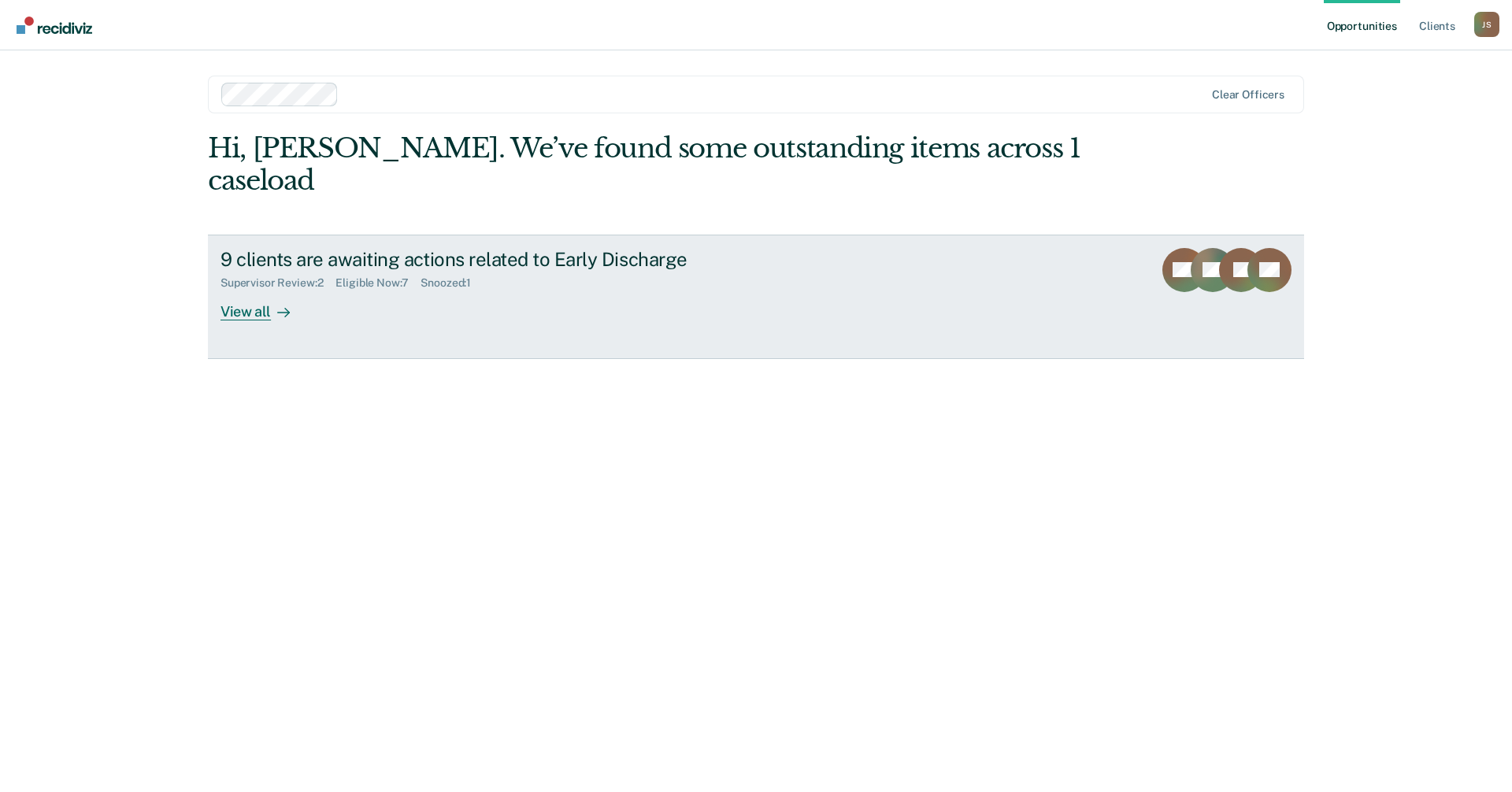
click at [303, 289] on div "View all" at bounding box center [264, 304] width 88 height 30
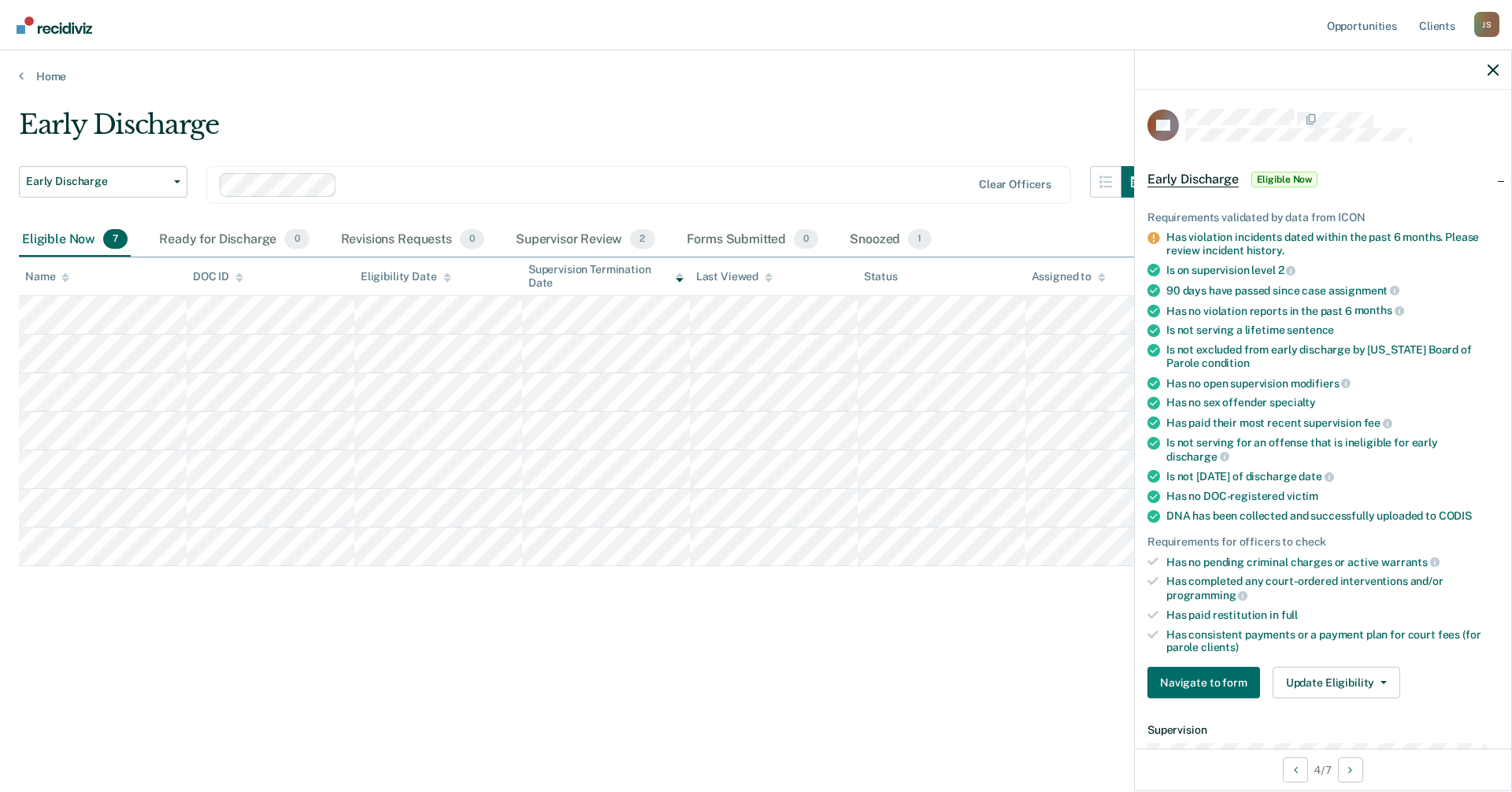
click at [727, 733] on main "Early Discharge Early Discharge Early Discharge Clear officers Eligible Now 7 R…" at bounding box center [756, 435] width 1512 height 704
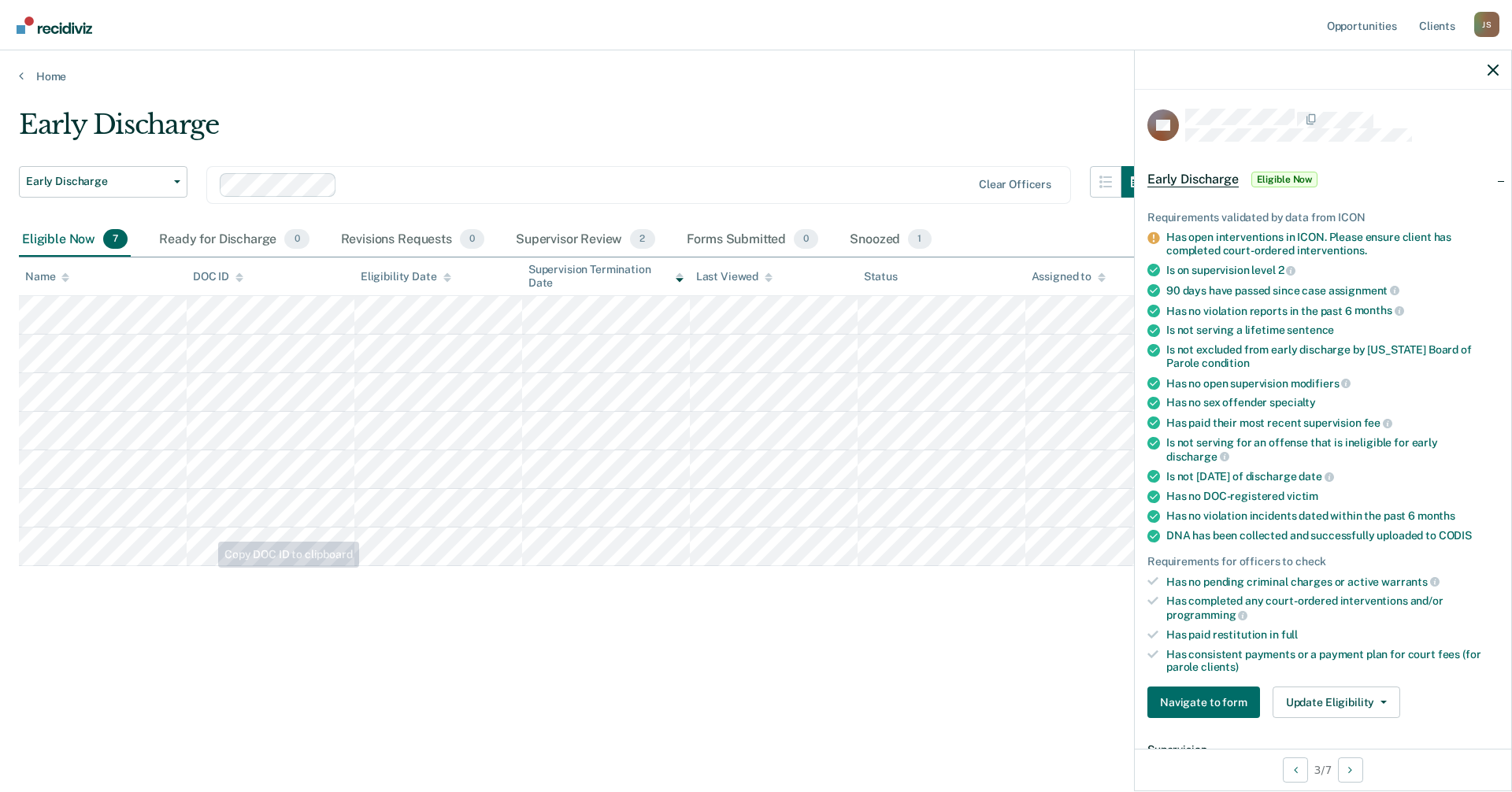
click at [558, 655] on div "Early Discharge Early Discharge Early Discharge Clear officers Eligible Now 7 R…" at bounding box center [756, 391] width 1474 height 565
click at [719, 702] on div "Early Discharge Early Discharge Early Discharge Clear officers Eligible Now 7 R…" at bounding box center [756, 416] width 1474 height 615
drag, startPoint x: 433, startPoint y: 709, endPoint x: 388, endPoint y: 668, distance: 60.9
click at [434, 708] on div "Early Discharge Early Discharge Early Discharge Clear officers Eligible Now 7 R…" at bounding box center [756, 416] width 1474 height 615
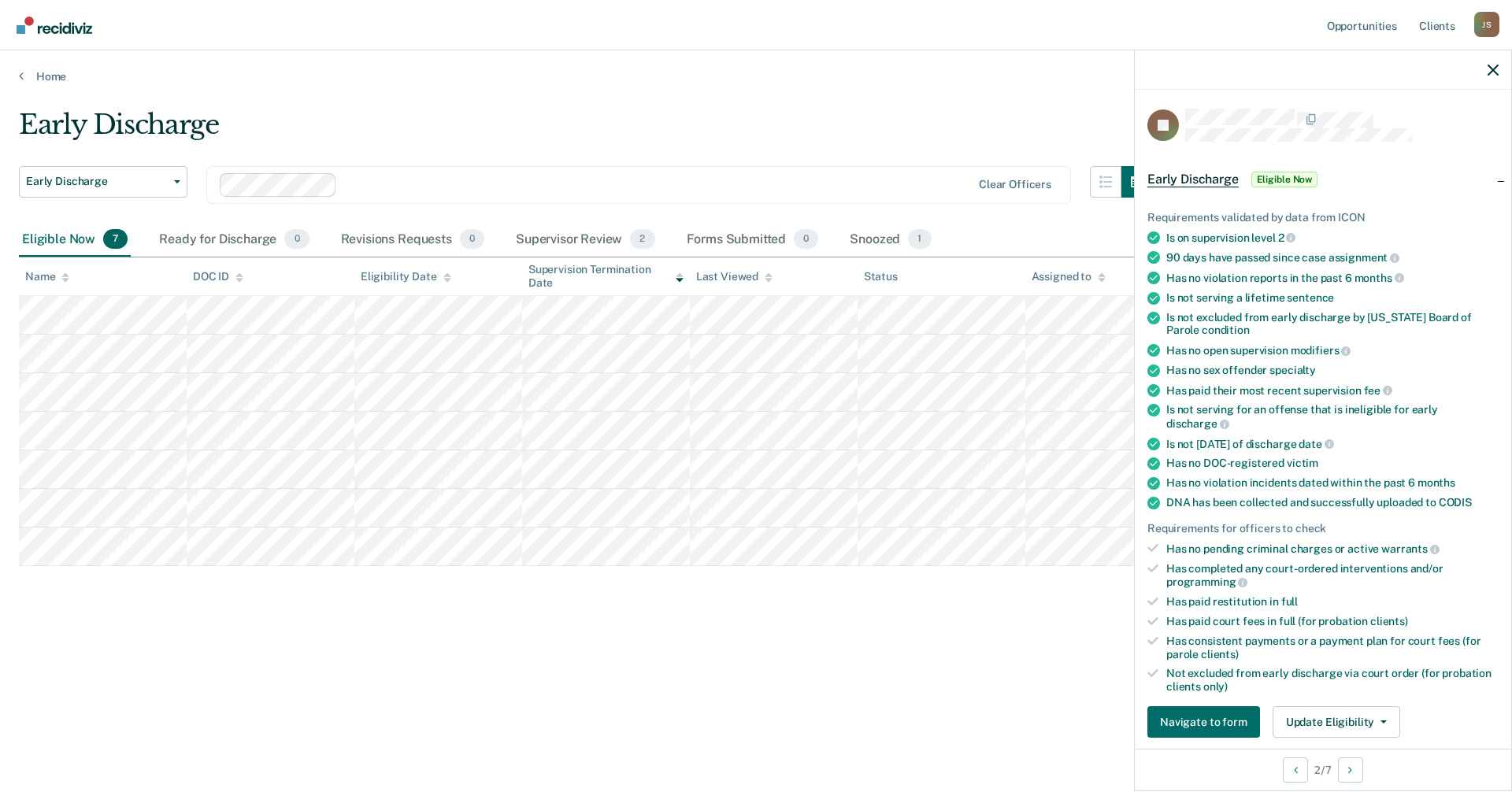
click at [571, 586] on div "Early Discharge Early Discharge Early Discharge Clear officers Eligible Now 7 R…" at bounding box center [756, 391] width 1474 height 565
click at [429, 236] on div "Revisions Requests 0" at bounding box center [413, 240] width 150 height 35
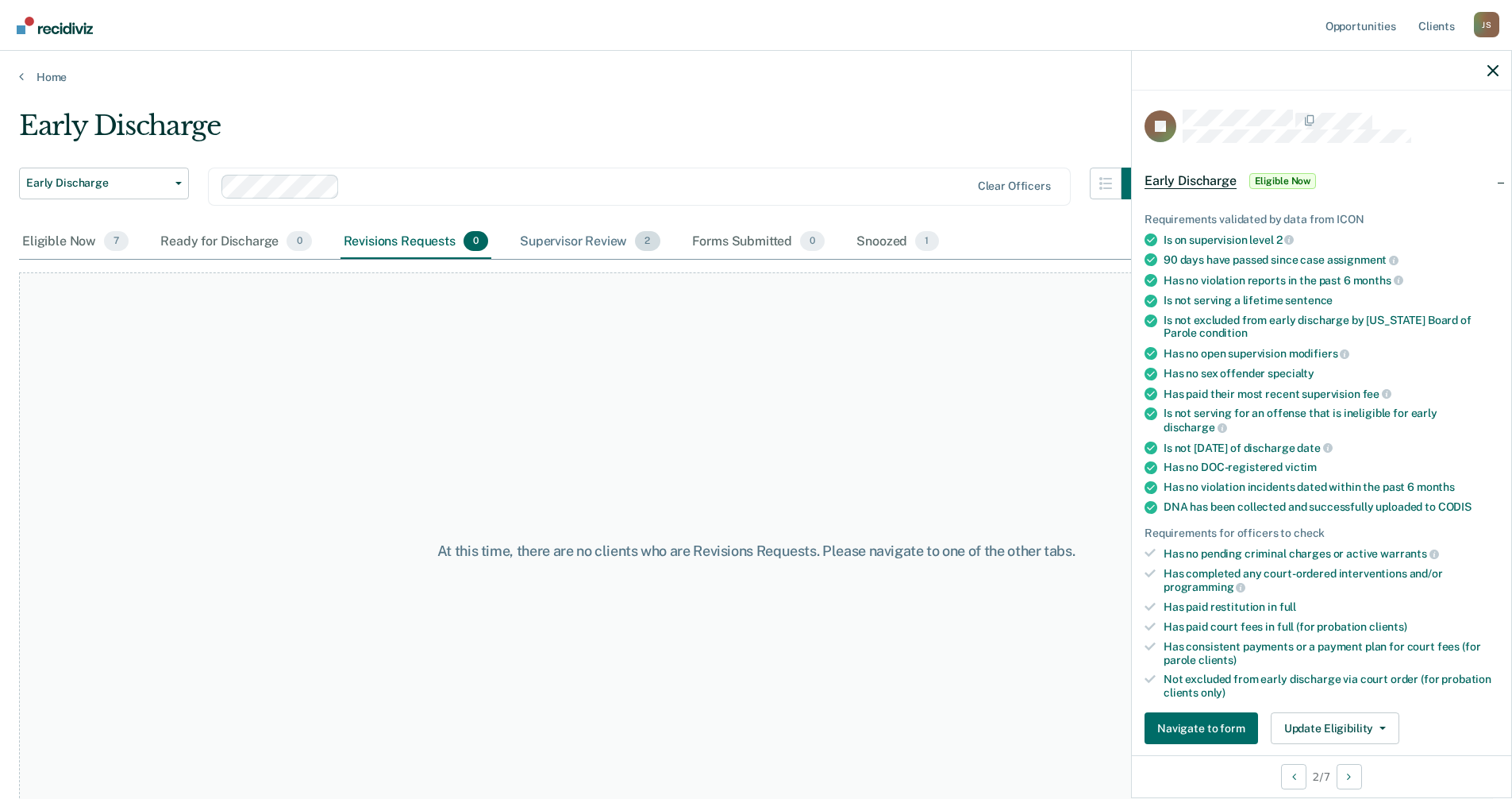
click at [565, 235] on div "Supervisor Review 2" at bounding box center [590, 242] width 147 height 35
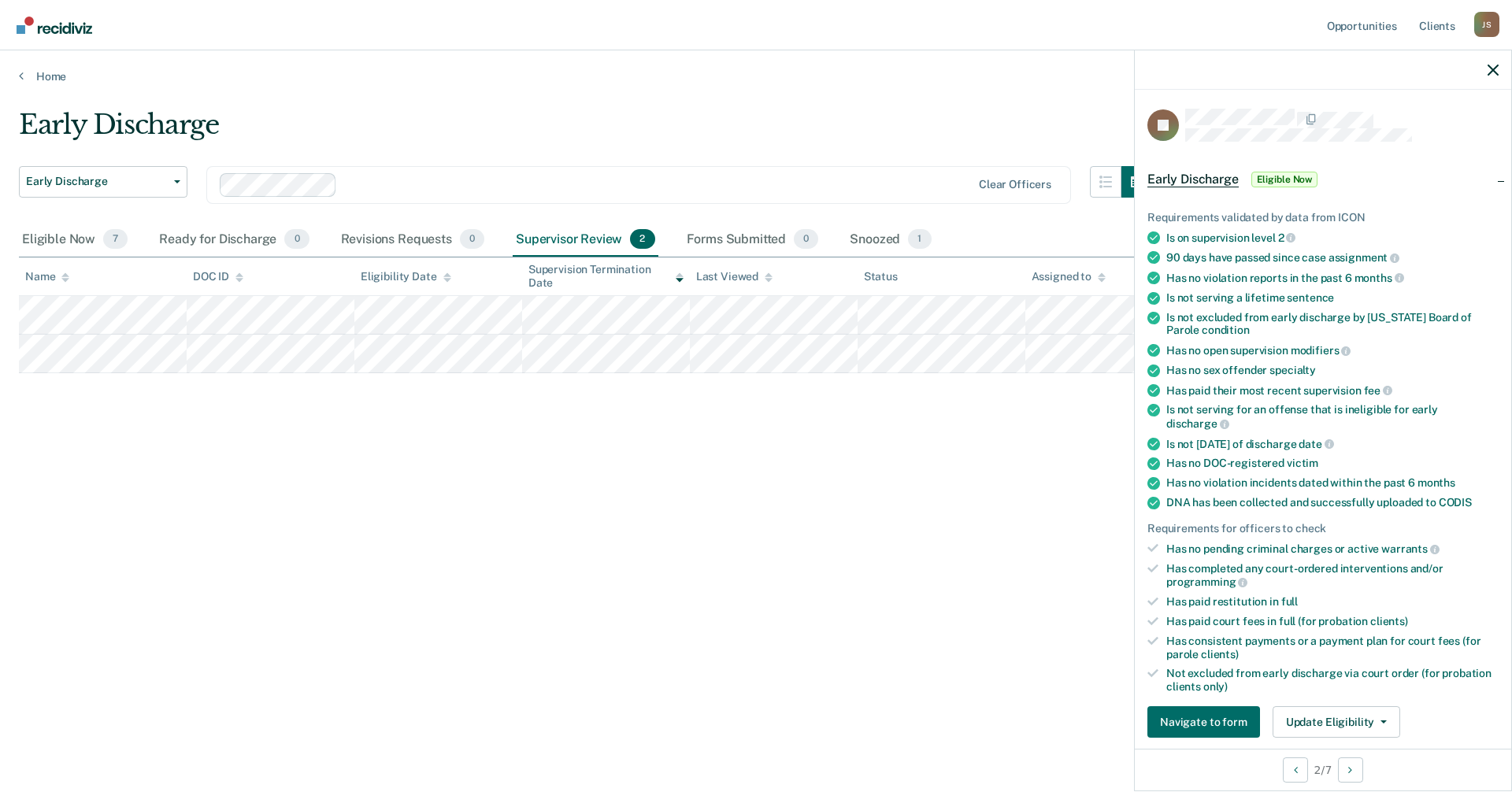
click at [545, 579] on div "Early Discharge Early Discharge Early Discharge Clear officers Eligible Now 7 R…" at bounding box center [756, 391] width 1474 height 565
click at [652, 549] on div "Early Discharge Early Discharge Early Discharge Clear officers Eligible Now 7 R…" at bounding box center [756, 391] width 1474 height 565
click at [445, 495] on div "Early Discharge Early Discharge Early Discharge Clear officers Eligible Now 7 R…" at bounding box center [756, 391] width 1474 height 565
click at [434, 572] on div "Early Discharge Early Discharge Early Discharge Clear officers Eligible Now 7 R…" at bounding box center [756, 391] width 1474 height 565
drag, startPoint x: 531, startPoint y: 553, endPoint x: 492, endPoint y: 545, distance: 39.8
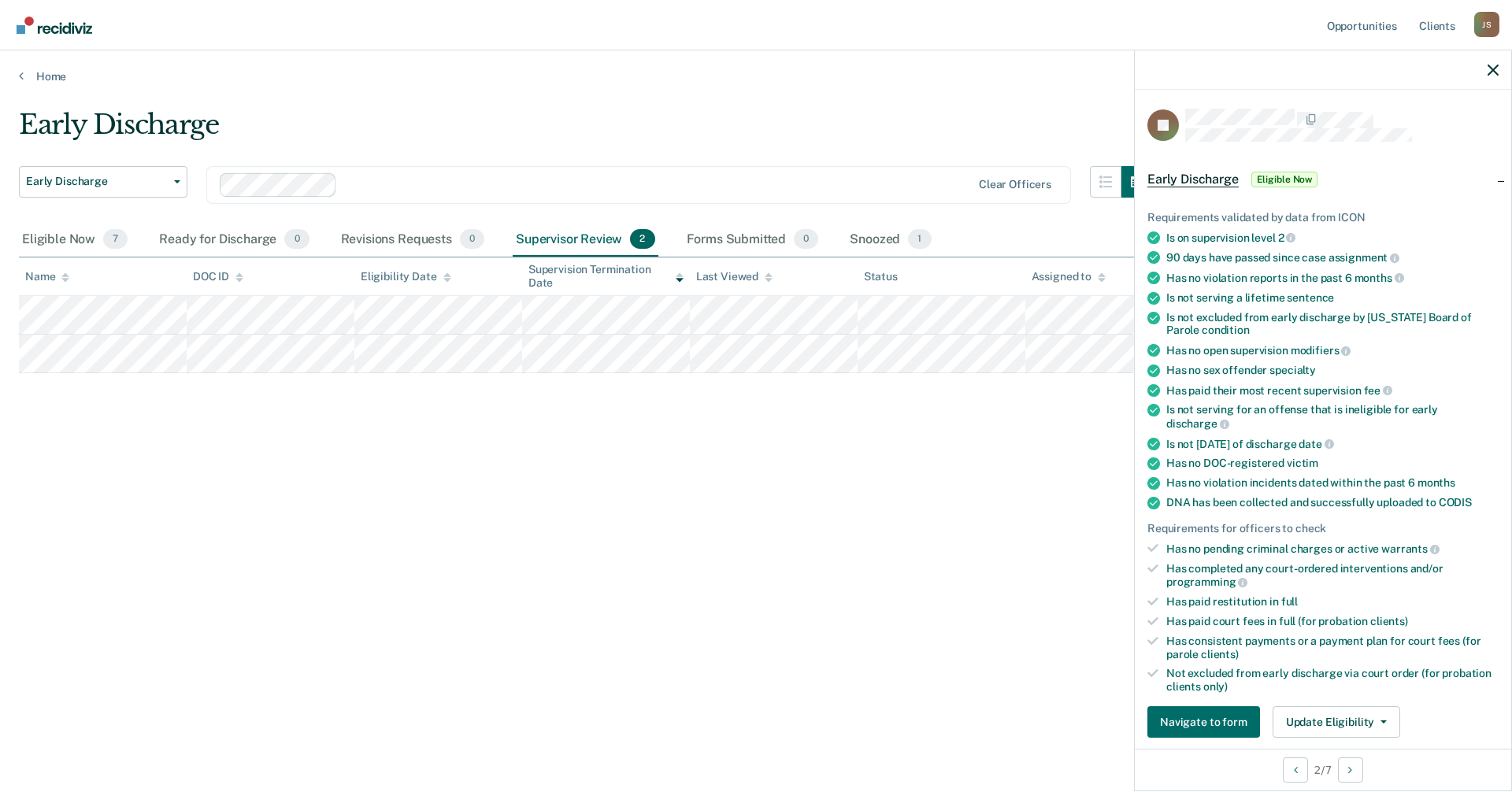
click at [533, 553] on div "Early Discharge Early Discharge Early Discharge Clear officers Eligible Now 7 R…" at bounding box center [756, 391] width 1474 height 565
click at [484, 596] on div "Early Discharge Early Discharge Early Discharge Clear officers Eligible Now 7 R…" at bounding box center [756, 391] width 1474 height 565
drag, startPoint x: 860, startPoint y: 456, endPoint x: 873, endPoint y: 456, distance: 13.0
click at [860, 456] on div "Early Discharge Early Discharge Early Discharge Clear officers Eligible Now 7 R…" at bounding box center [756, 391] width 1474 height 565
click at [689, 241] on div "Forms Submitted 0" at bounding box center [753, 240] width 138 height 35
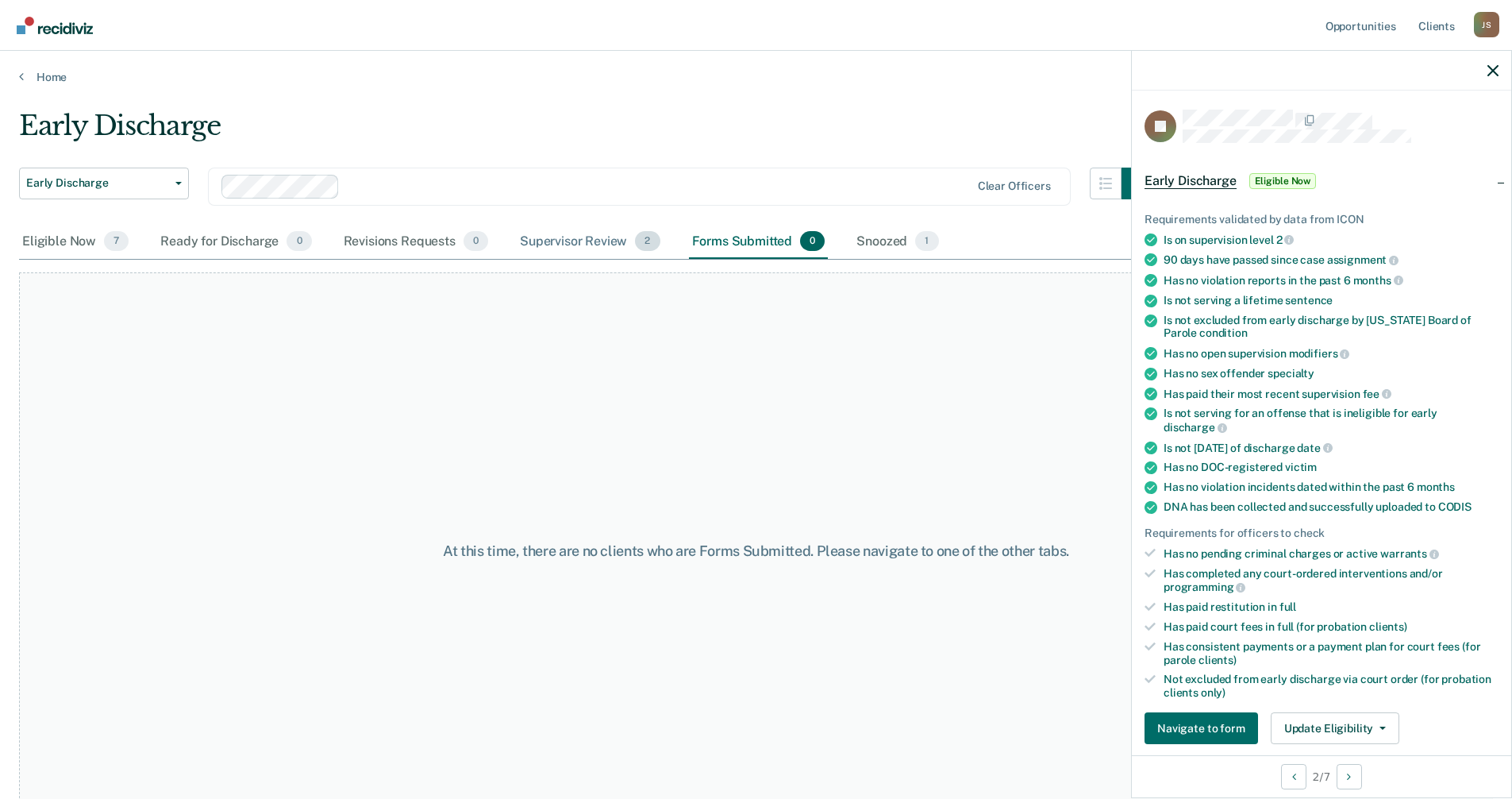
click at [546, 227] on div "Supervisor Review 2" at bounding box center [590, 242] width 147 height 35
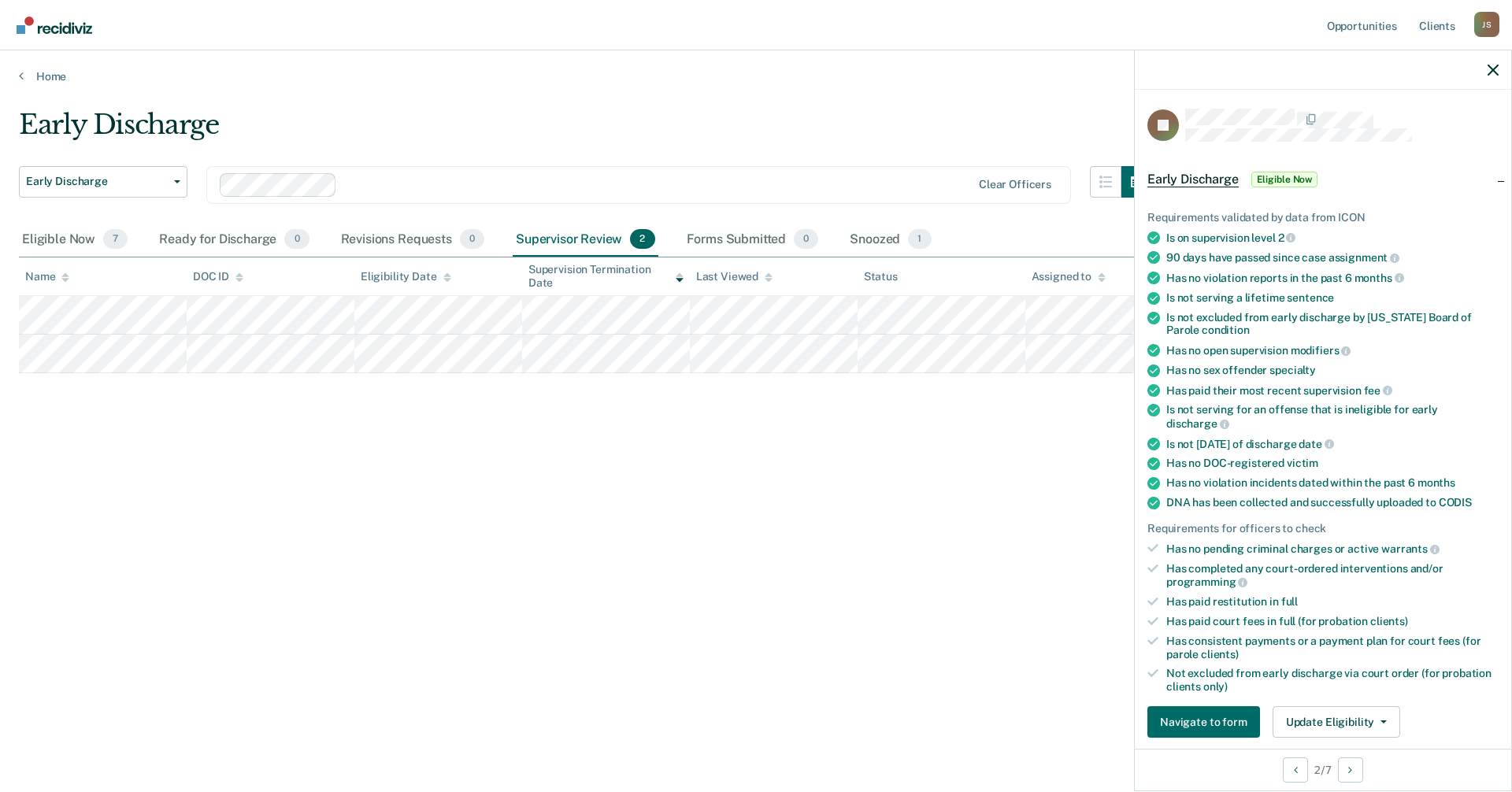
drag, startPoint x: 647, startPoint y: 544, endPoint x: 679, endPoint y: 409, distance: 138.7
click at [646, 541] on div "Early Discharge Early Discharge Early Discharge Clear officers Eligible Now 7 R…" at bounding box center [756, 391] width 1474 height 565
drag, startPoint x: 614, startPoint y: 541, endPoint x: 449, endPoint y: 435, distance: 196.1
click at [614, 540] on div "Early Discharge Early Discharge Early Discharge Clear officers Eligible Now 7 R…" at bounding box center [756, 391] width 1474 height 565
click at [66, 239] on div "Eligible Now 7" at bounding box center [75, 240] width 112 height 35
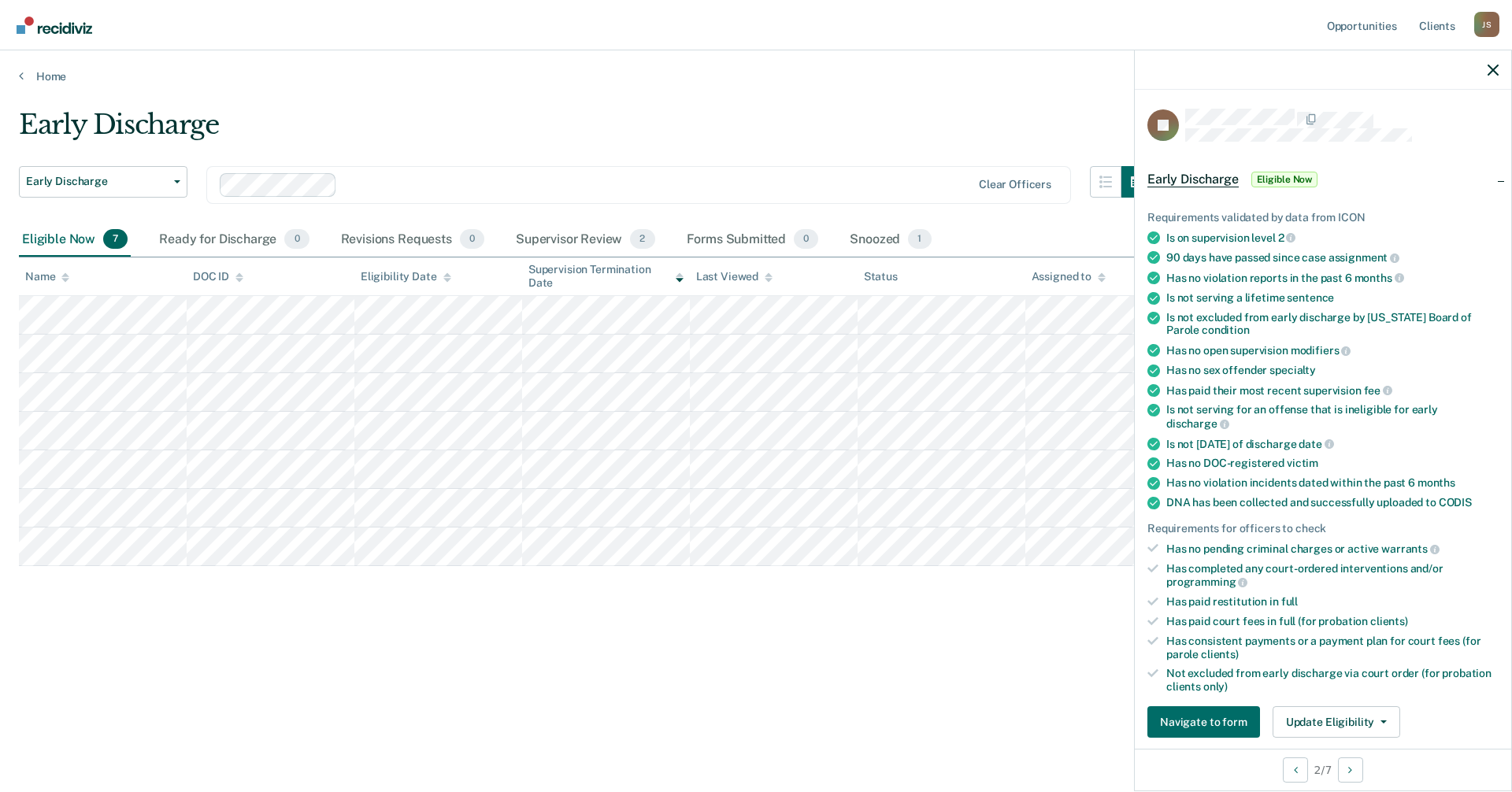
click at [291, 662] on div "Early Discharge Early Discharge Early Discharge Clear officers Eligible Now 7 R…" at bounding box center [756, 391] width 1474 height 565
click at [740, 663] on div "Early Discharge Early Discharge Early Discharge Clear officers Eligible Now 7 R…" at bounding box center [756, 391] width 1474 height 565
click at [767, 659] on div "Early Discharge Early Discharge Early Discharge Clear officers Eligible Now 7 R…" at bounding box center [756, 391] width 1474 height 565
click at [727, 703] on div "Early Discharge Early Discharge Early Discharge Clear officers Eligible Now 7 R…" at bounding box center [756, 416] width 1474 height 615
click at [798, 677] on div "Early Discharge Early Discharge Early Discharge Clear officers Eligible Now 7 R…" at bounding box center [756, 416] width 1474 height 615
